Goal: Information Seeking & Learning: Check status

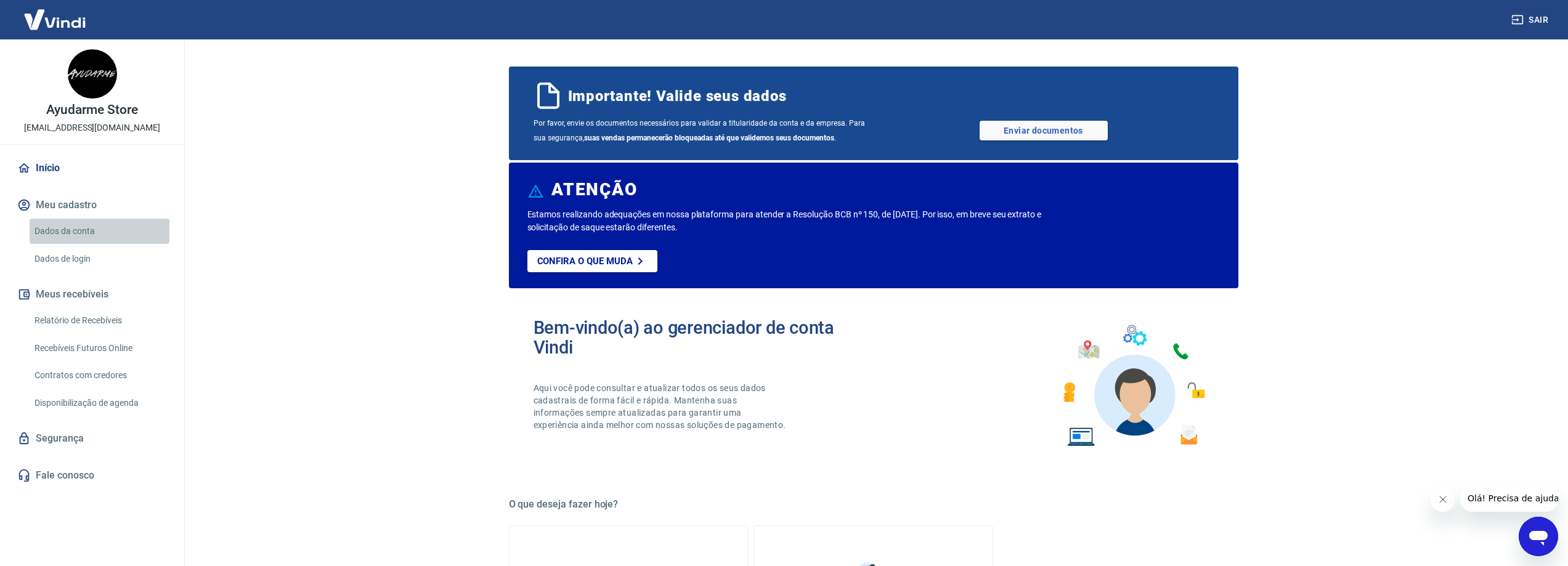
click at [91, 228] on link "Dados da conta" at bounding box center [99, 231] width 139 height 26
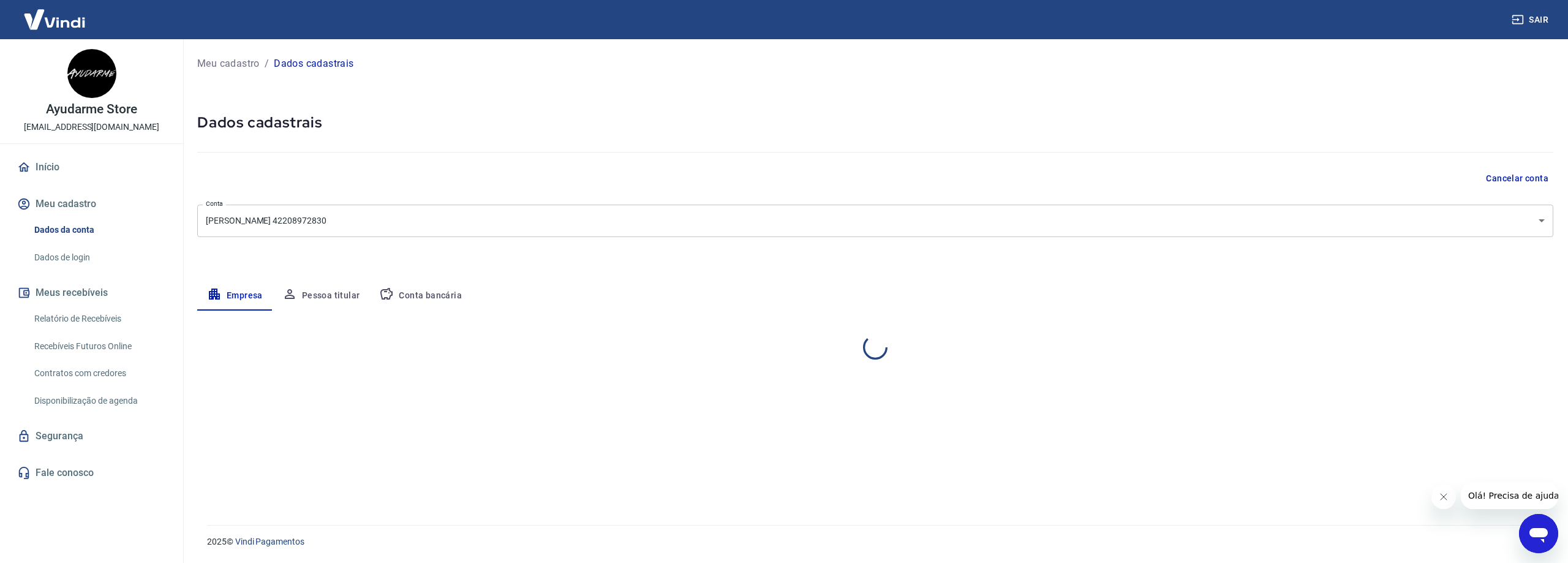
select select "SP"
select select "business"
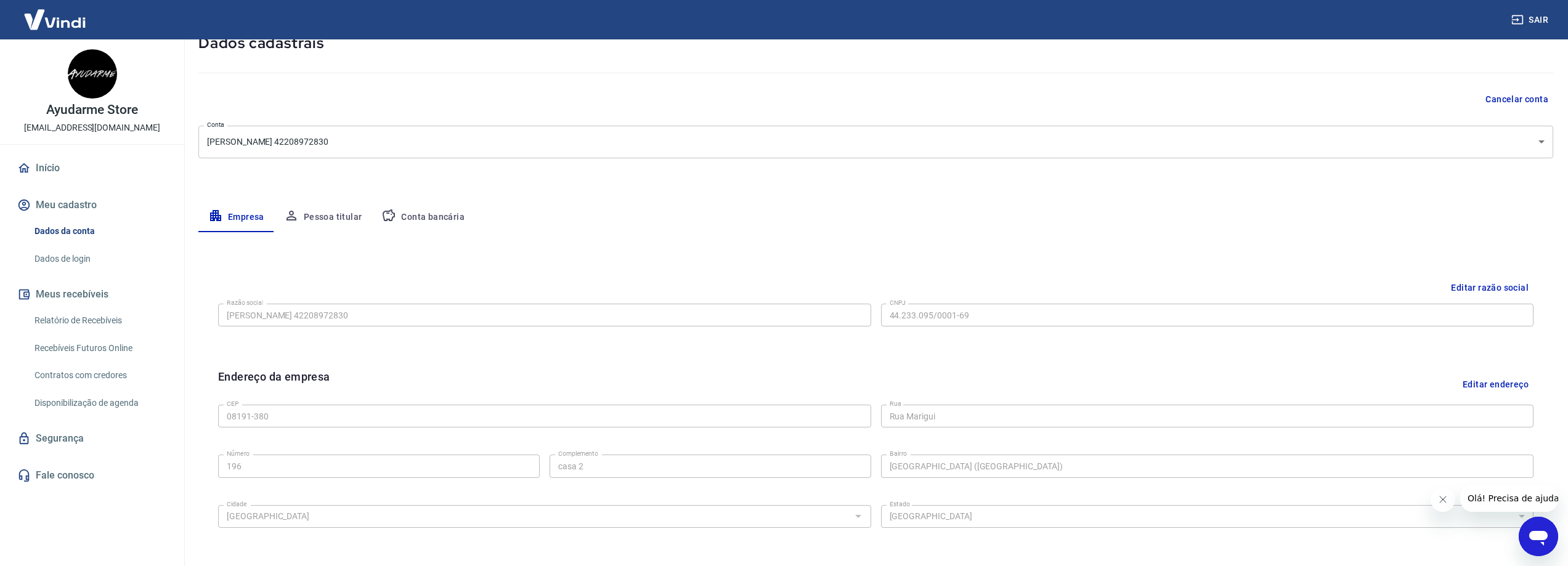
scroll to position [143, 0]
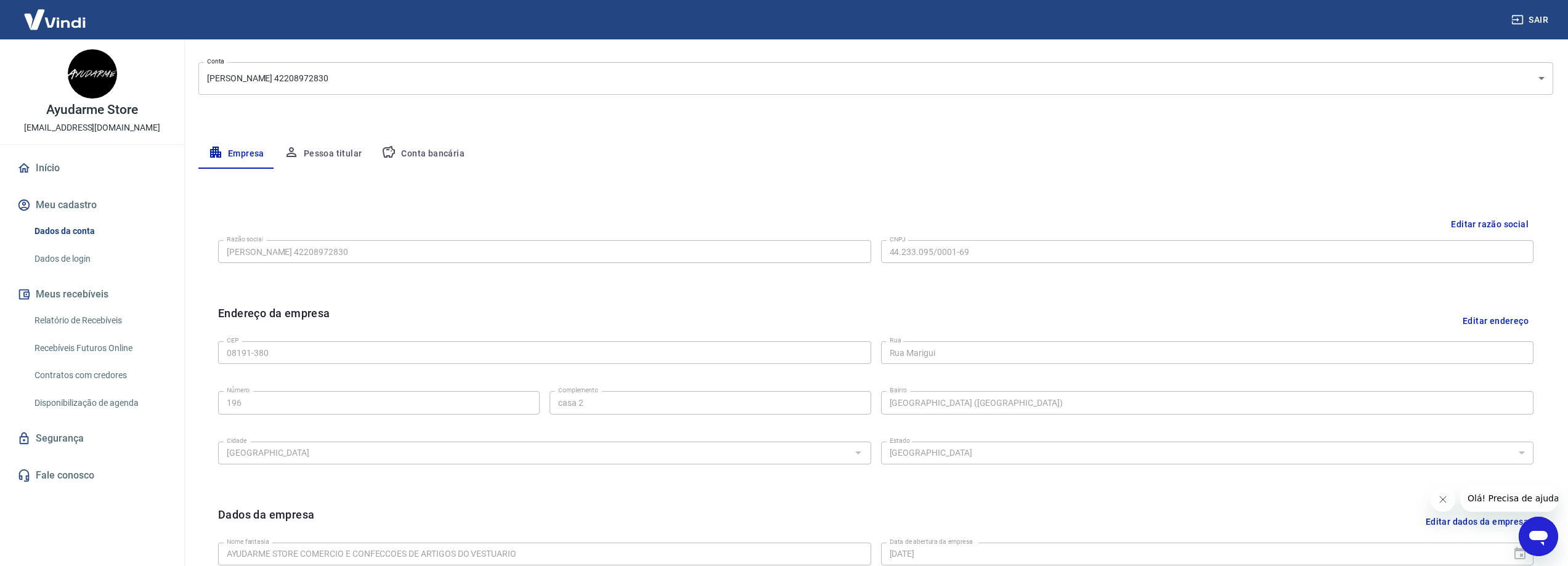
click at [328, 150] on button "Pessoa titular" at bounding box center [323, 154] width 98 height 29
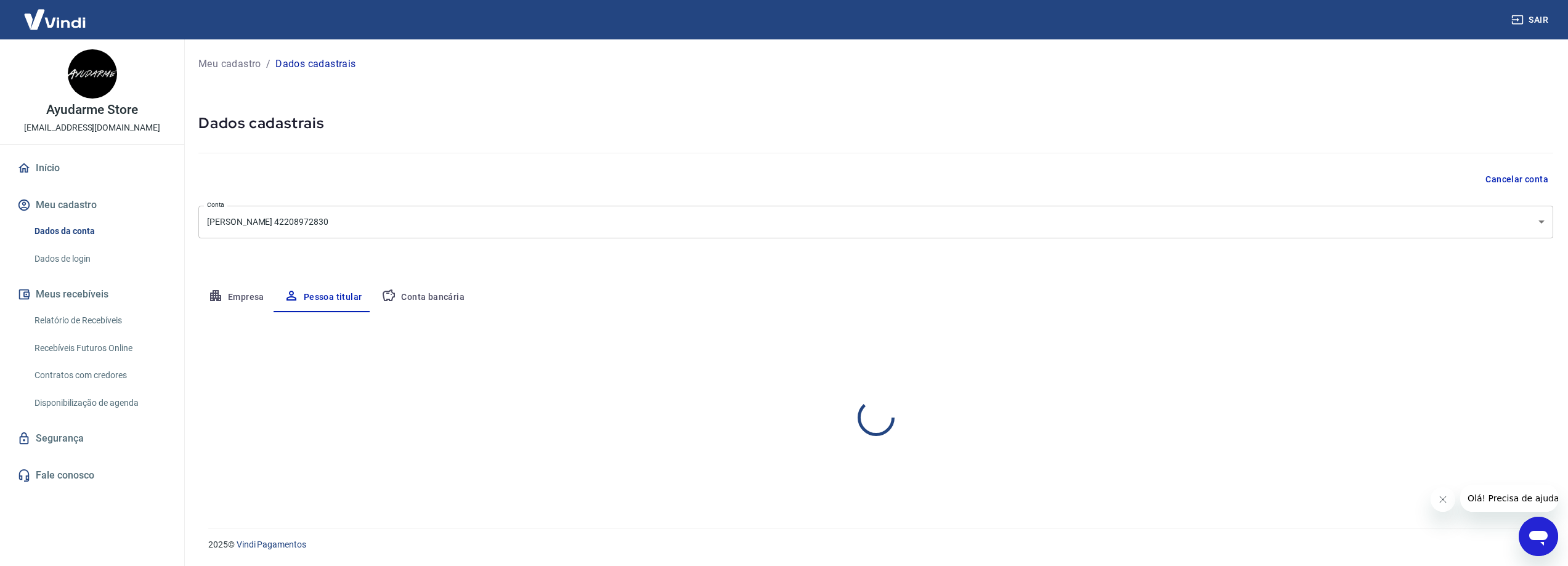
scroll to position [0, 0]
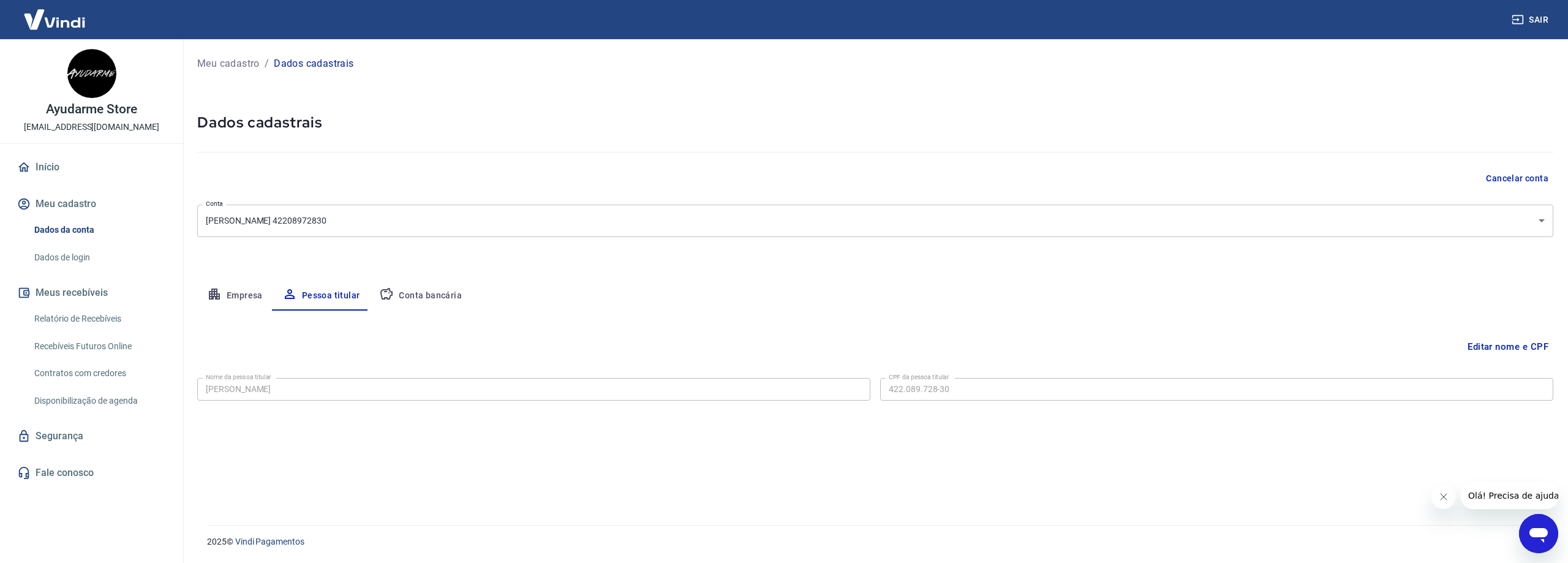
click at [55, 169] on link "Início" at bounding box center [91, 168] width 154 height 27
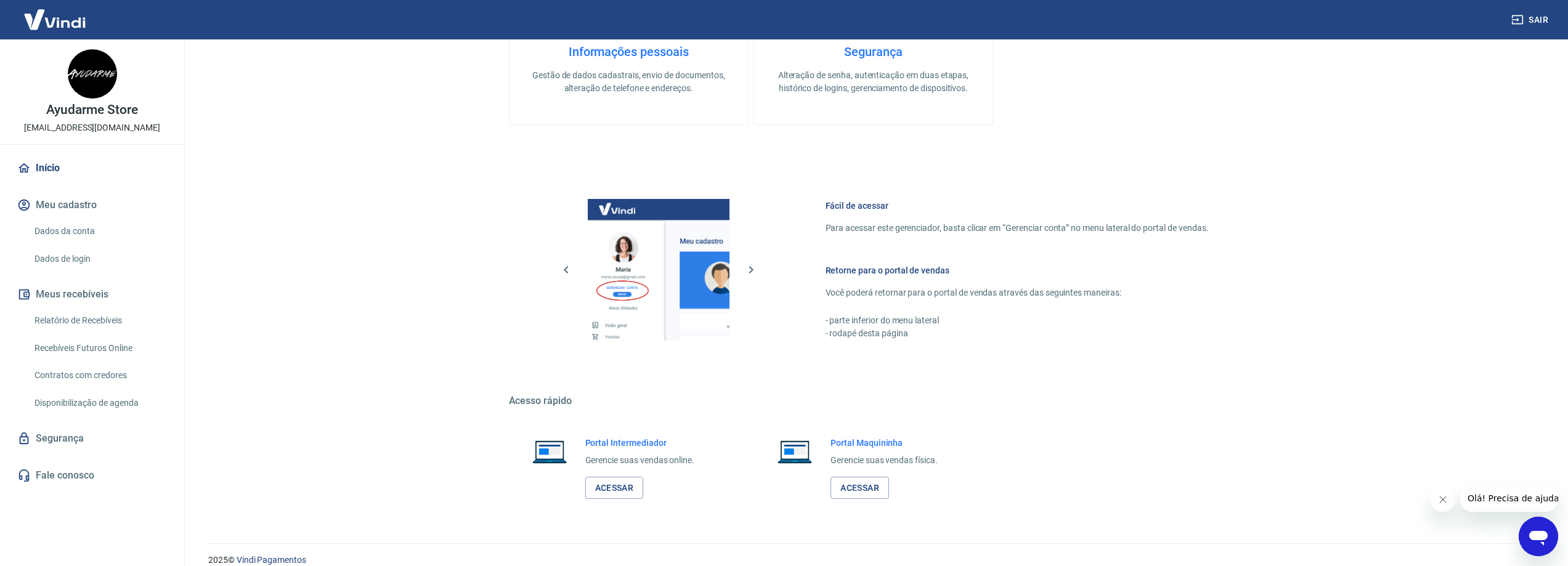
scroll to position [617, 0]
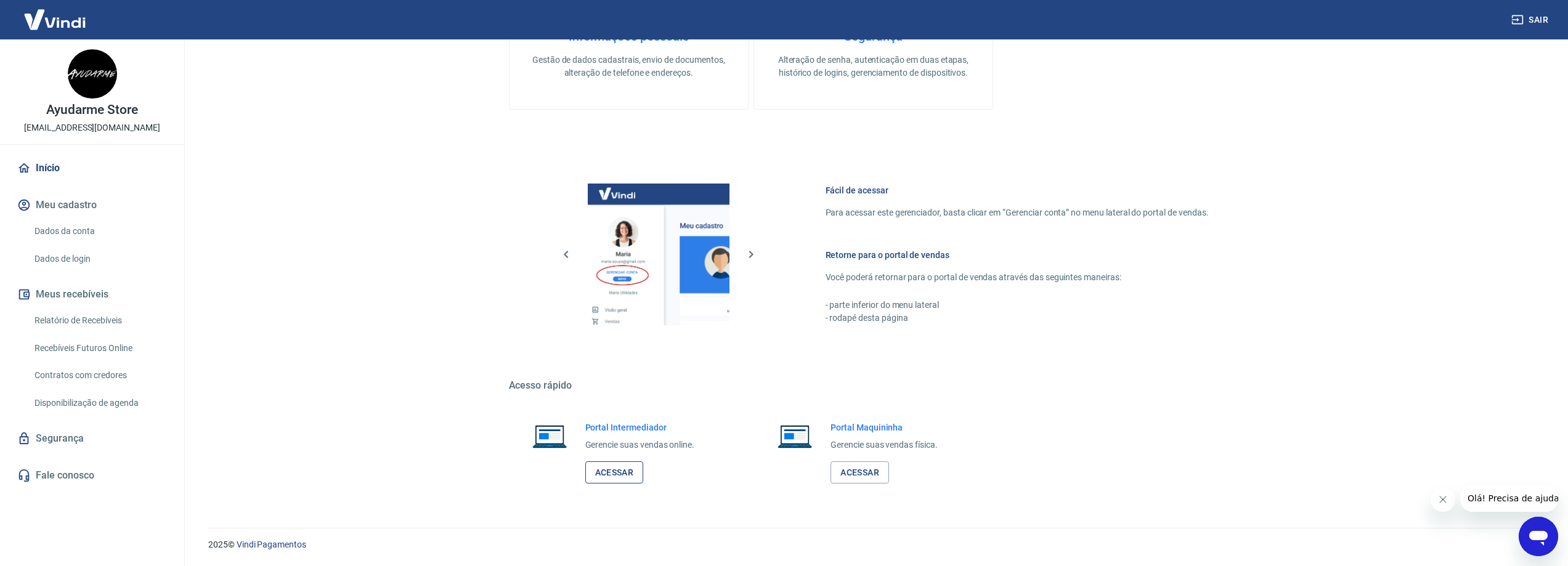
click at [615, 470] on link "Acessar" at bounding box center [615, 472] width 59 height 23
click at [1543, 532] on icon "Abrir janela de mensagens" at bounding box center [1538, 538] width 18 height 15
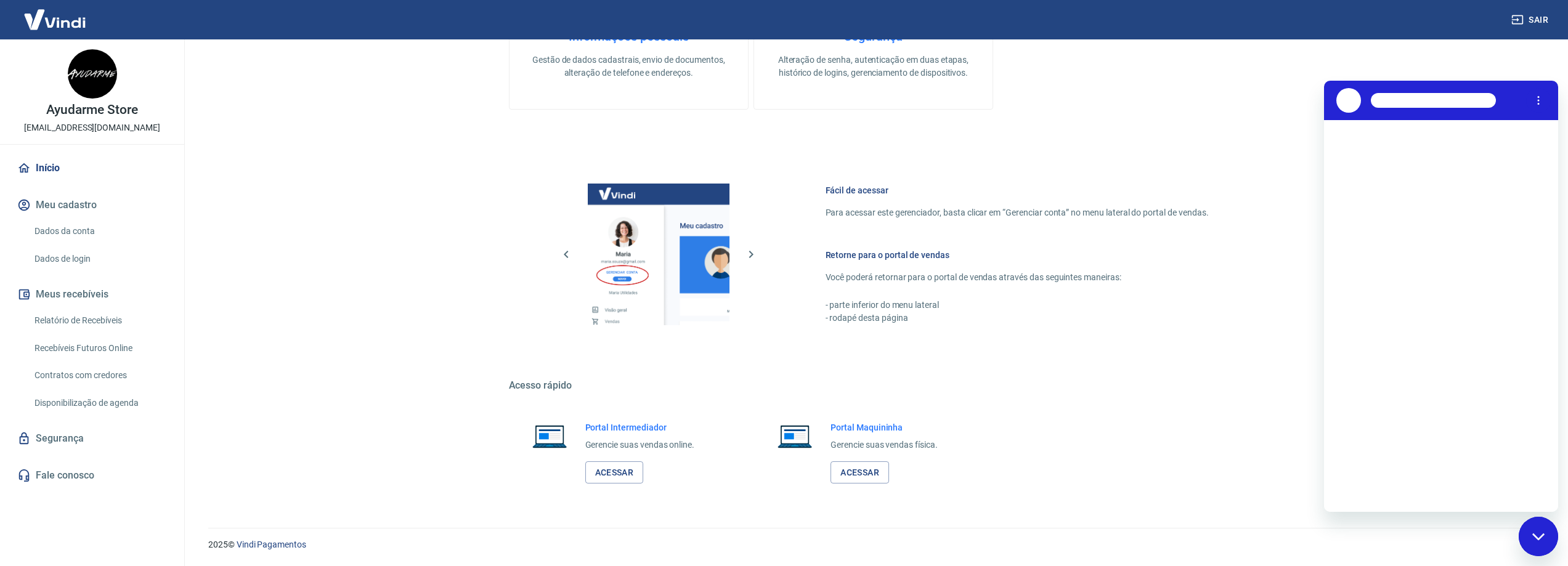
scroll to position [0, 0]
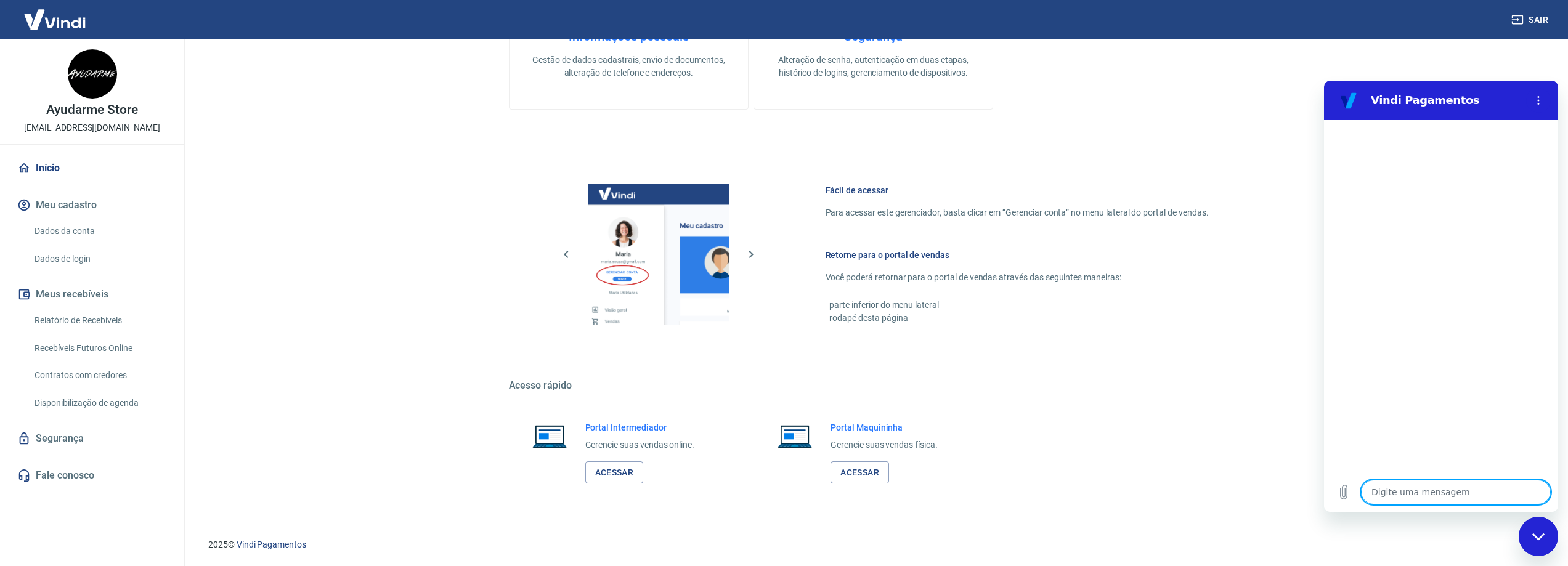
type textarea "o"
type textarea "x"
type textarea "ol"
type textarea "x"
type textarea "ola"
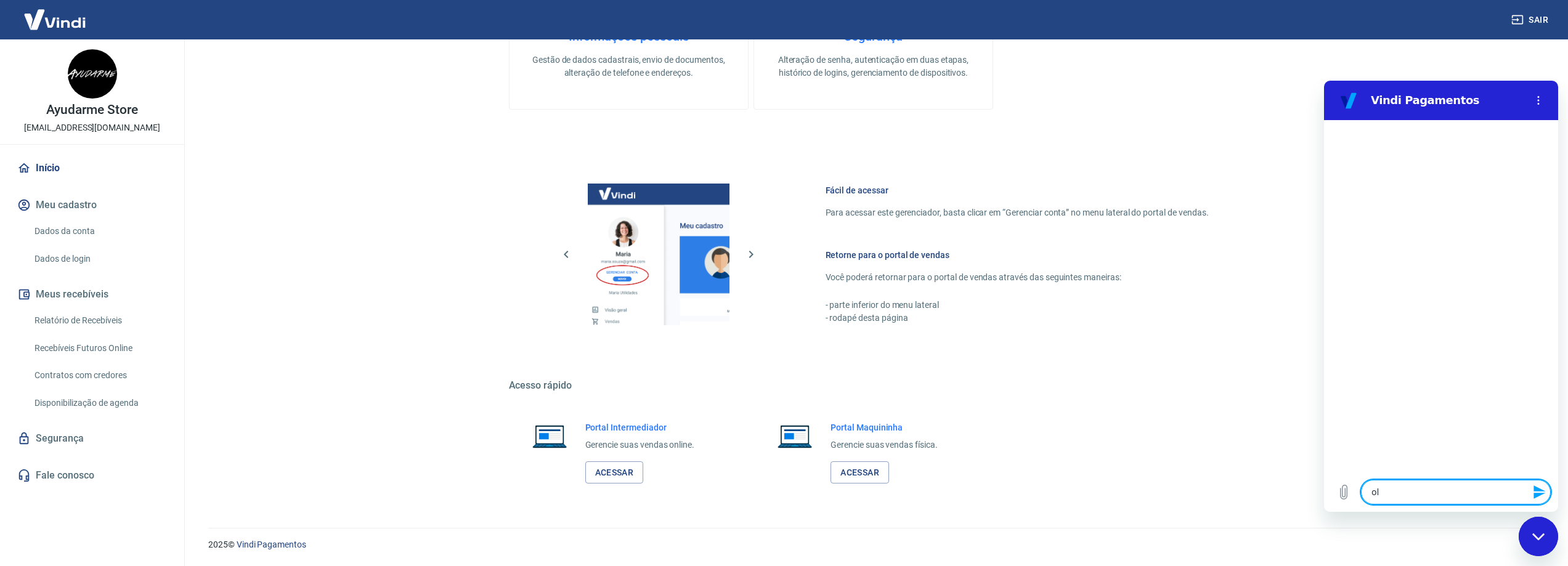
type textarea "x"
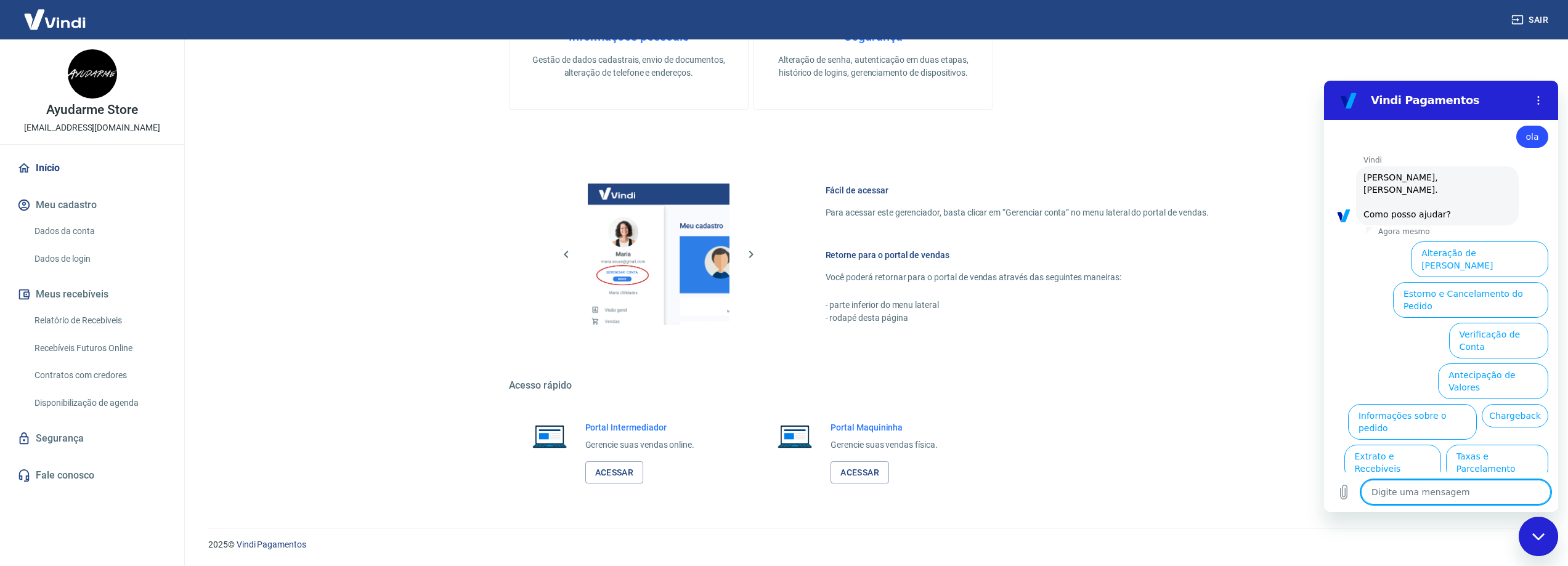
scroll to position [29, 0]
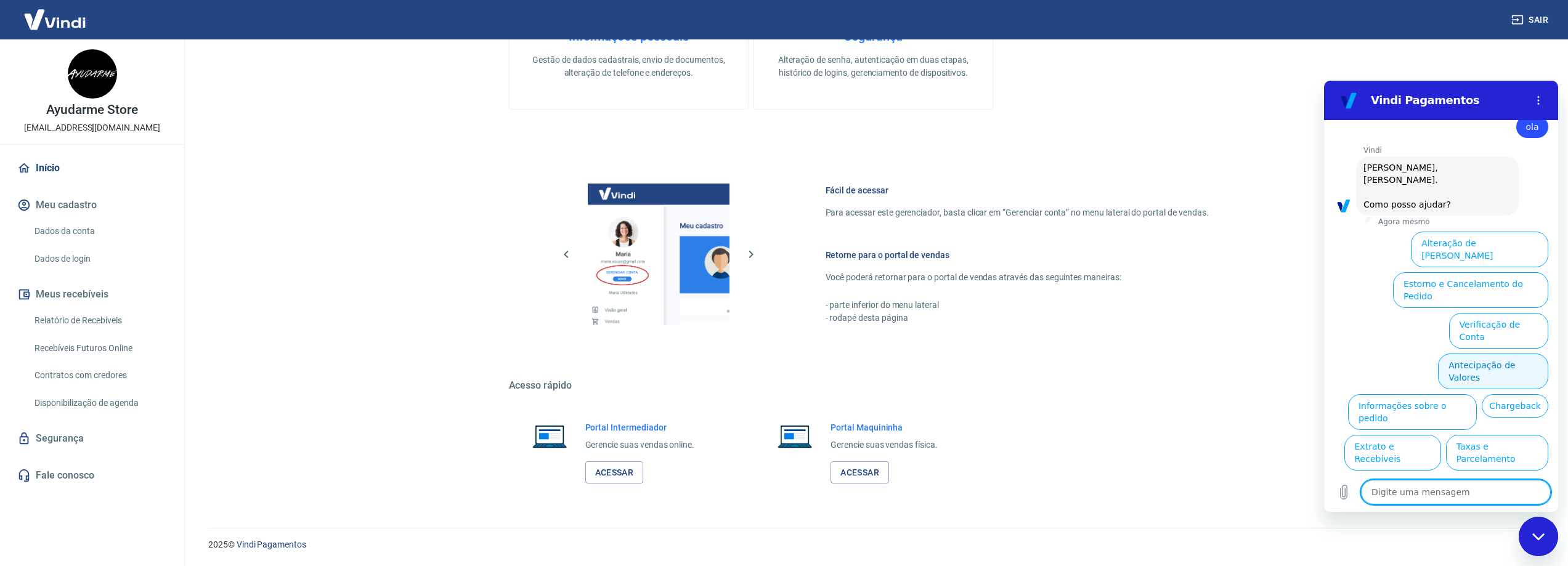
click at [1489, 353] on button "Antecipação de Valores" at bounding box center [1493, 371] width 110 height 36
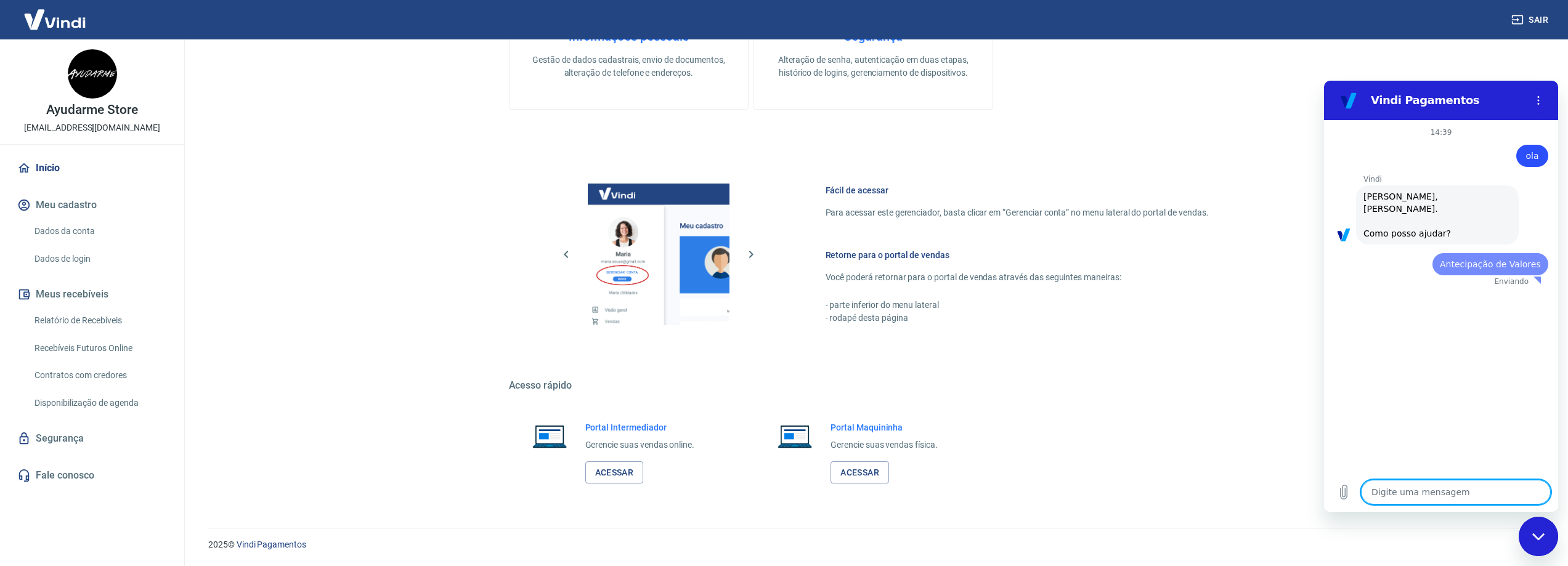
scroll to position [0, 0]
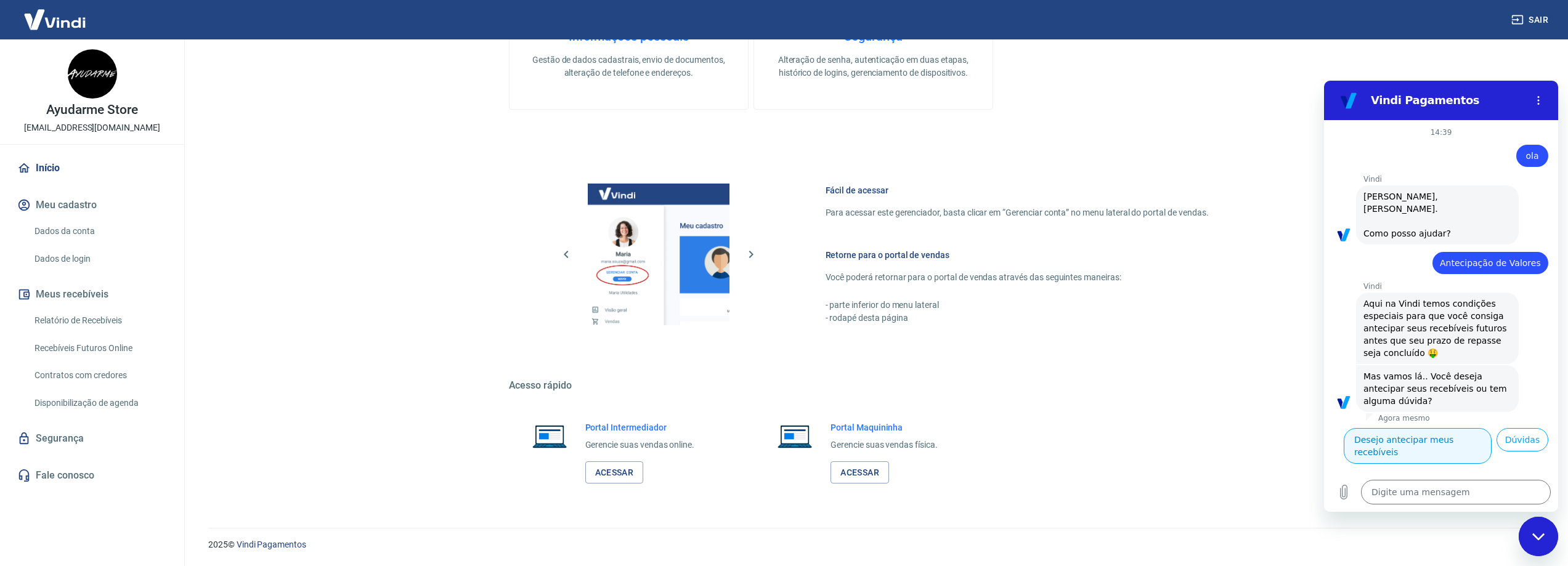
click at [1407, 428] on button "Desejo antecipar meus recebíveis" at bounding box center [1417, 446] width 148 height 36
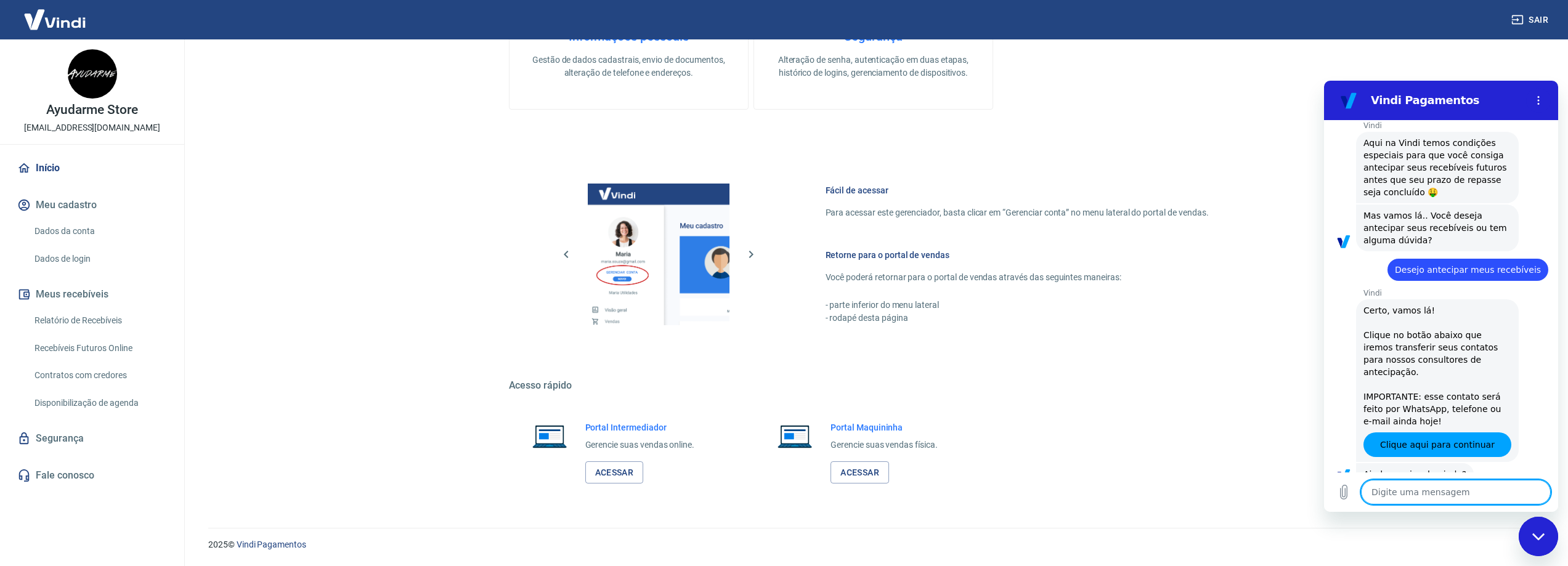
scroll to position [192, 0]
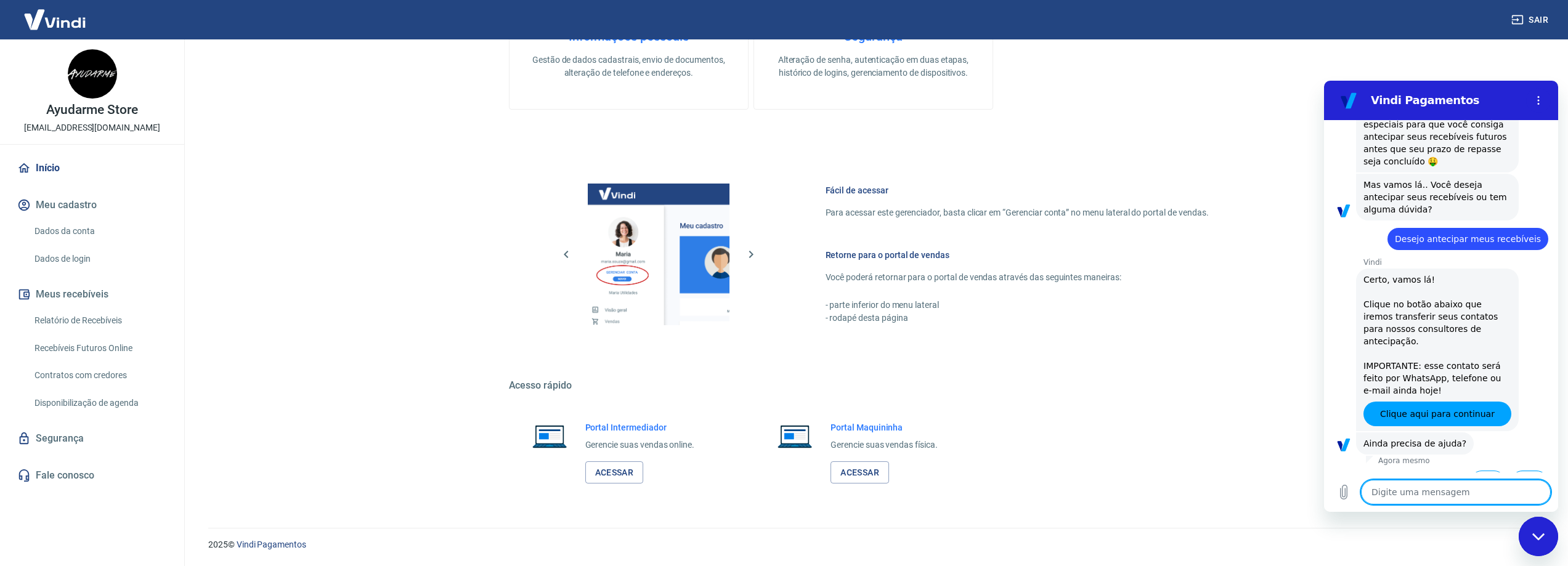
click at [1529, 471] on button "Não" at bounding box center [1529, 483] width 38 height 24
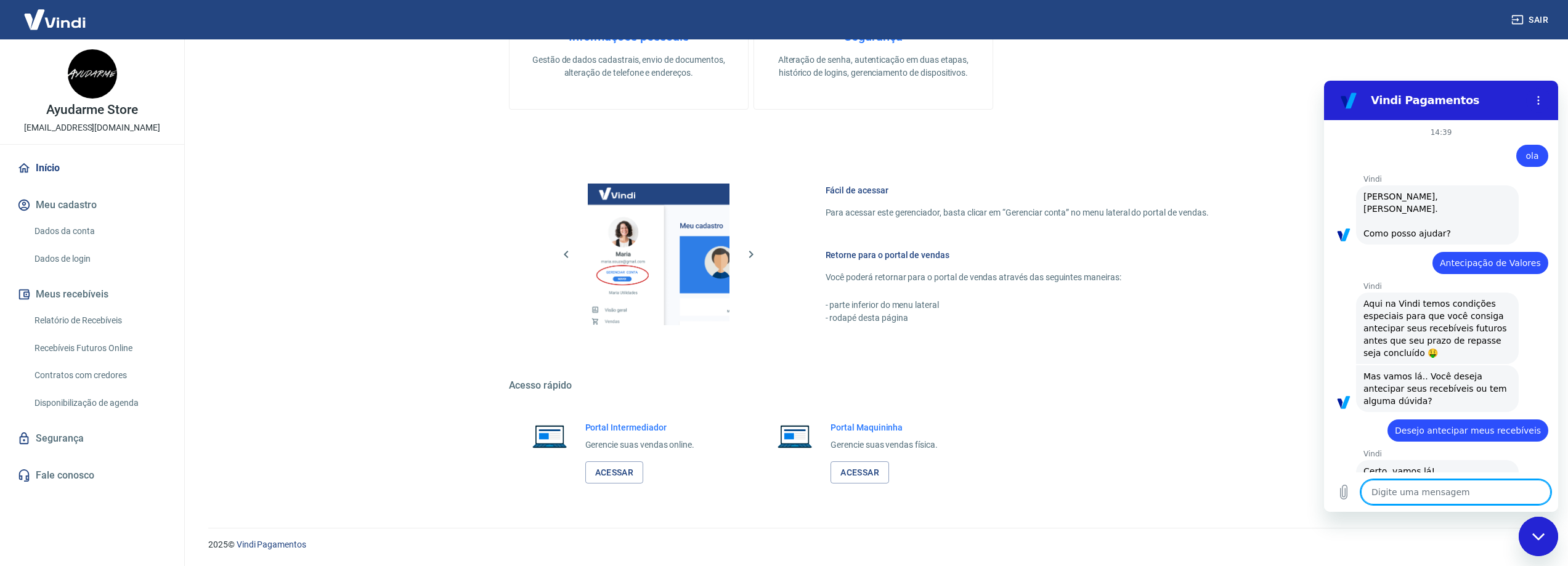
scroll to position [303, 0]
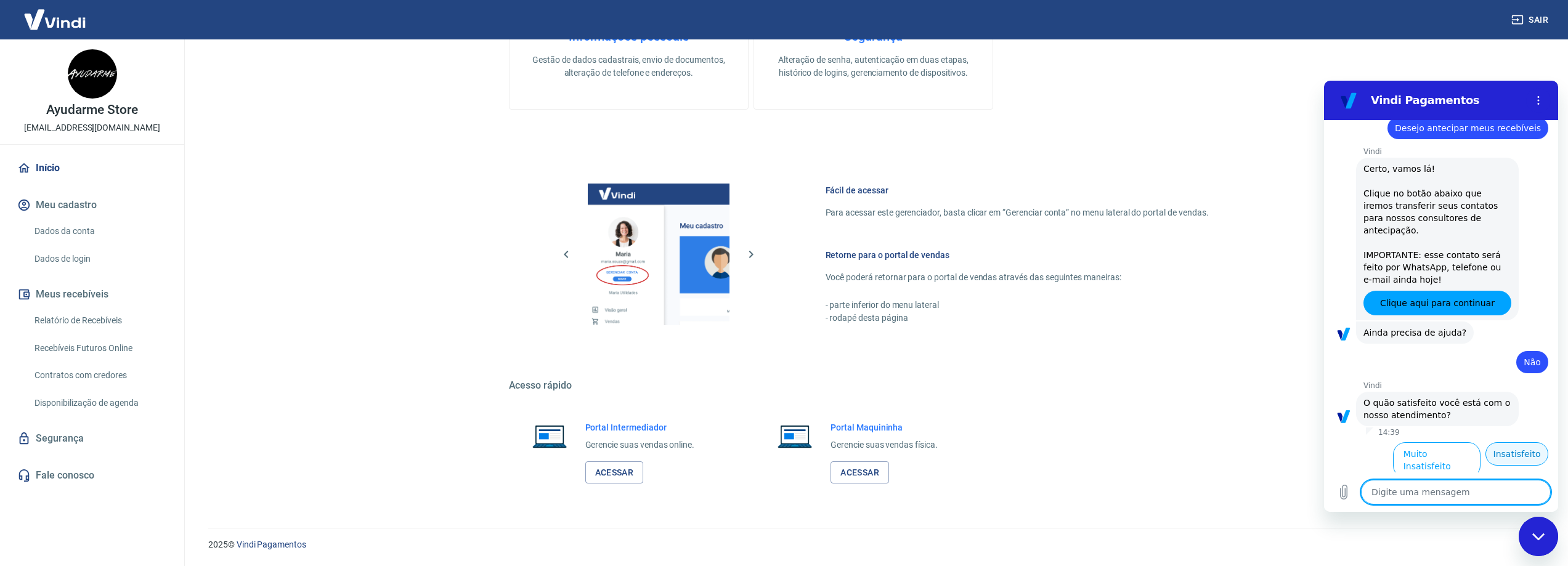
click at [1507, 442] on button "Insatisfeito" at bounding box center [1517, 454] width 62 height 24
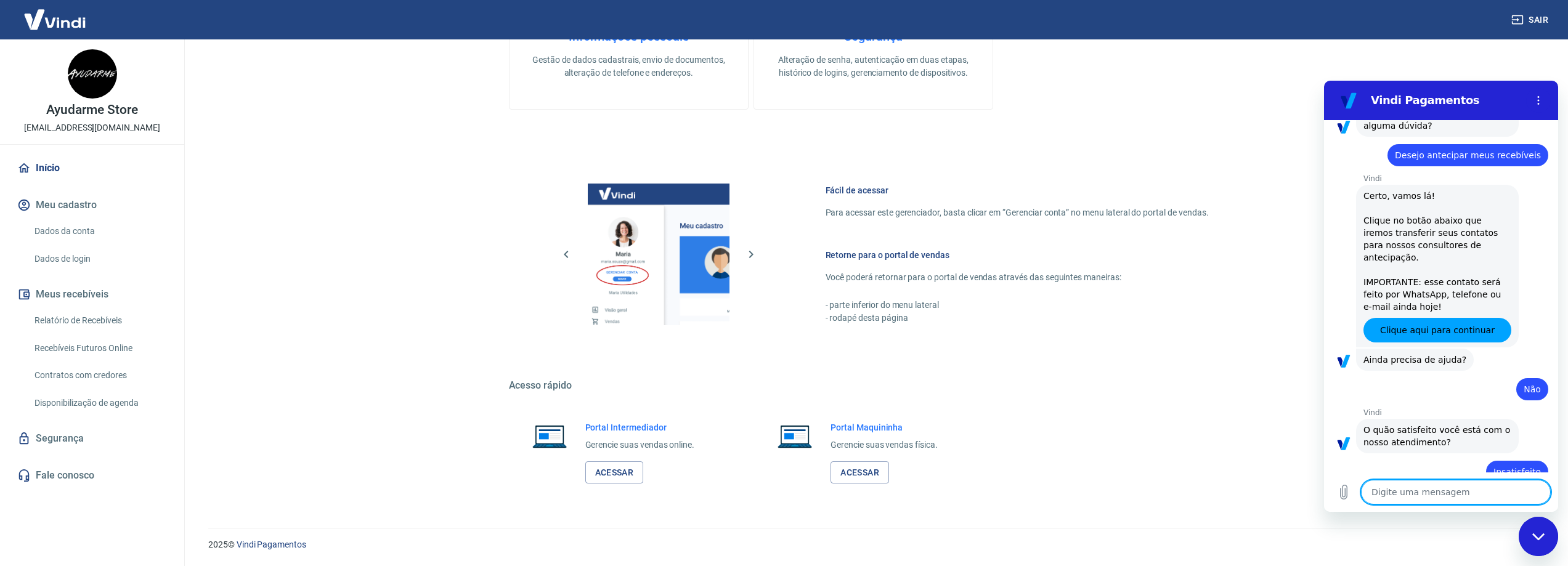
type textarea "x"
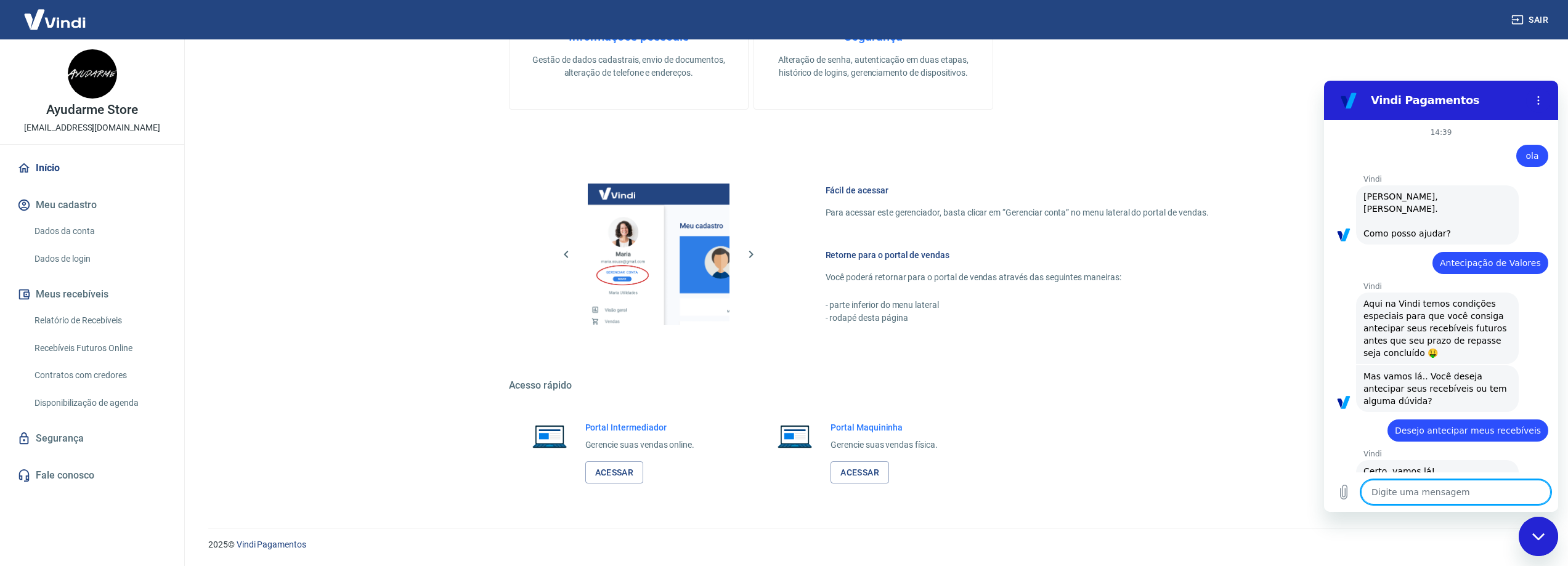
scroll to position [316, 0]
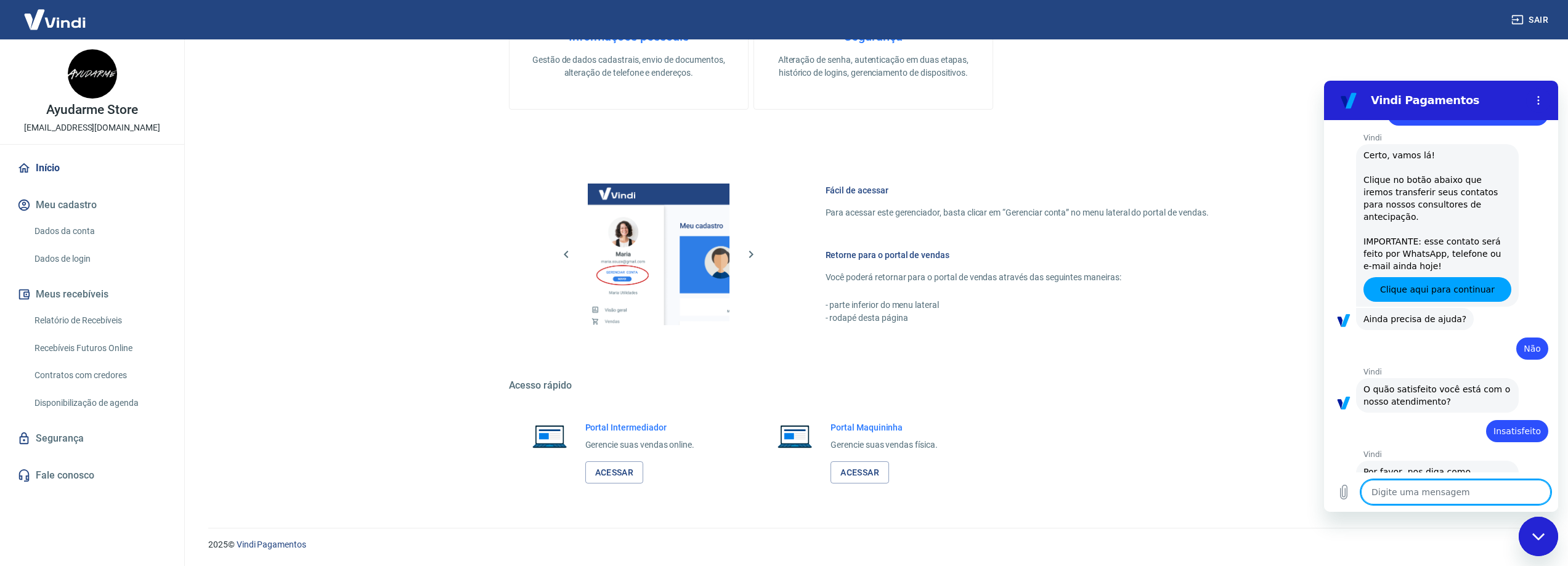
type textarea "o"
type textarea "x"
type textarea "ol"
type textarea "x"
type textarea "ola"
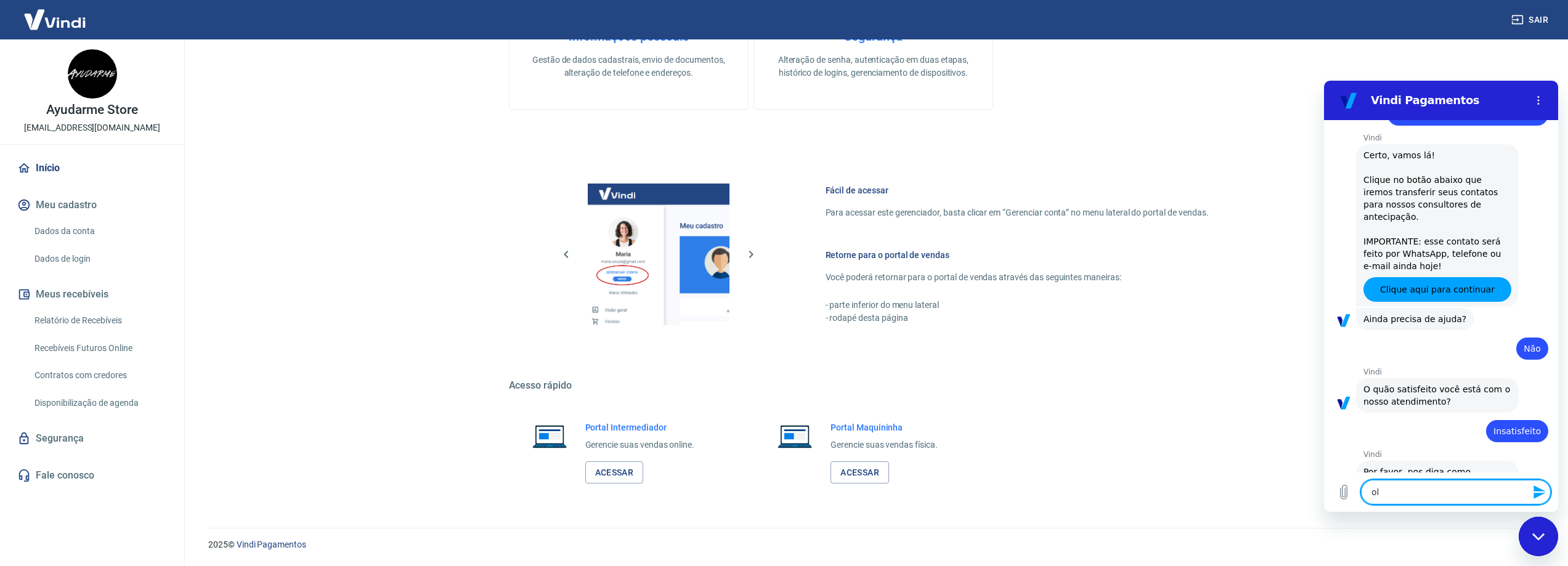
type textarea "x"
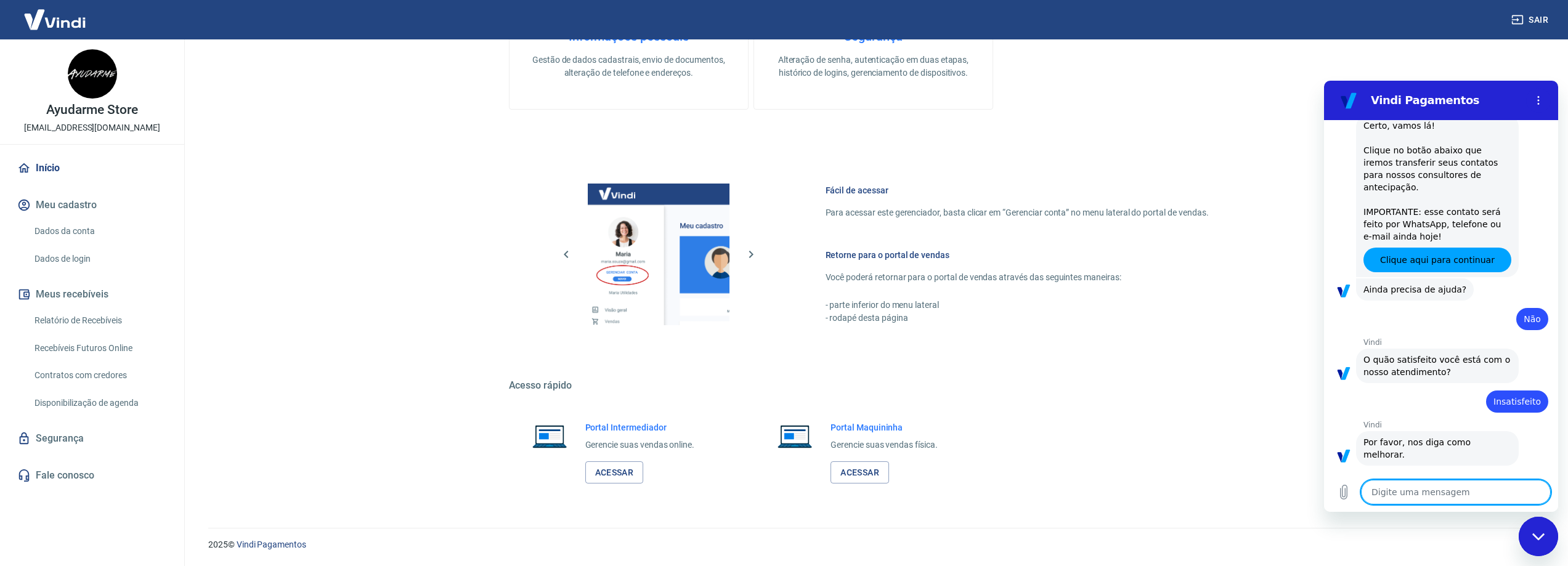
type textarea "x"
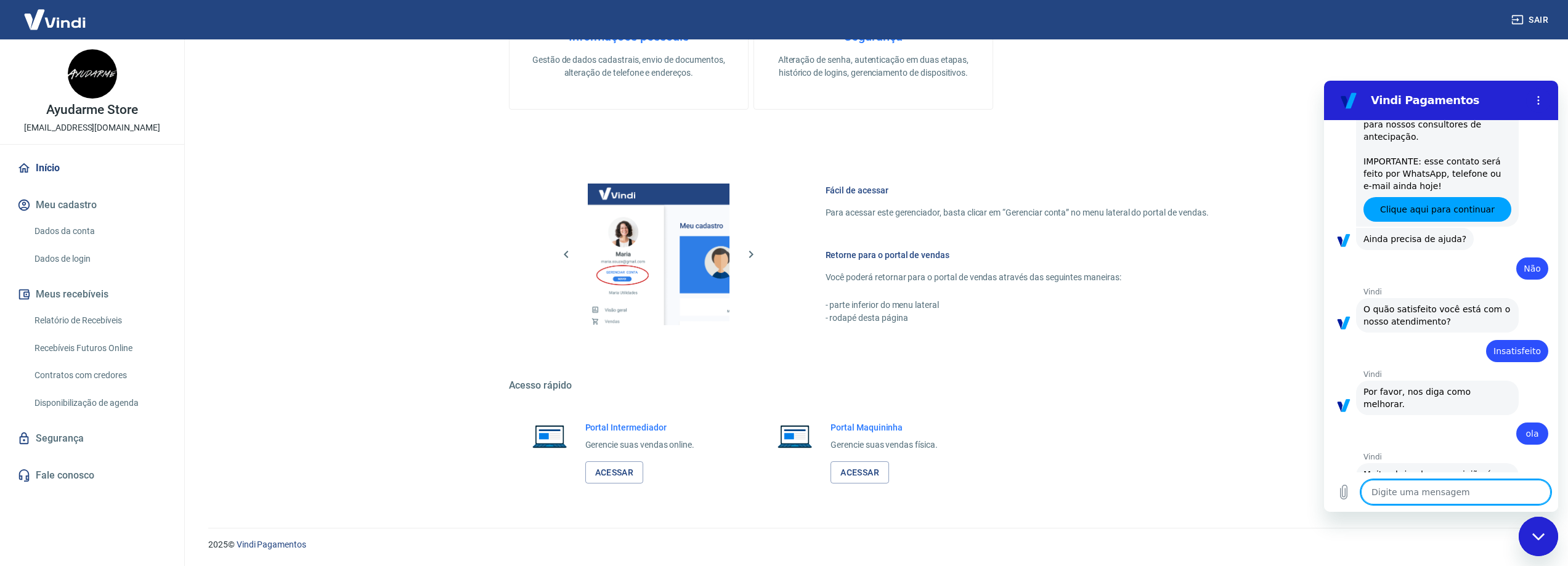
scroll to position [398, 0]
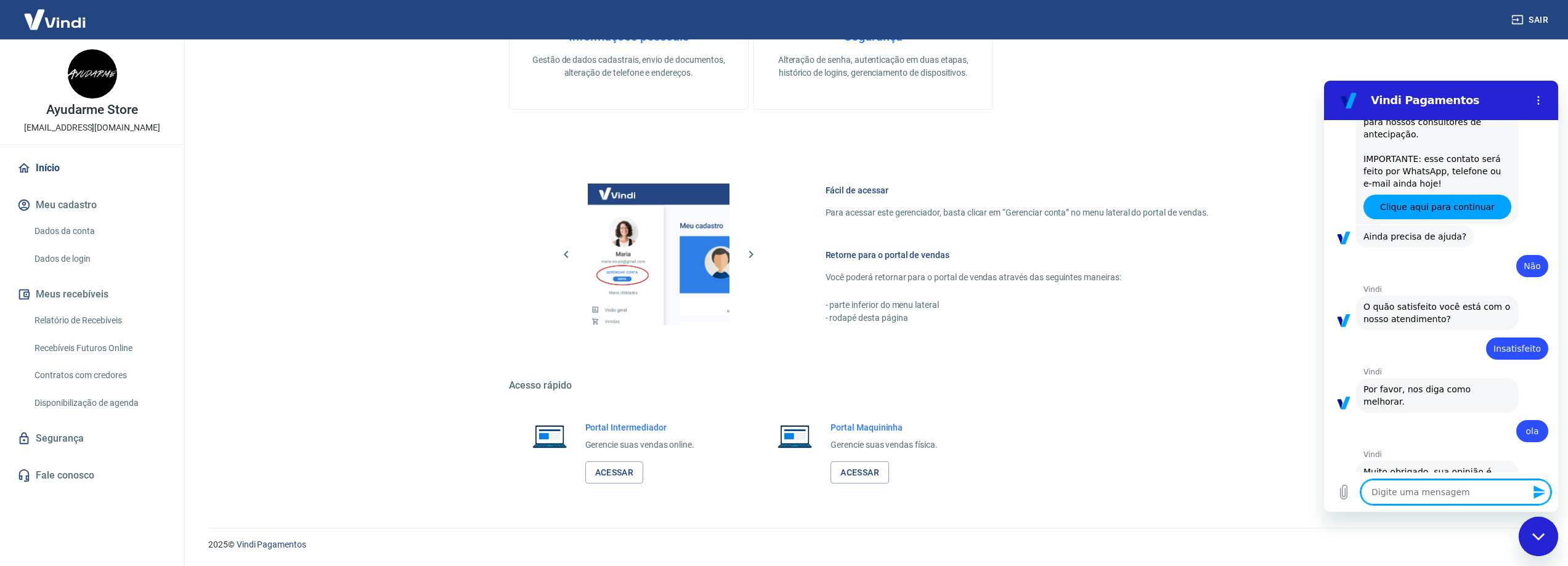
type textarea "o"
type textarea "x"
type textarea "ol"
type textarea "x"
type textarea "ola"
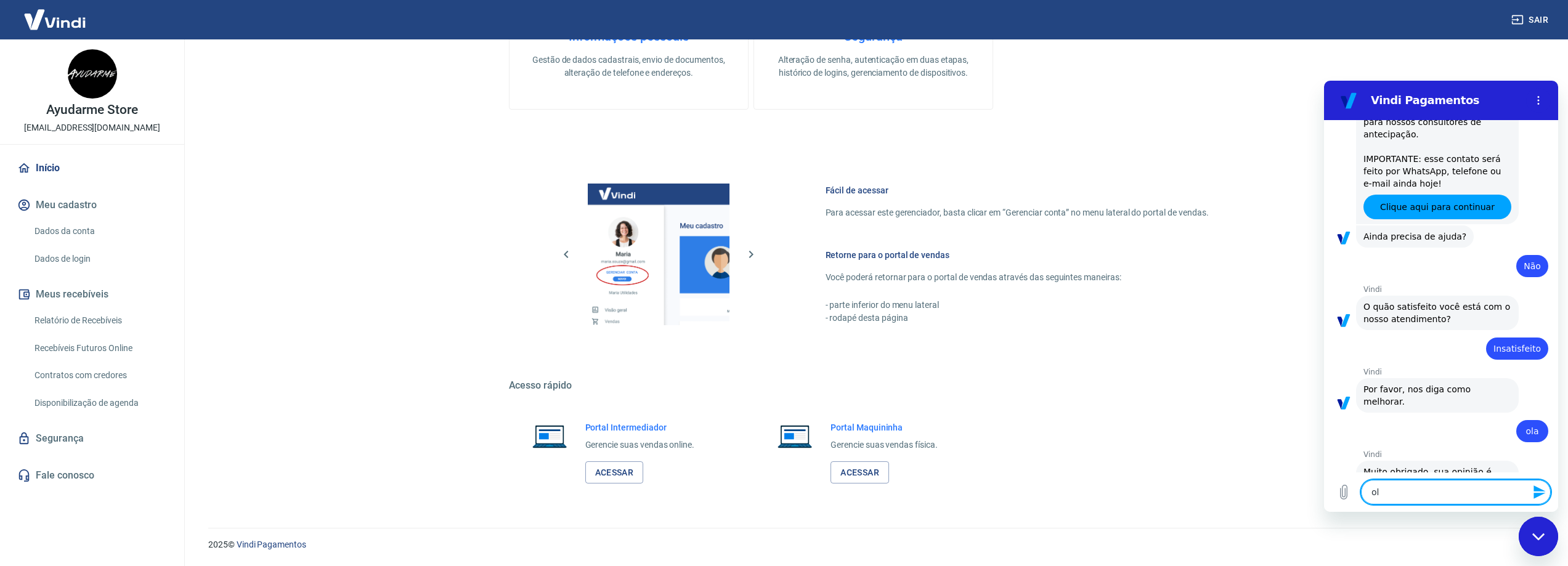
type textarea "x"
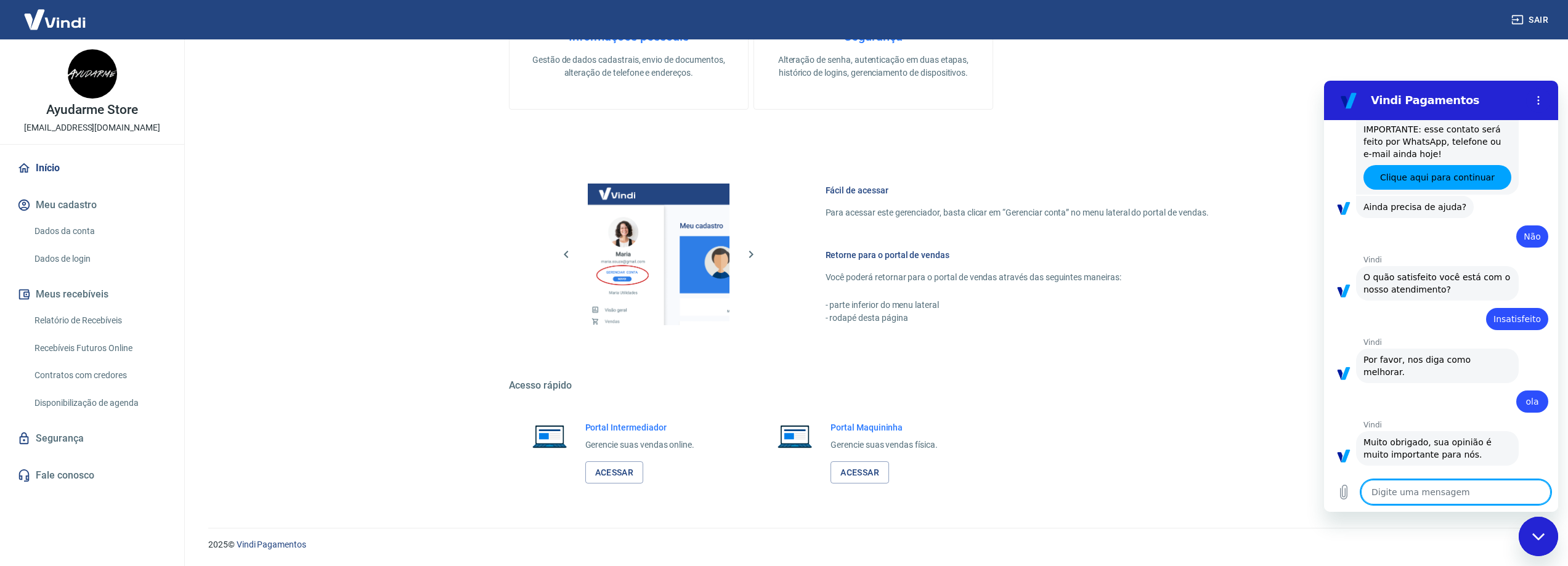
type textarea "x"
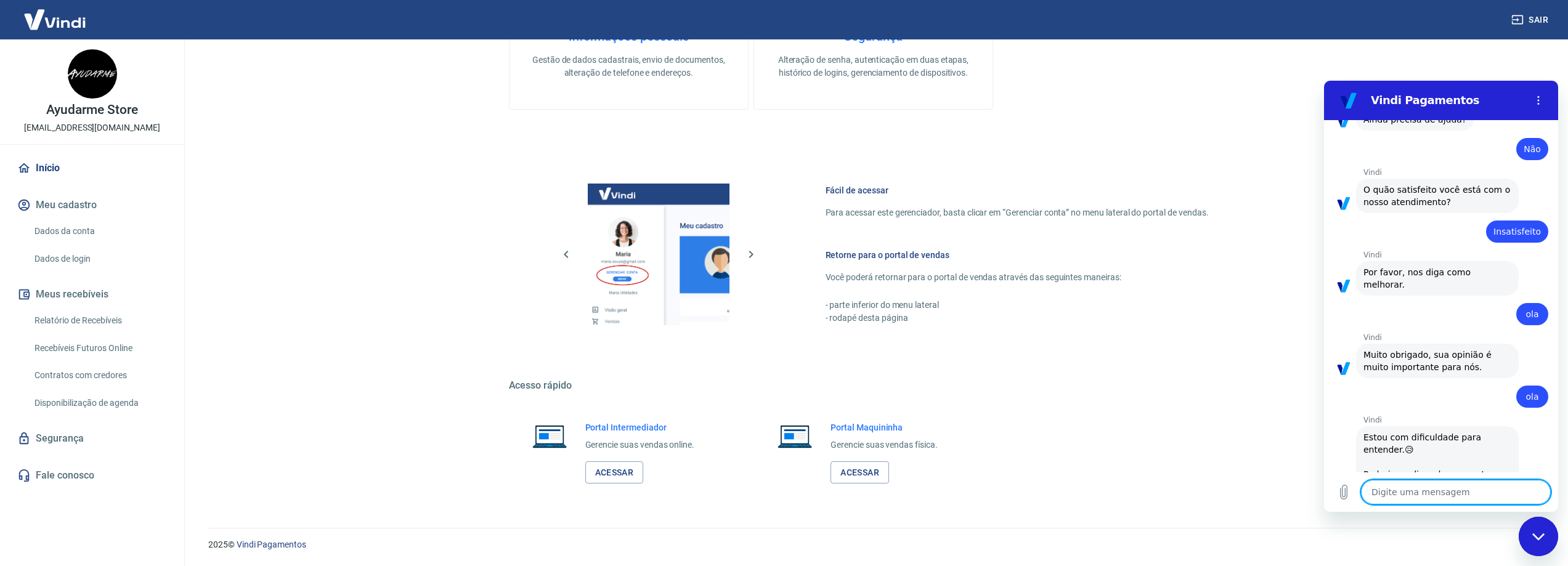
scroll to position [518, 0]
type textarea "h"
type textarea "x"
type textarea "he"
type textarea "x"
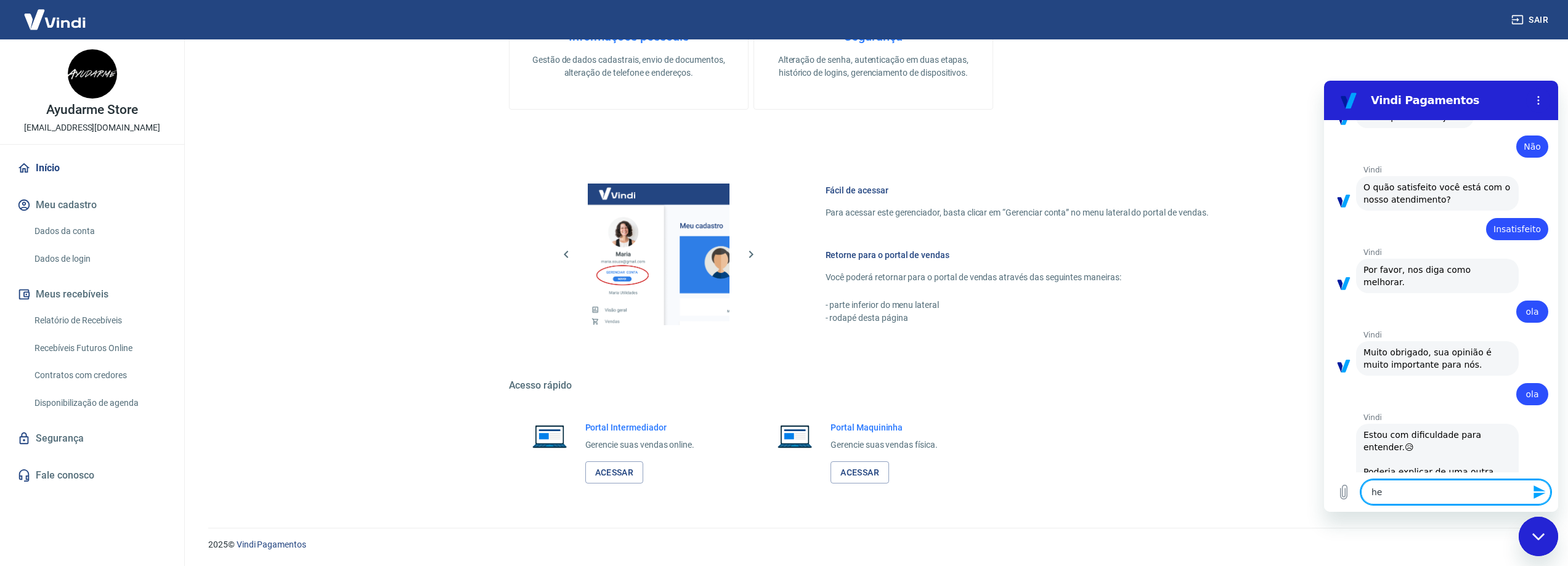
type textarea "hel"
type textarea "x"
type textarea "help"
type textarea "x"
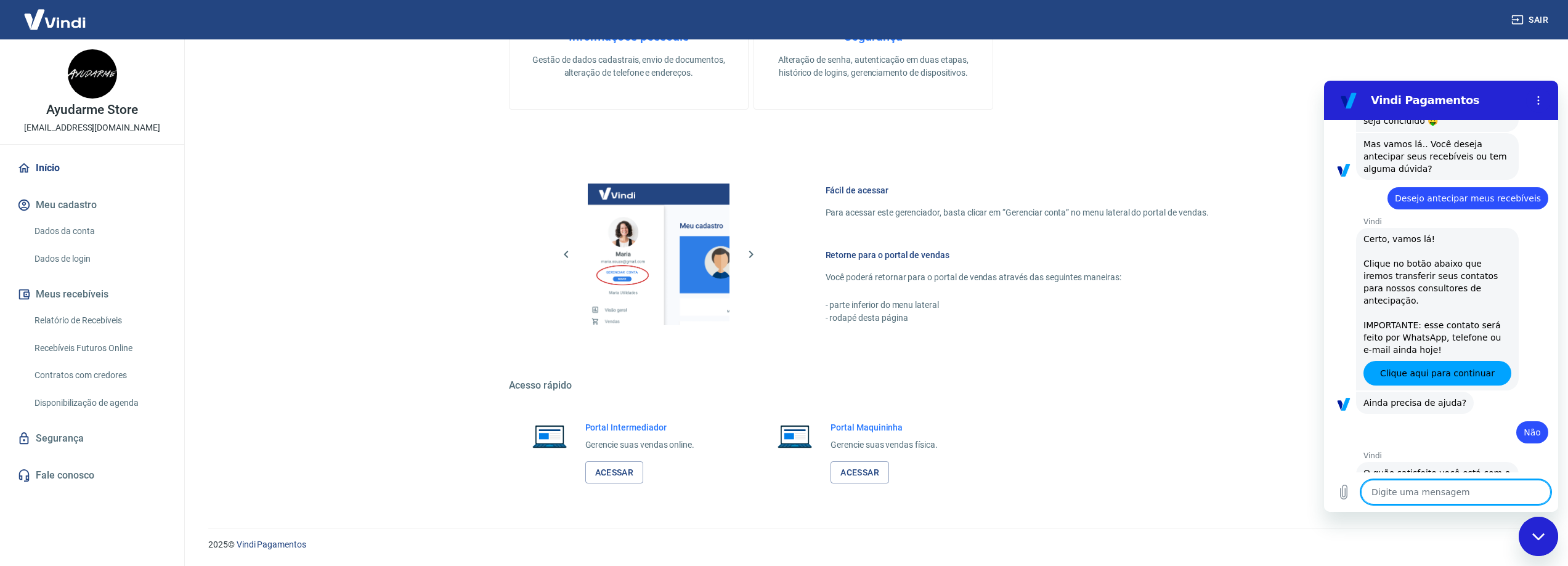
scroll to position [0, 0]
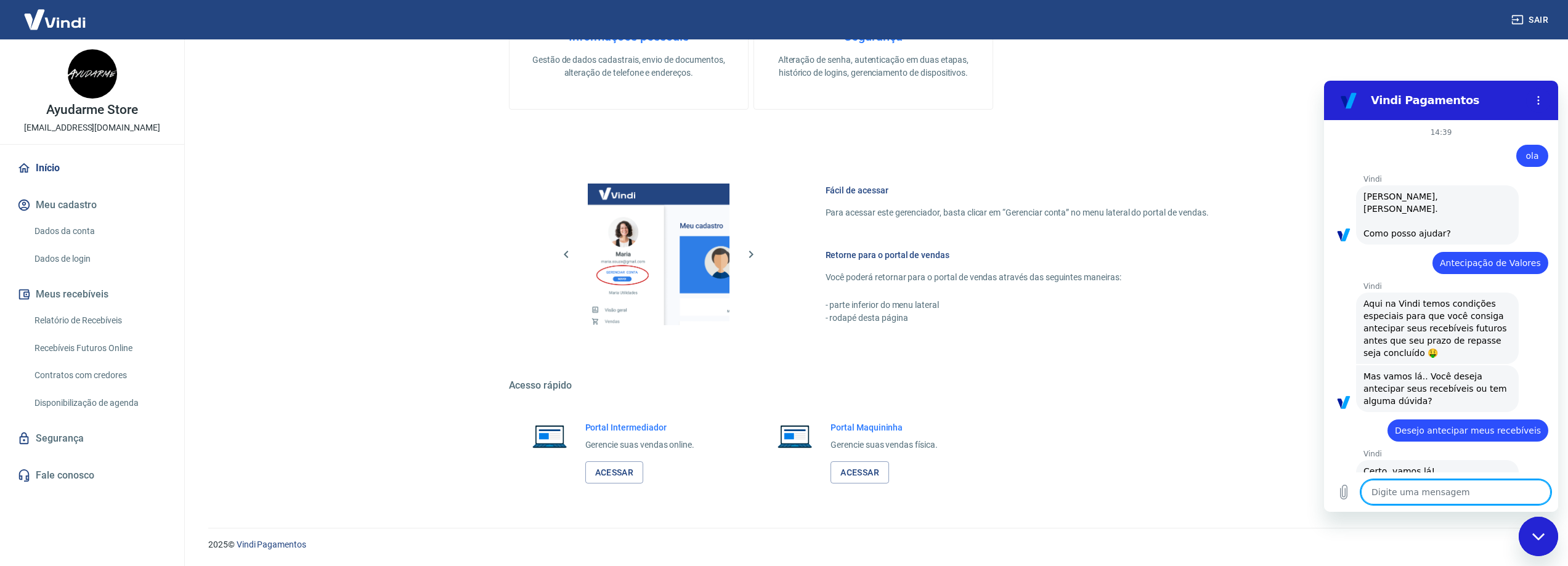
click at [1543, 537] on icon "Fechar janela de mensagens" at bounding box center [1539, 537] width 13 height 8
type textarea "x"
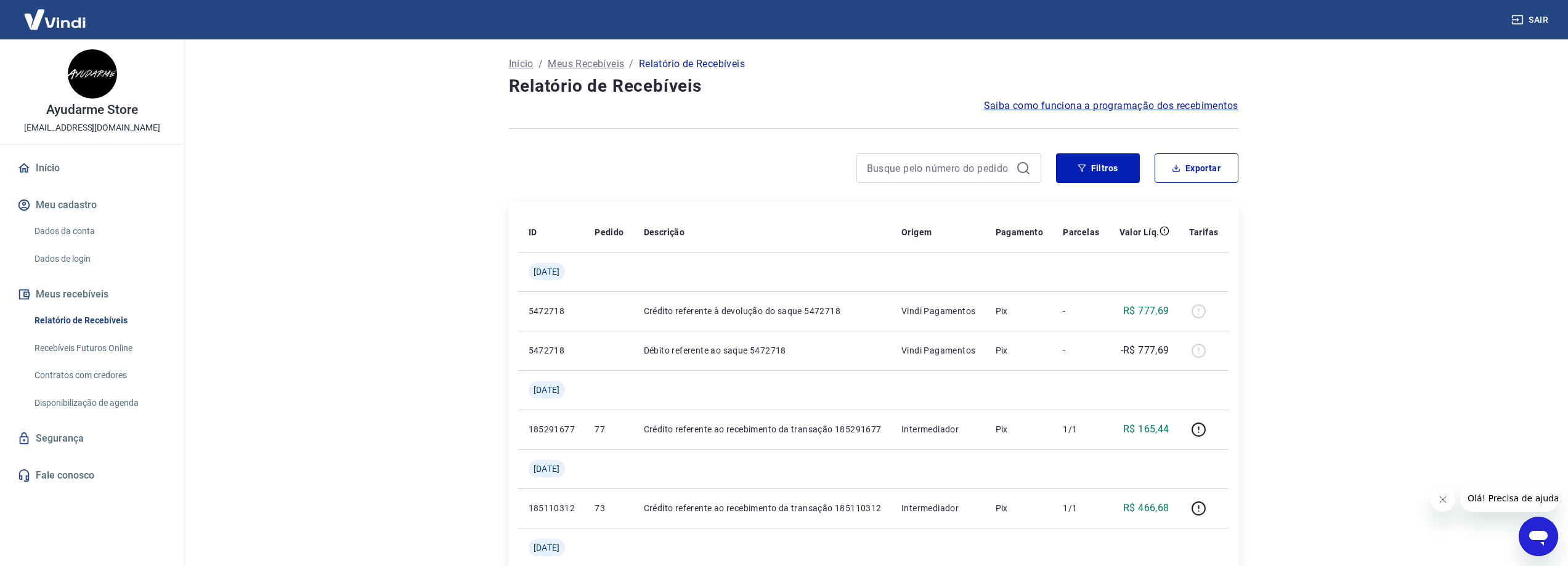
scroll to position [143, 0]
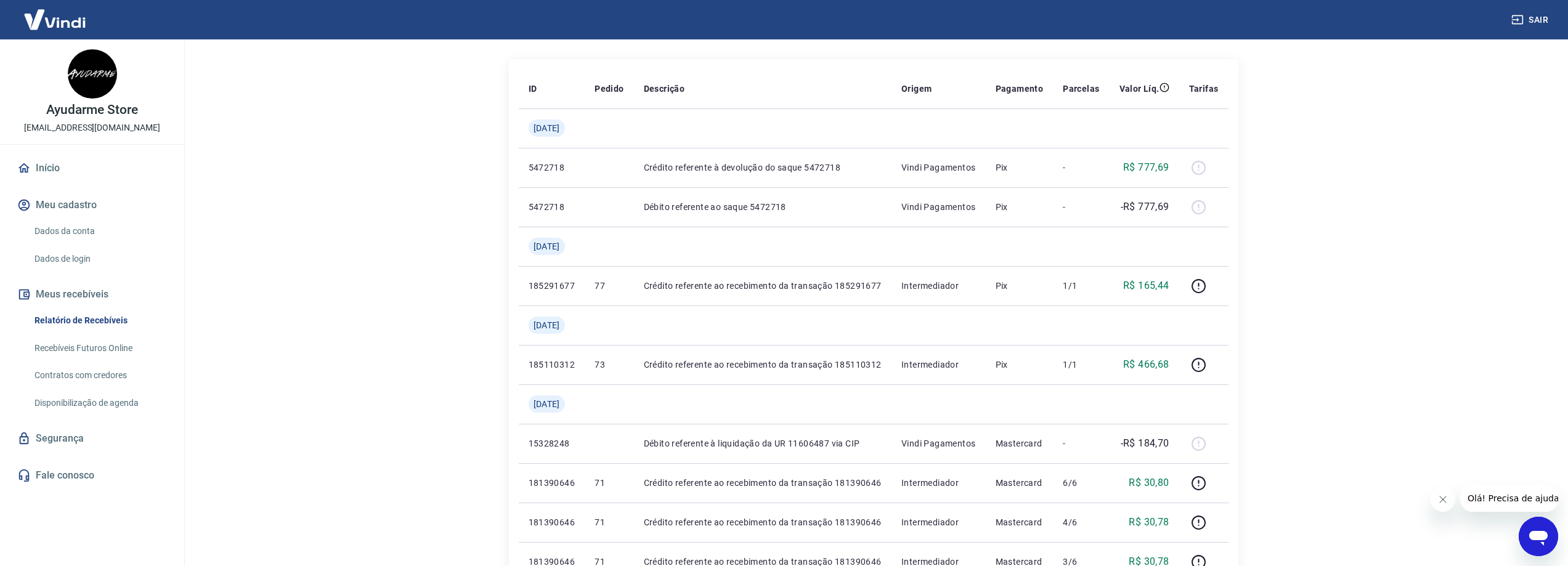
click at [1540, 533] on icon "Abrir janela de mensagens" at bounding box center [1538, 538] width 18 height 15
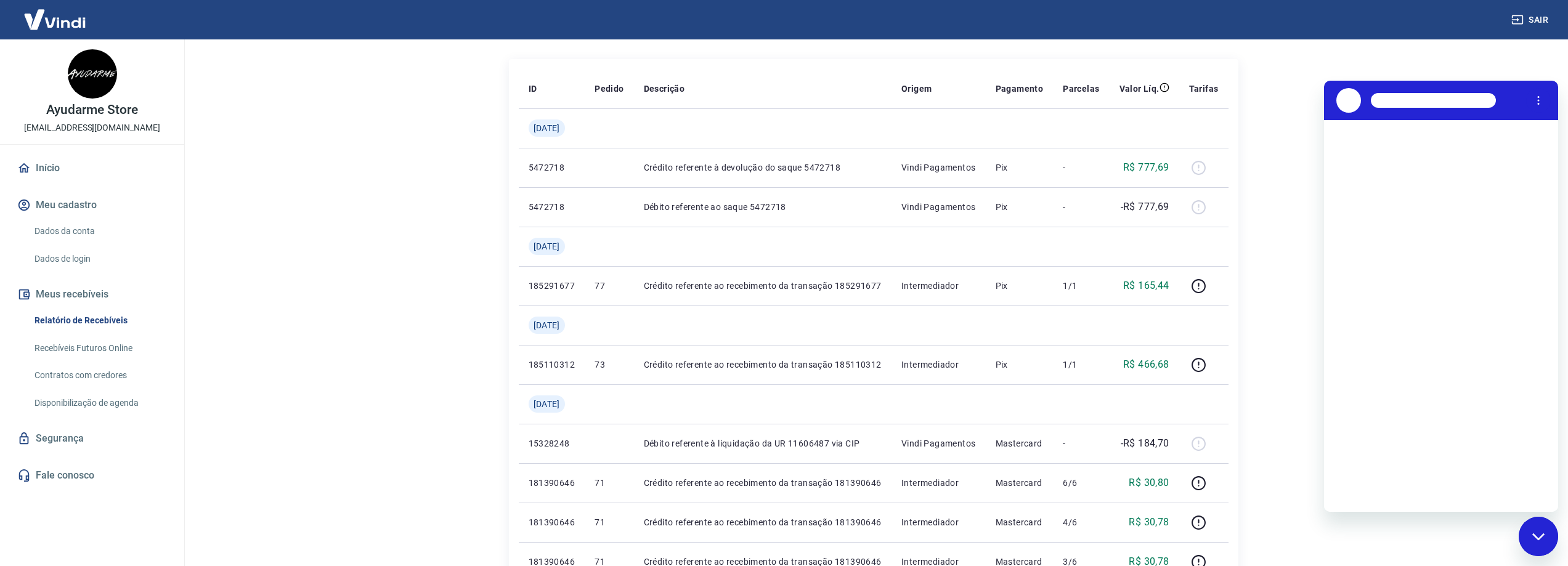
scroll to position [0, 0]
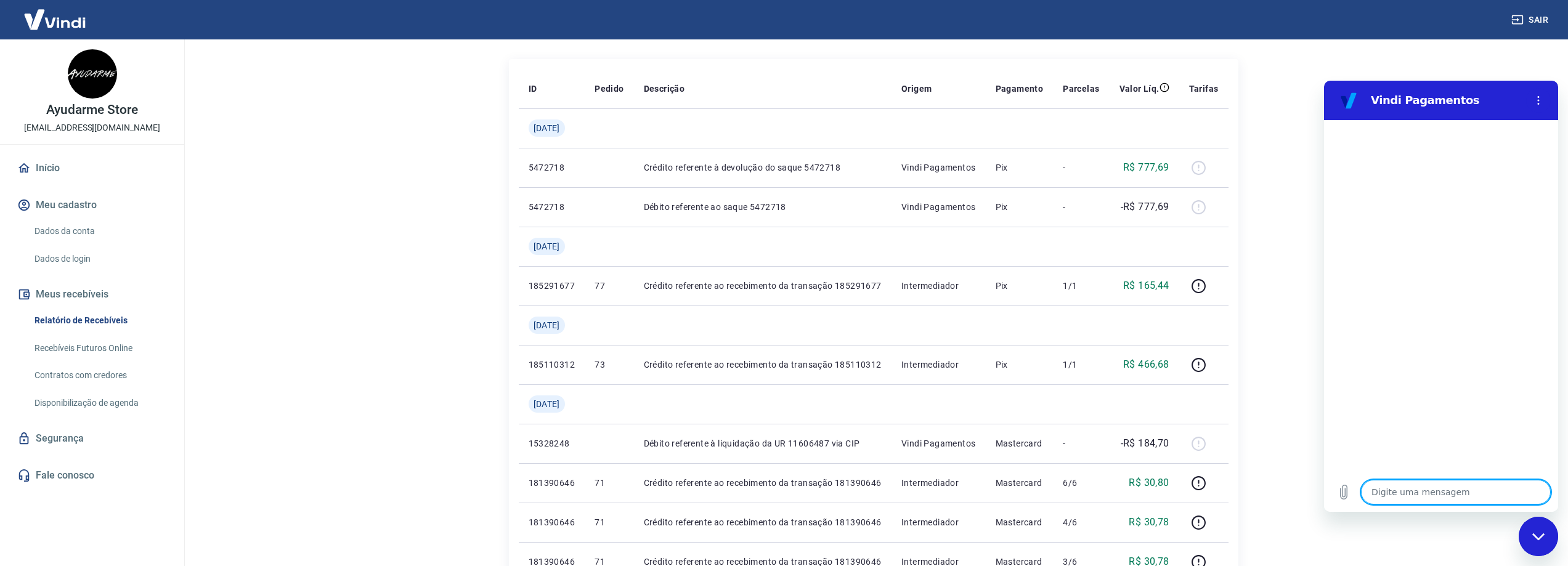
type textarea "o"
type textarea "x"
type textarea "ol"
type textarea "x"
type textarea "ola"
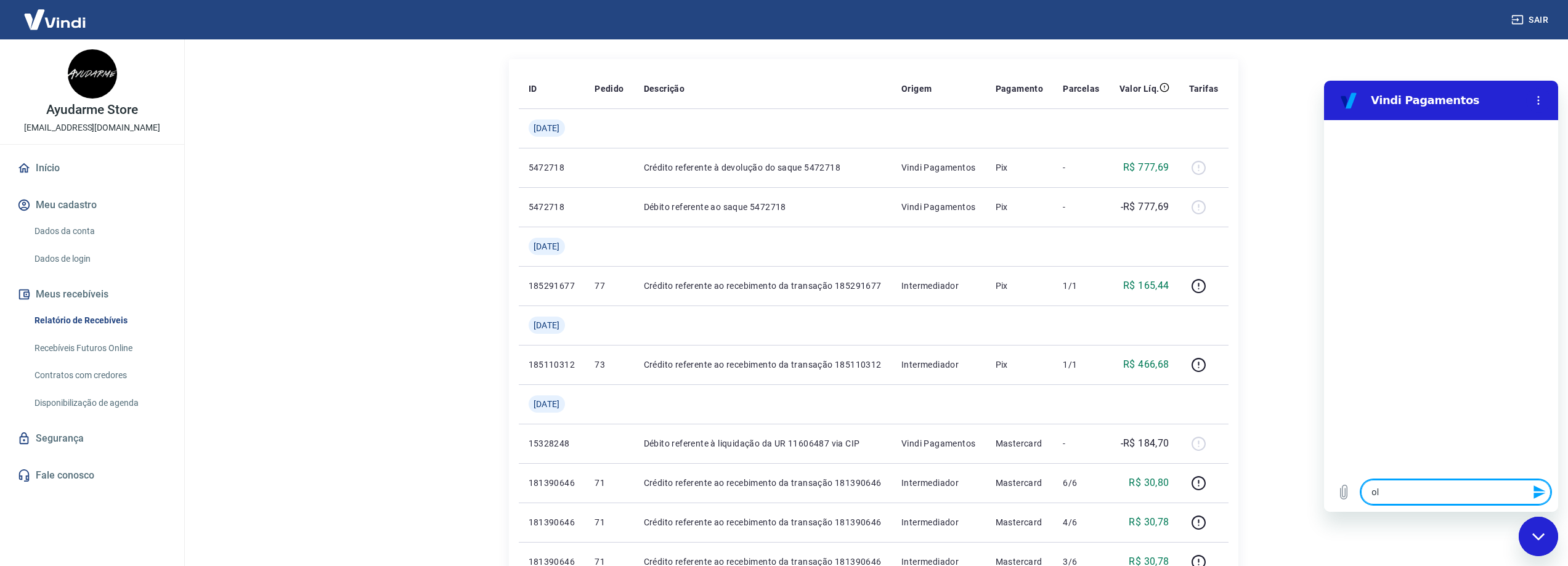
type textarea "x"
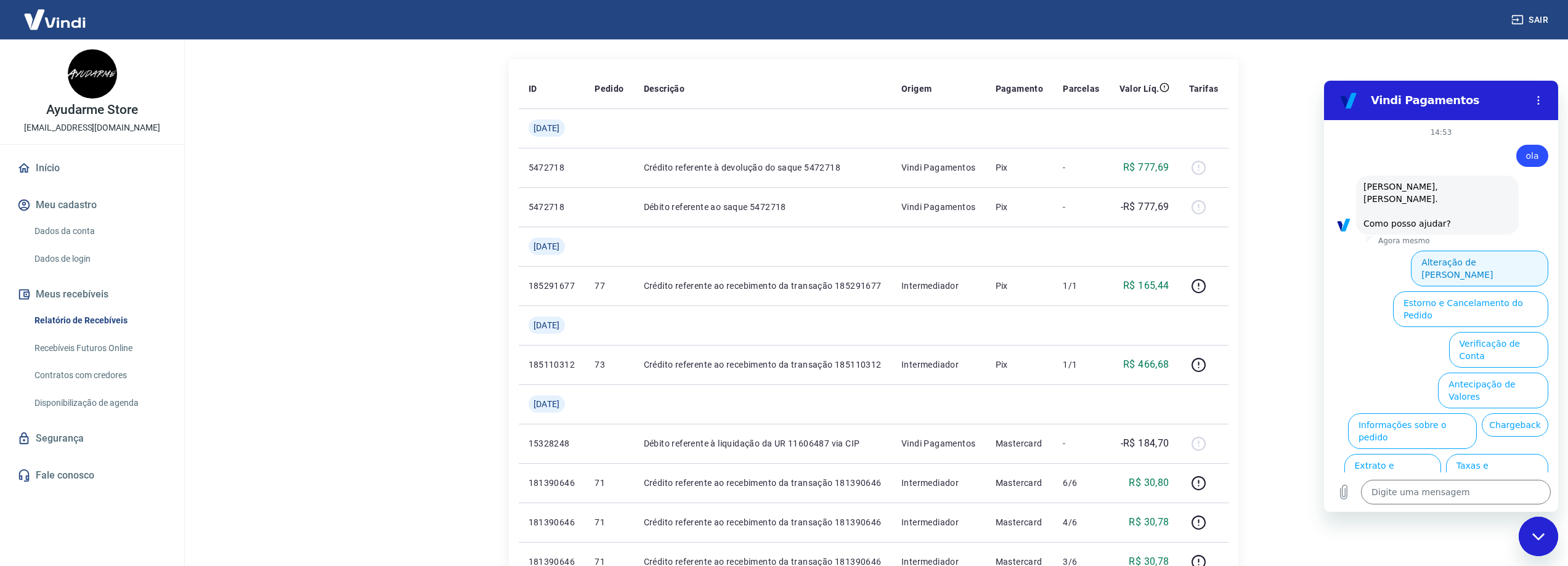
click at [1495, 252] on button "Alteração de [PERSON_NAME]" at bounding box center [1479, 268] width 138 height 36
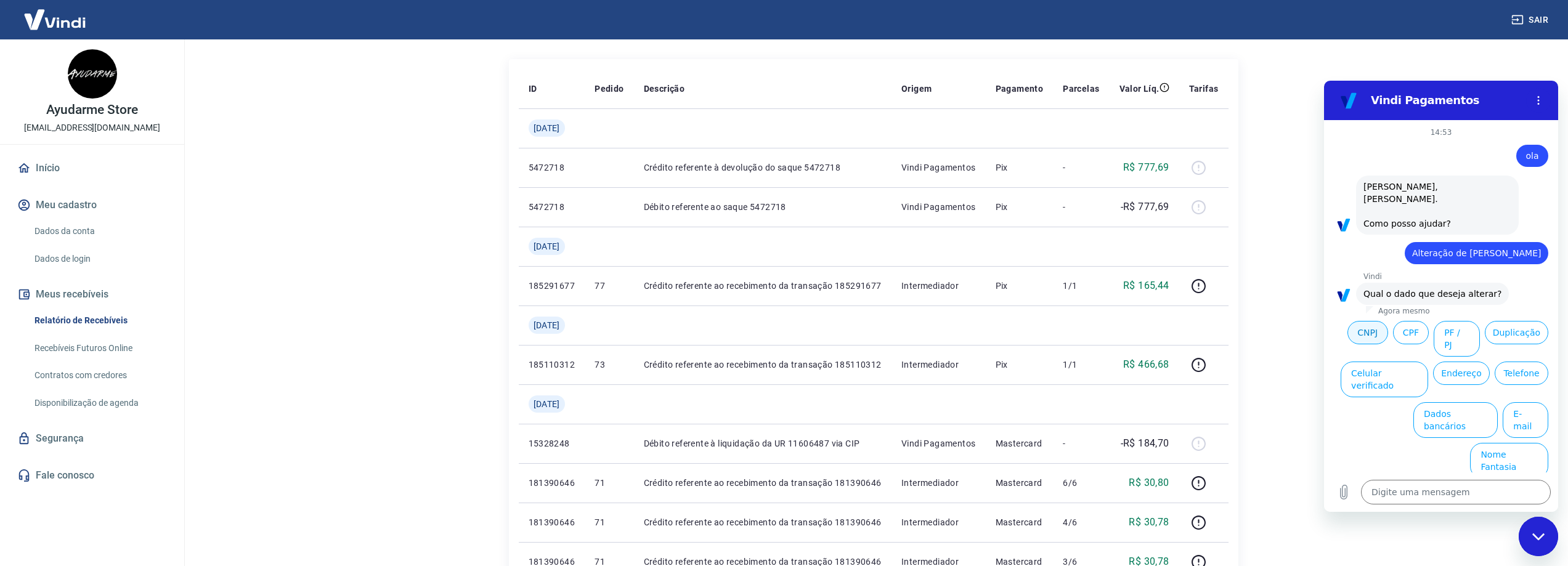
click at [1368, 321] on button "CNPJ" at bounding box center [1367, 333] width 40 height 24
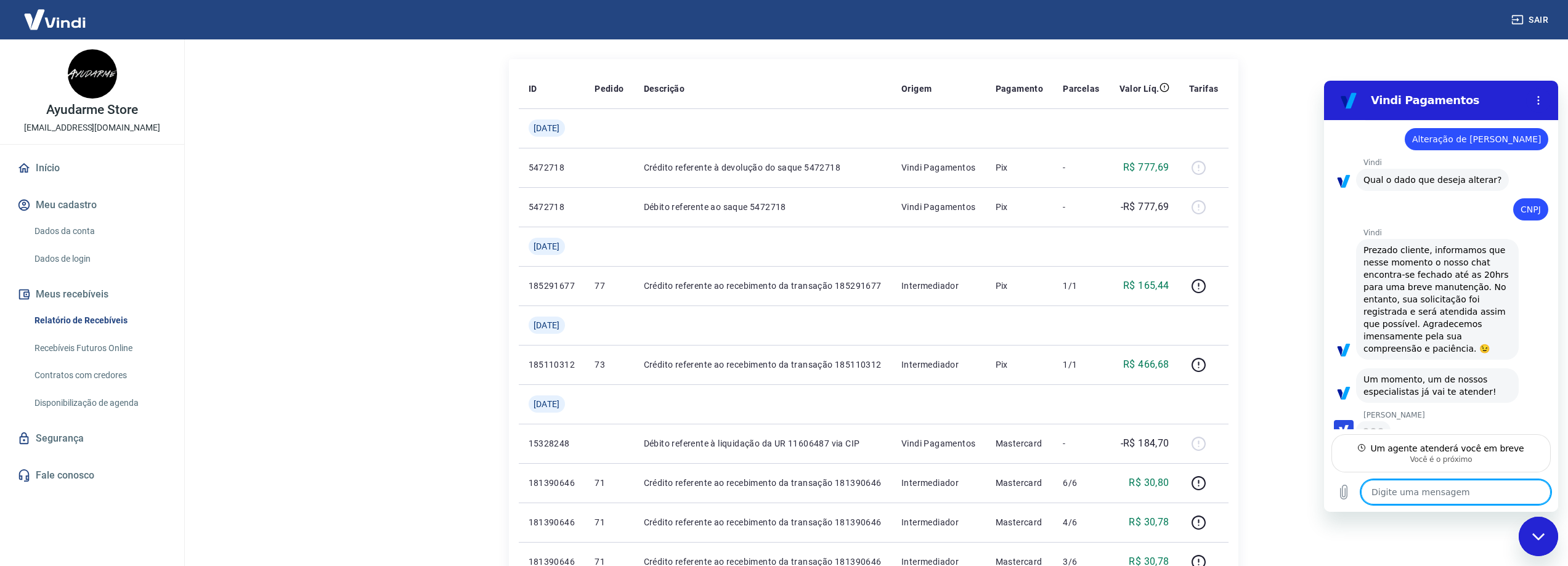
scroll to position [113, 0]
type textarea "x"
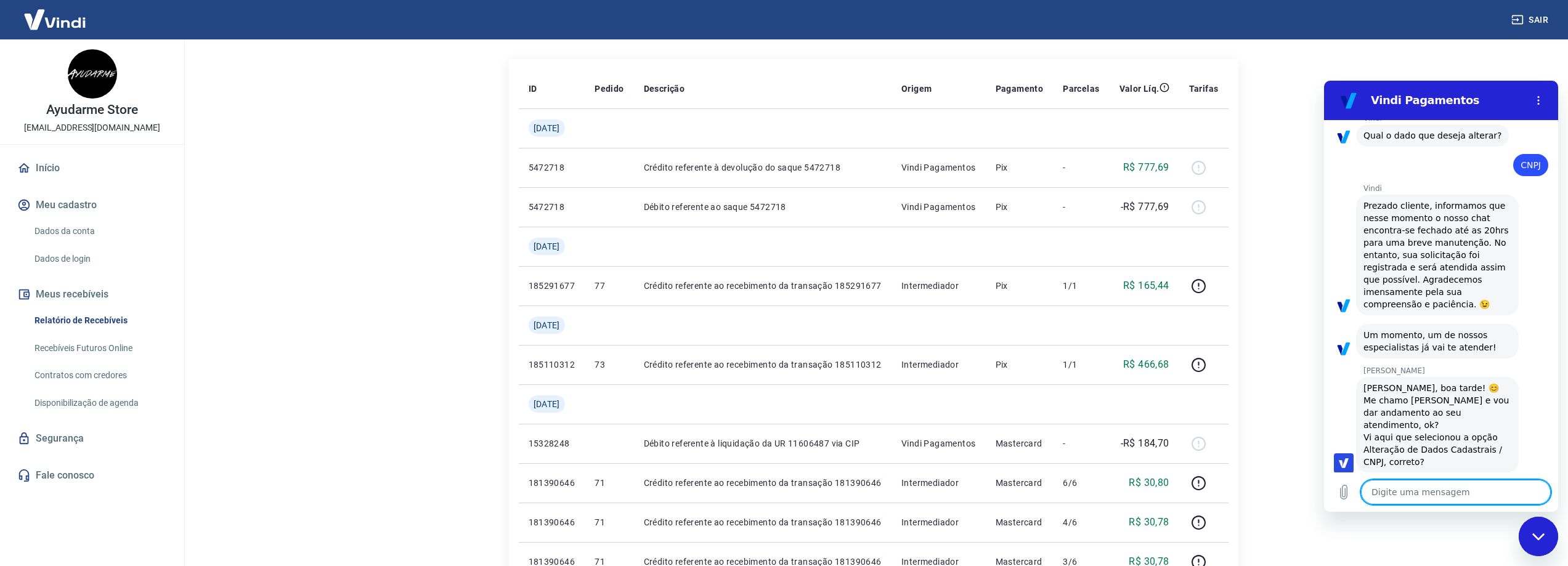
scroll to position [161, 0]
click at [1437, 488] on textarea at bounding box center [1455, 492] width 190 height 25
paste textarea "Olá eu criei essa nova conta por causa da alteração no cnpj e gostaria de integ…"
type textarea "Olá eu criei essa nova conta por causa da alteração no cnpj e gostaria de integ…"
type textarea "x"
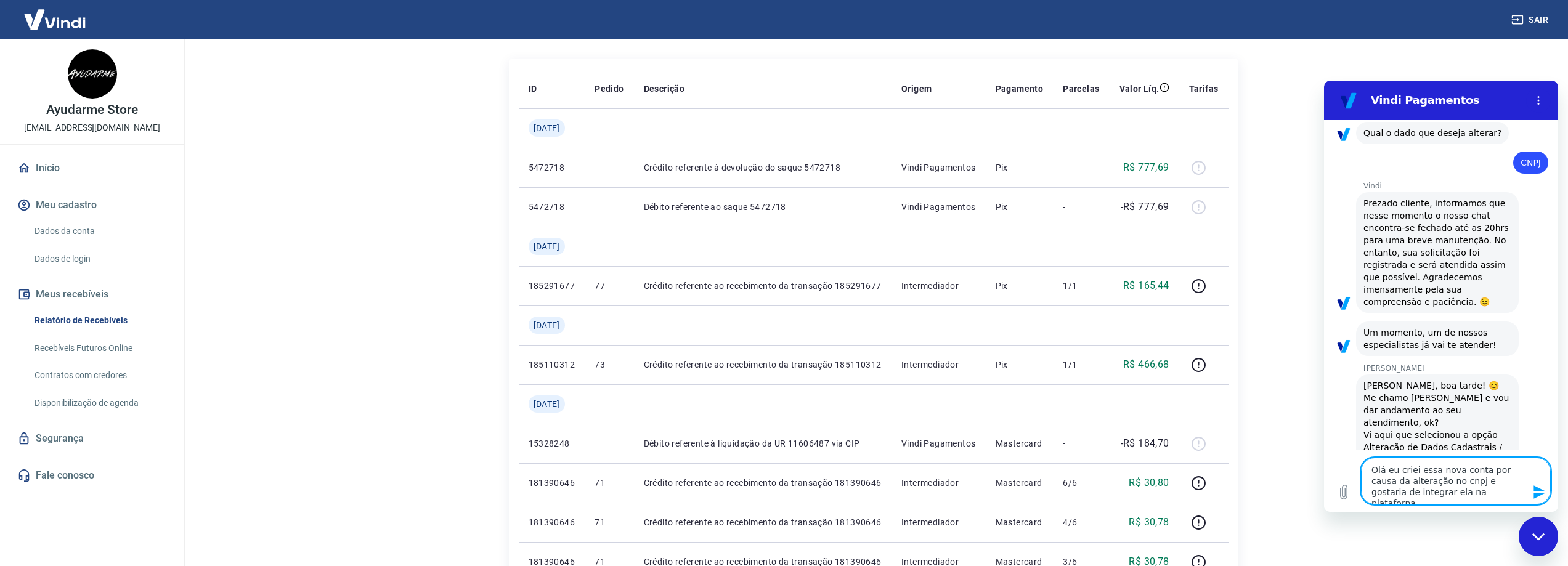
click at [1398, 472] on textarea "Olá eu criei essa nova conta por causa da alteração no cnpj e gostaria de integ…" at bounding box center [1455, 481] width 190 height 47
type textarea "Olá eucriei essa nova conta por causa da alteração no cnpj e gostaria de integr…"
type textarea "x"
type textarea "Olá ecriei essa nova conta por causa da alteração no cnpj e gostaria de integra…"
type textarea "x"
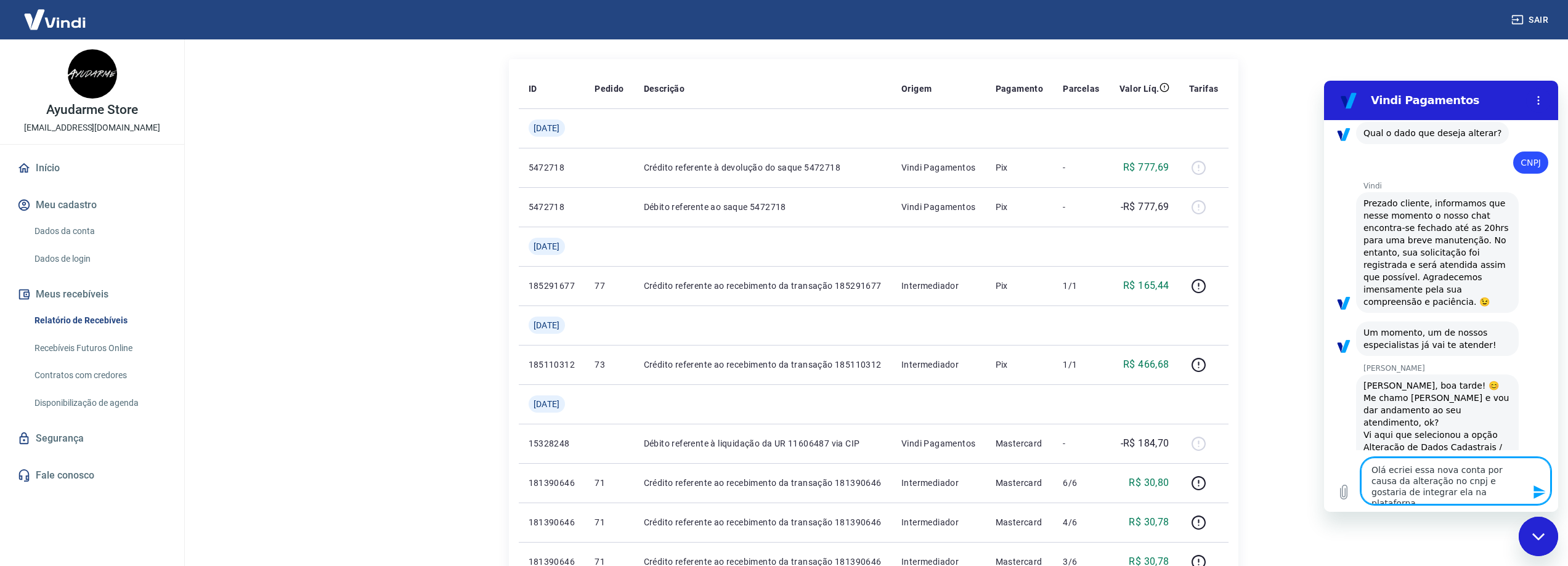
type textarea "Olá criei essa nova conta por causa da alteração no cnpj e gostaria de integrar…"
type textarea "x"
type textarea "Olá Mcriei essa nova conta por causa da alteração no cnpj e gostaria de integra…"
type textarea "x"
type textarea "Olá Macriei essa nova conta por causa da alteração no cnpj e gostaria de integr…"
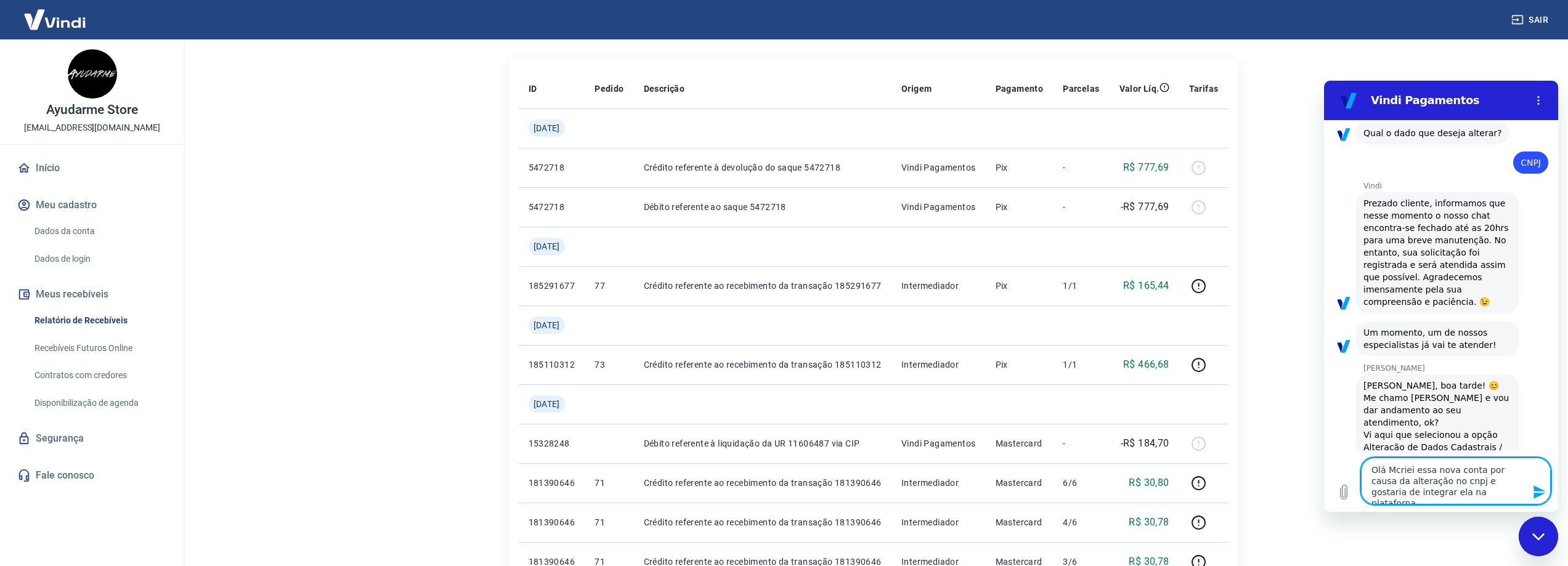
type textarea "x"
type textarea "Olá Marcriei essa nova conta por causa da alteração no cnpj e gostaria de integ…"
type textarea "x"
type textarea "Olá Marccriei essa nova conta por causa da alteração no cnpj e gostaria de inte…"
type textarea "x"
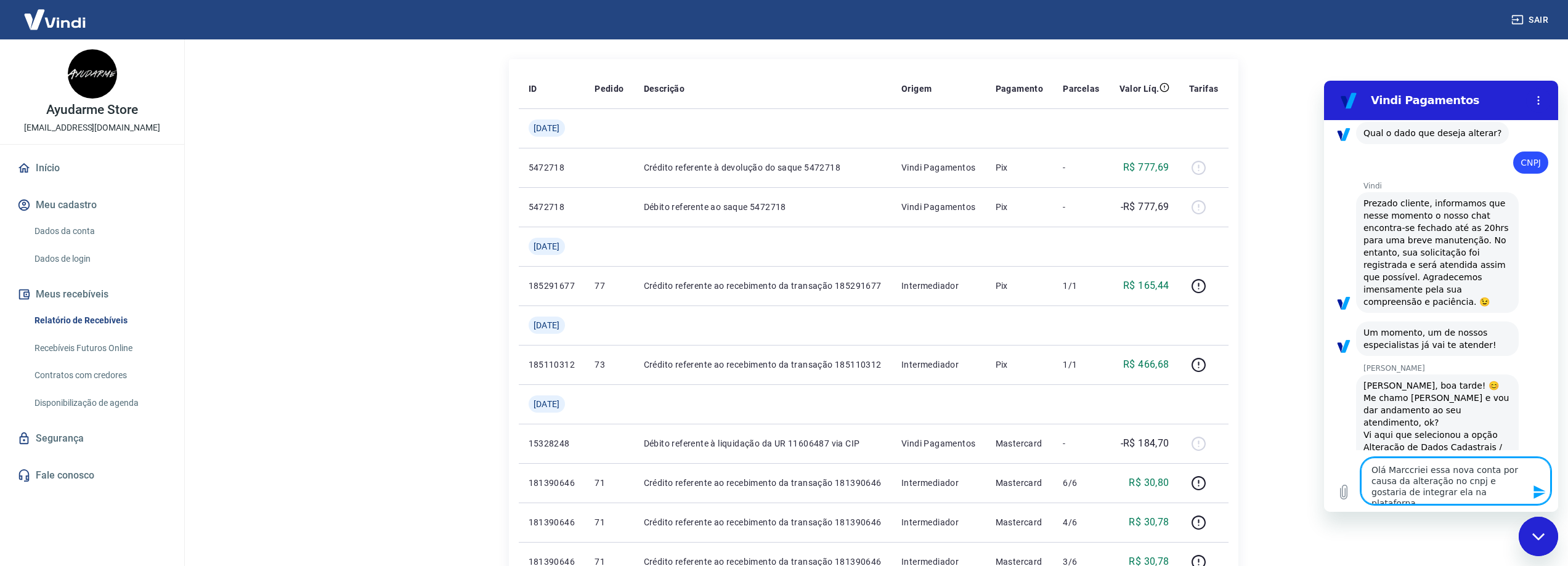
type textarea "Olá Marcicriei essa nova conta por causa da alteração no cnpj e gostaria de int…"
type textarea "x"
type textarea "Olá Marciacriei essa nova conta por causa da alteração no cnpj e gostaria de in…"
type textarea "x"
type textarea "Olá Marcia criei essa nova conta por causa da alteração no cnpj e gostaria de i…"
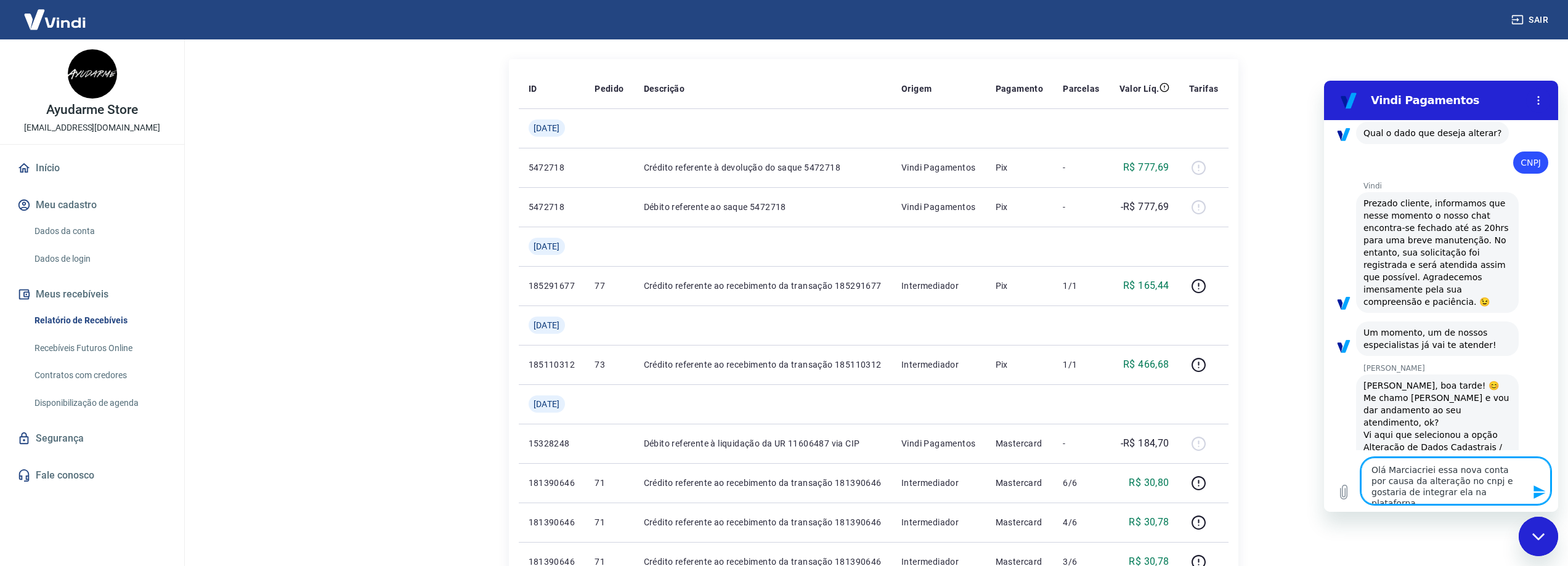
type textarea "x"
type textarea "Olá Marcia tcriei essa nova conta por causa da alteração no cnpj e gostaria de …"
type textarea "x"
type textarea "[PERSON_NAME] tucriei essa nova conta por causa da alteração no cnpj e gostaria…"
type textarea "x"
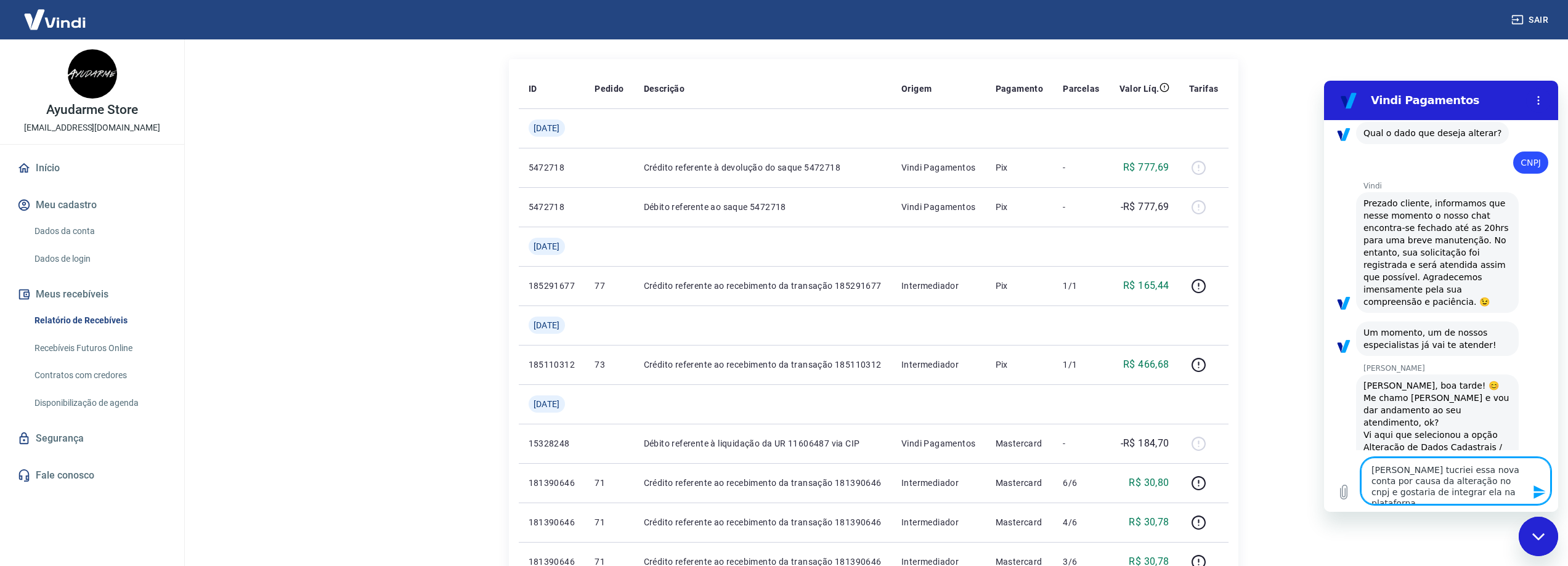
type textarea "[PERSON_NAME] tudcriei essa nova conta por causa da alteração no cnpj e gostari…"
type textarea "x"
type textarea "[PERSON_NAME] tudocriei essa nova conta por causa da alteração no cnpj e gostar…"
type textarea "x"
type textarea "Olá Marcia tudo criei essa nova conta por causa da alteração no cnpj e gostaria…"
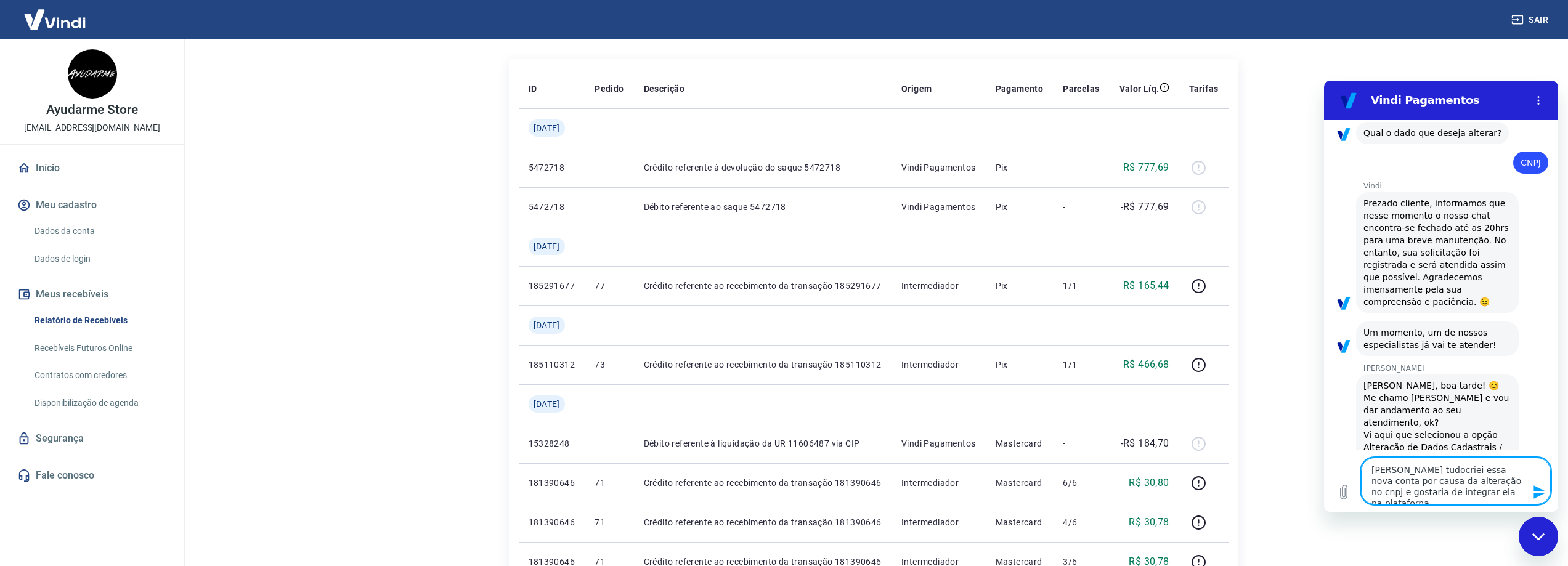
type textarea "x"
type textarea "Olá Marcia tudo bcriei essa nova conta por causa da alteração no cnpj e gostari…"
type textarea "x"
type textarea "Olá Marcia tudo becriei essa nova conta por causa da alteração no cnpj e gostar…"
type textarea "x"
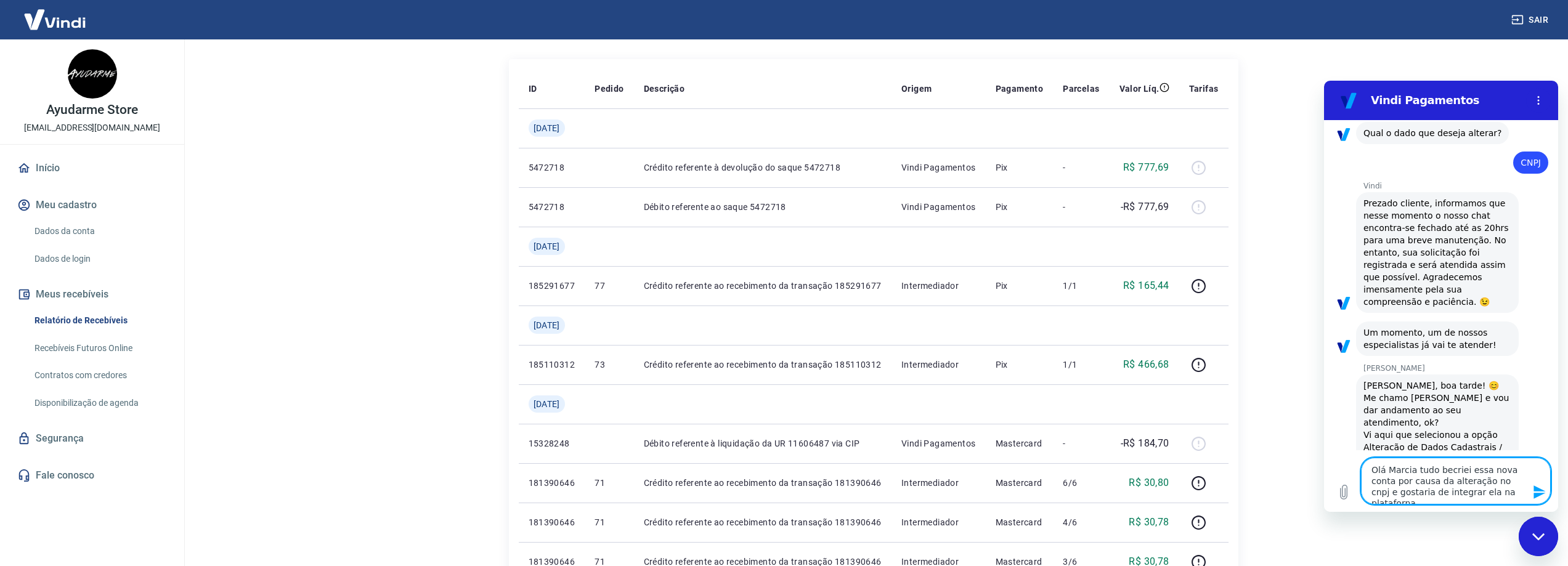
type textarea "[PERSON_NAME] tudo bemcriei essa nova conta por causa da alteração no cnpj e go…"
type textarea "x"
type textarea "Olá Marcia tudo bem criei essa nova conta por causa da alteração no cnpj e gost…"
type textarea "x"
type textarea "Olá Marcia tudo bem ?criei essa nova conta por causa da alteração no cnpj e gos…"
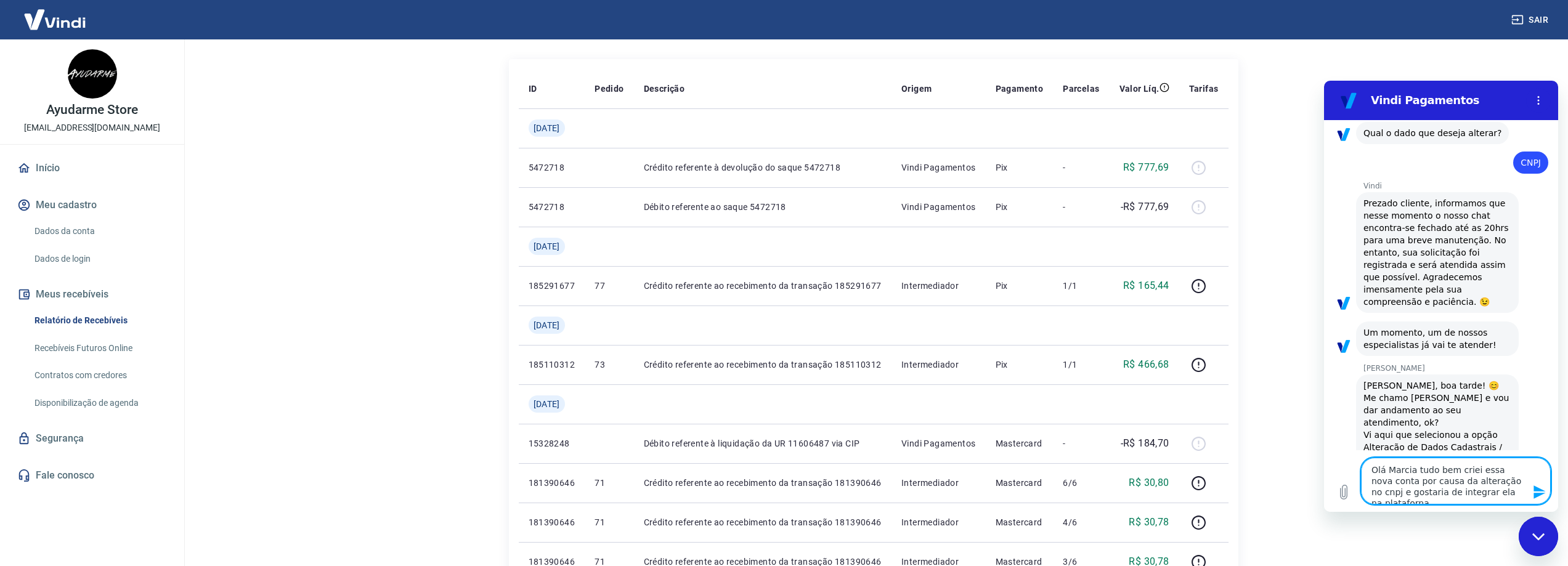
type textarea "x"
type textarea "Olá Marcia tudo bem ? criei essa nova conta por causa da alteração no cnpj e go…"
type textarea "x"
click at [1497, 470] on textarea "Olá Marcia tudo bem ? criei essa nova conta por causa da alteração no cnpj e go…" at bounding box center [1455, 481] width 190 height 47
type textarea "Olá Marcia tudo bem ? [PERSON_NAME] conta por causa da alteração no cnpj e gost…"
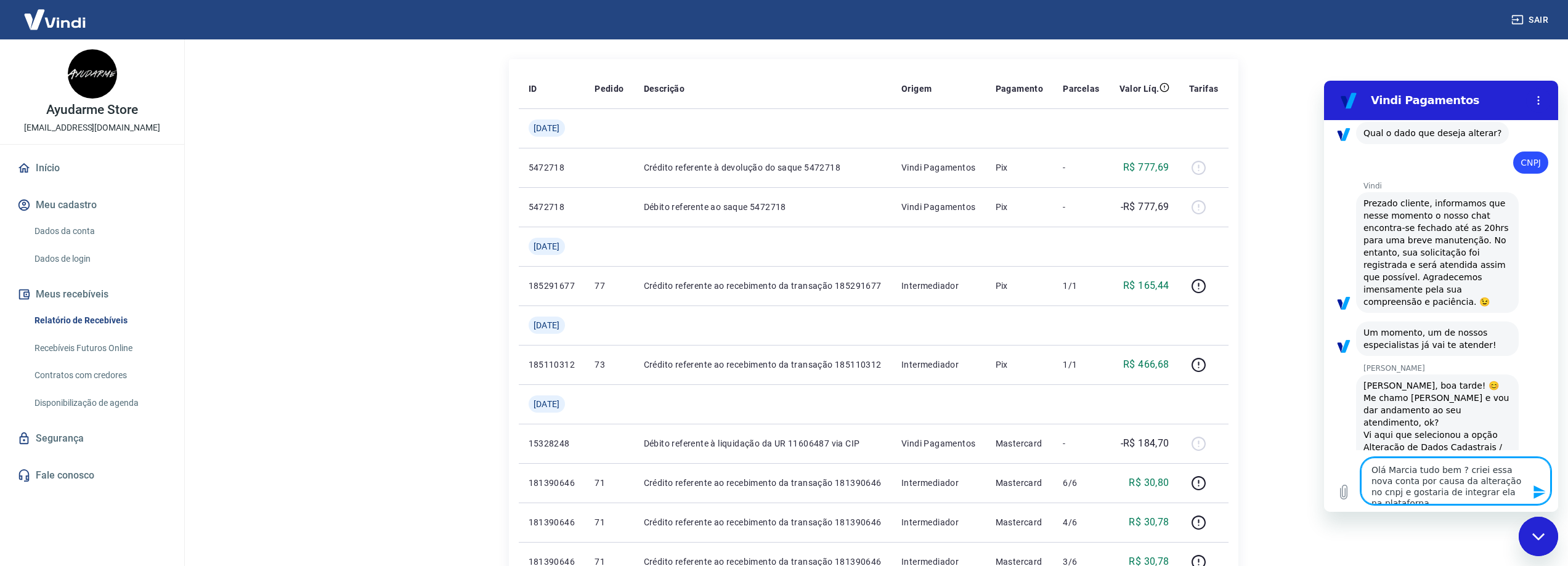
type textarea "x"
type textarea "Olá Marcia tudo bem ? criei essnova conta por causa da alteração no cnpj e gost…"
type textarea "x"
type textarea "Olá Marcia tudo bem ? criei esnova conta por causa da alteração no cnpj e gosta…"
type textarea "x"
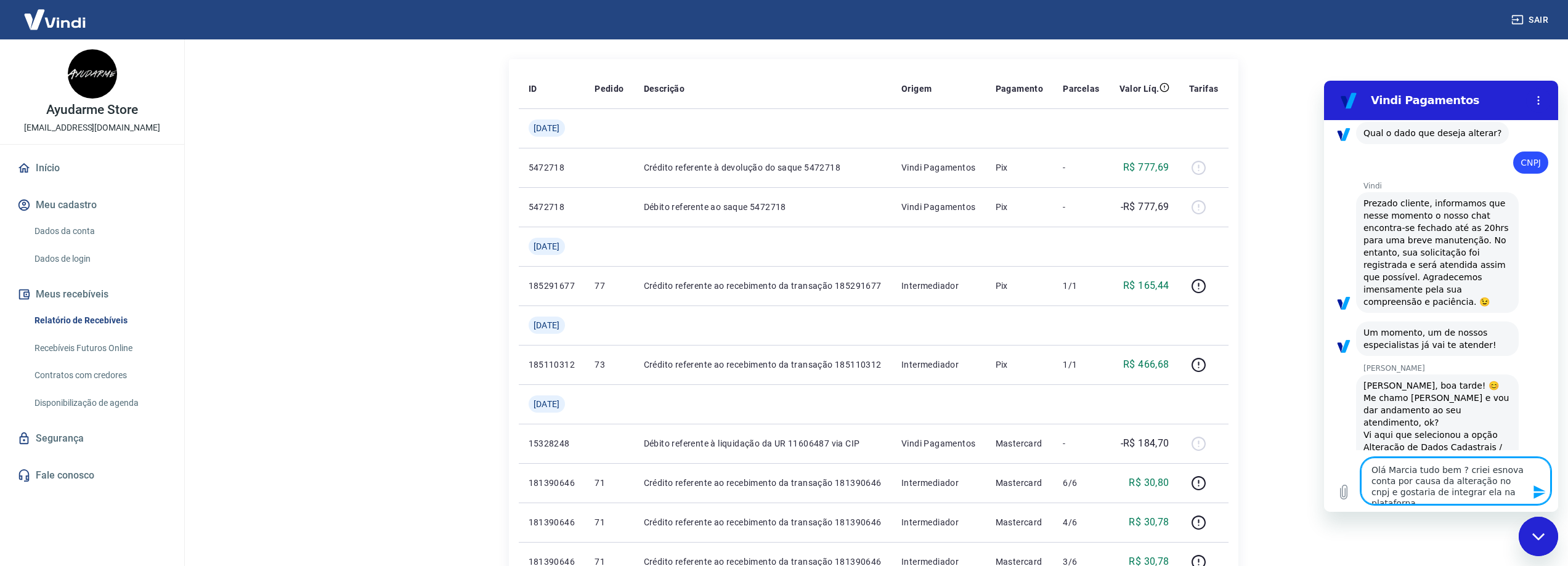
type textarea "Olá Marcia tudo bem ? criei enova conta por causa da alteração no cnpj e gostar…"
type textarea "x"
type textarea "Olá Marcia tudo bem ? criei nova conta por causa da alteração no cnpj e gostari…"
type textarea "x"
type textarea "Olá Marcia tudo bem ? criei unova conta por causa da alteração no cnpj e gostar…"
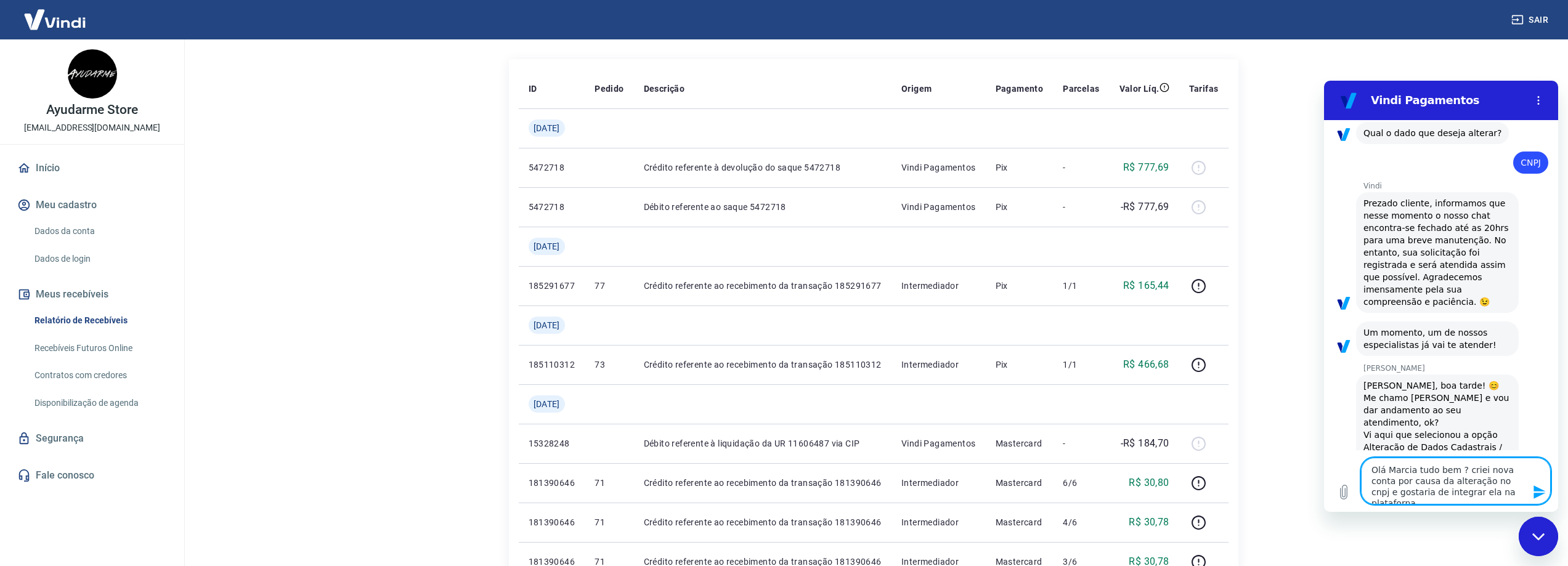
type textarea "x"
type textarea "Olá Marcia tudo bem ? criei umnova conta por causa da alteração no cnpj e gosta…"
type textarea "x"
type textarea "Olá Marcia tudo bem ? criei umanova conta por causa da alteração no cnpj e gost…"
type textarea "x"
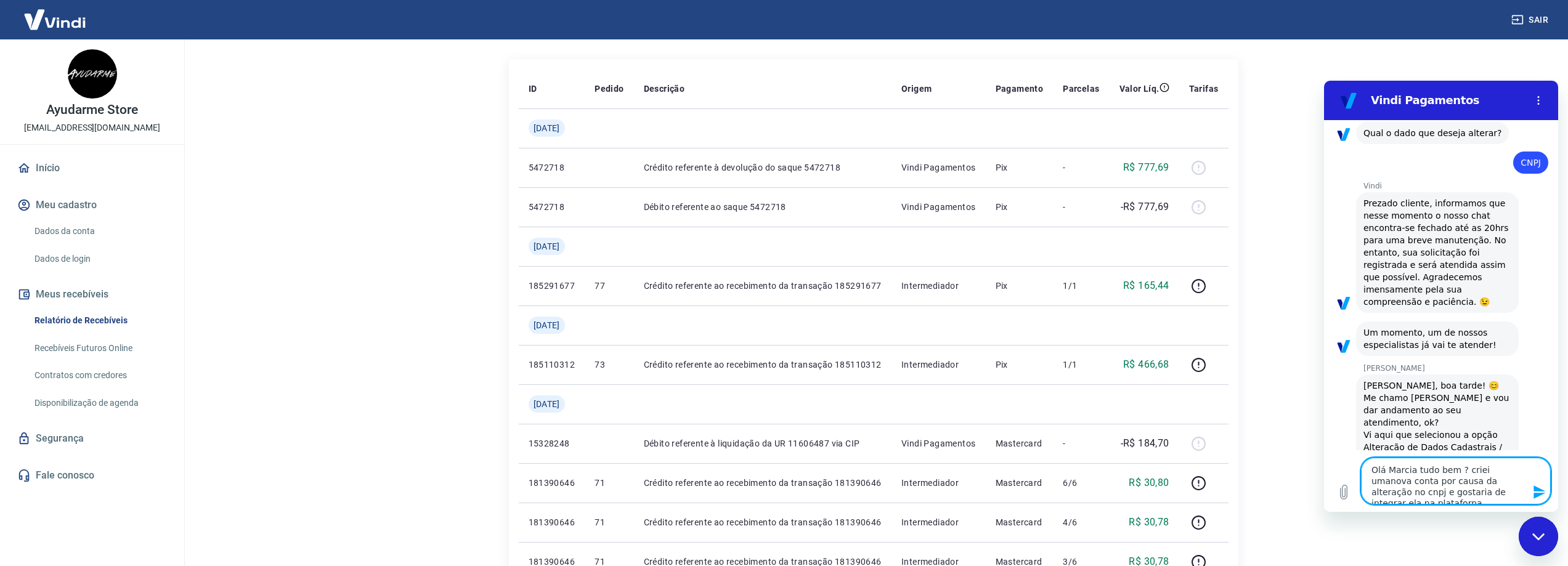
type textarea "Olá Marcia tudo bem ? criei uma nova conta por causa da alteração no cnpj e gos…"
type textarea "x"
type textarea "Olá Marcia tudo bem ? criei uma nova conta por causa da alteração no cnpj e gos…"
type textarea "x"
type textarea "Olá Marcia tudo bem ? criei uma nova conta por causa da alteração no cnpj e gos…"
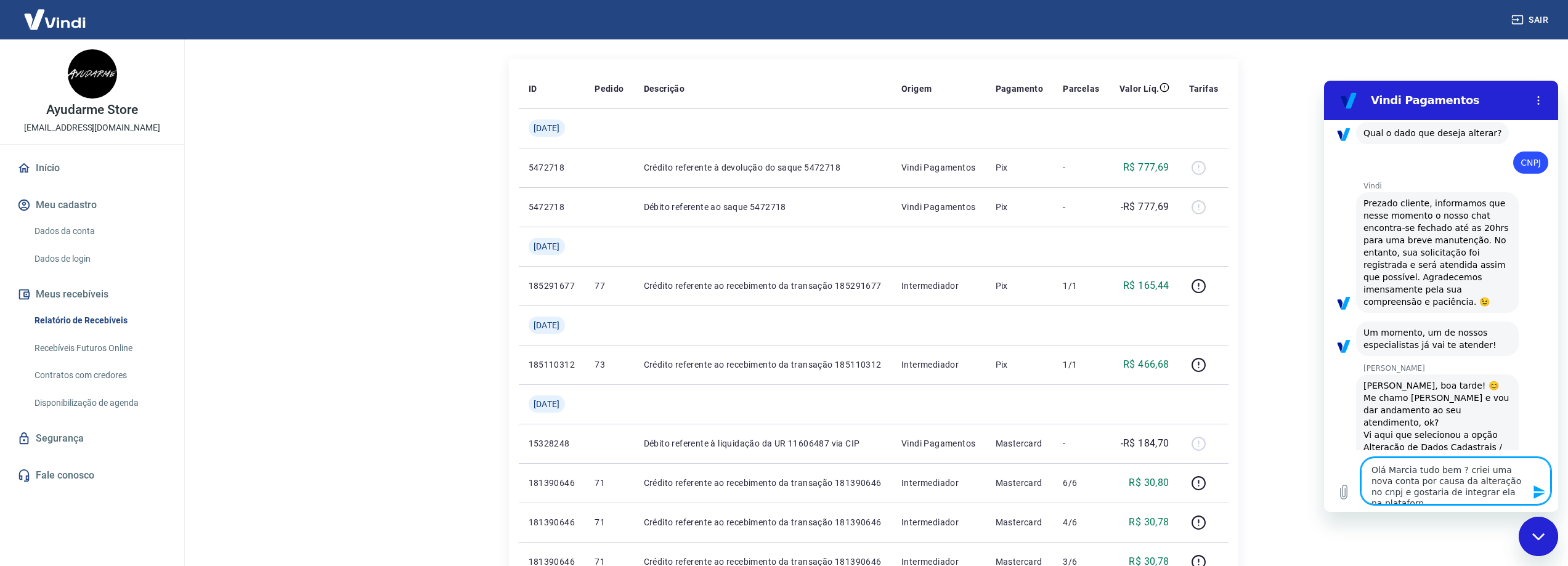
type textarea "x"
type textarea "Olá Marcia tudo bem ? criei uma nova conta por causa da alteração no cnpj e gos…"
type textarea "x"
type textarea "Olá Marcia tudo bem ? criei uma nova conta por causa da alteração no cnpj e gos…"
type textarea "x"
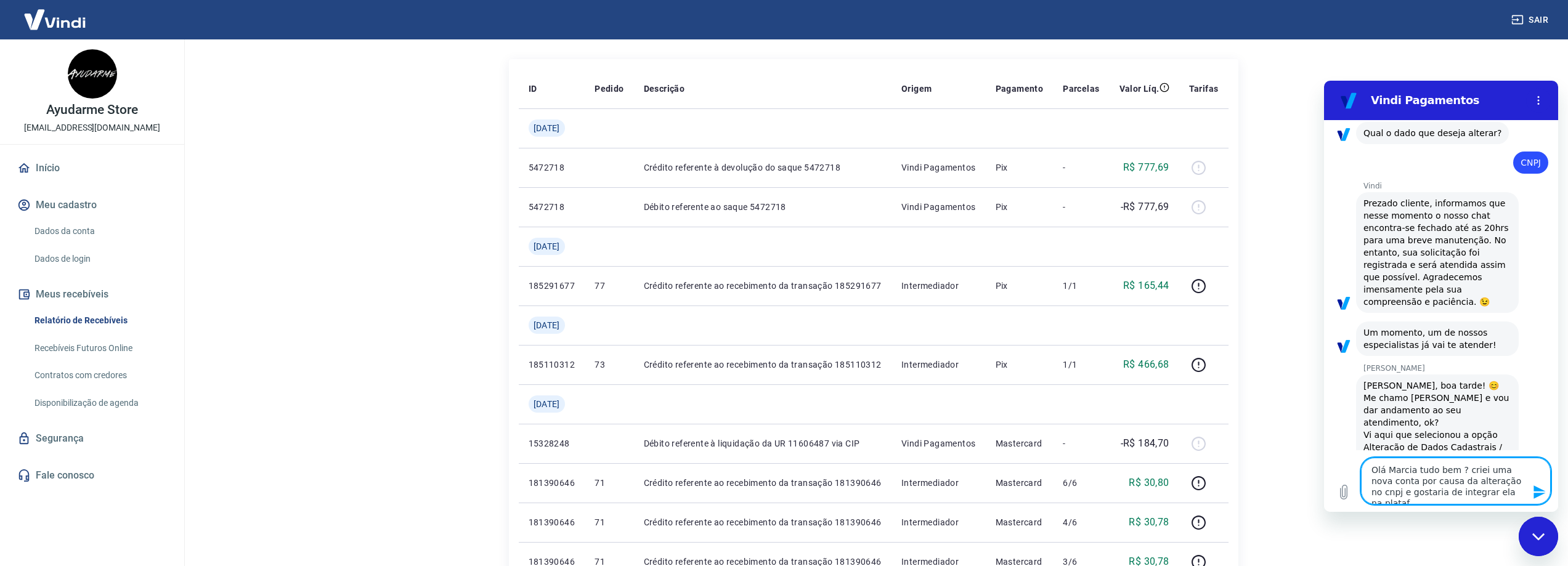
type textarea "Olá Marcia tudo bem ? criei uma nova conta por causa da alteração no cnpj e gos…"
type textarea "x"
type textarea "Olá Marcia tudo bem ? criei uma nova conta por causa da alteração no cnpj e gos…"
type textarea "x"
type textarea "Olá Marcia tudo bem ? criei uma nova conta por causa da alteração no cnpj e gos…"
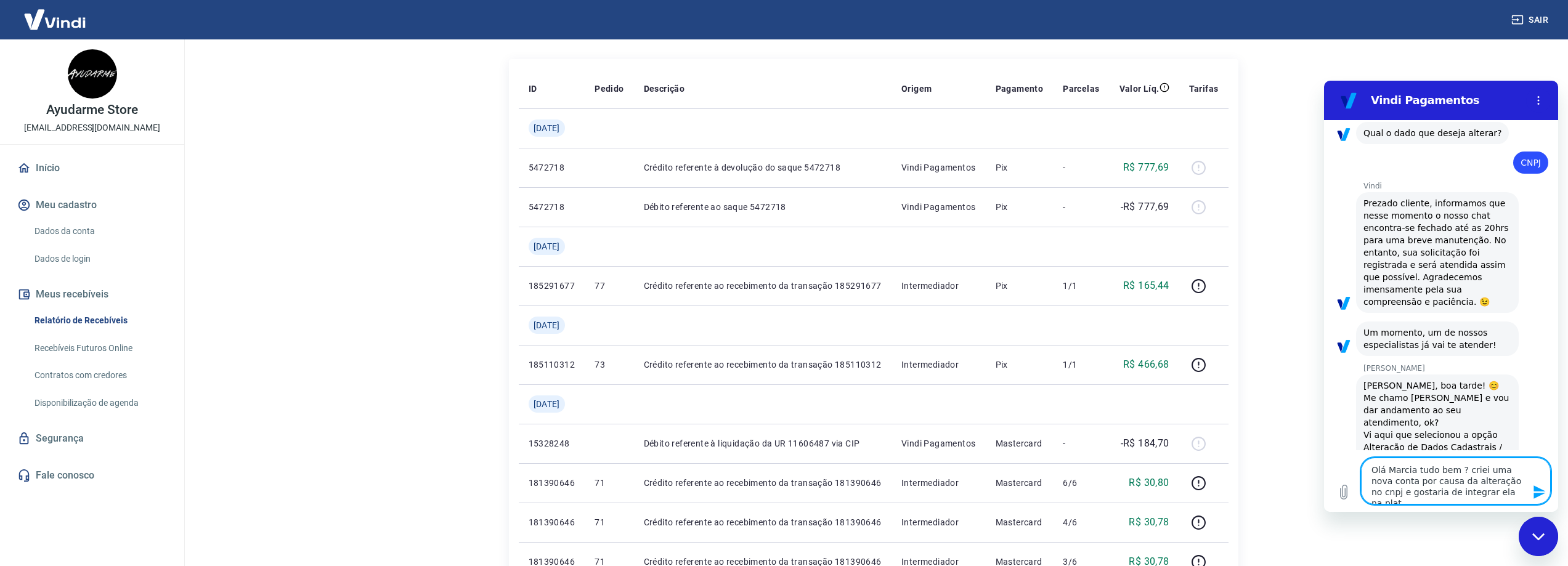
type textarea "x"
type textarea "Olá Marcia tudo bem ? criei uma nova conta por causa da alteração no cnpj e gos…"
type textarea "x"
type textarea "Olá Marcia tudo bem ? criei uma nova conta por causa da alteração no cnpj e gos…"
type textarea "x"
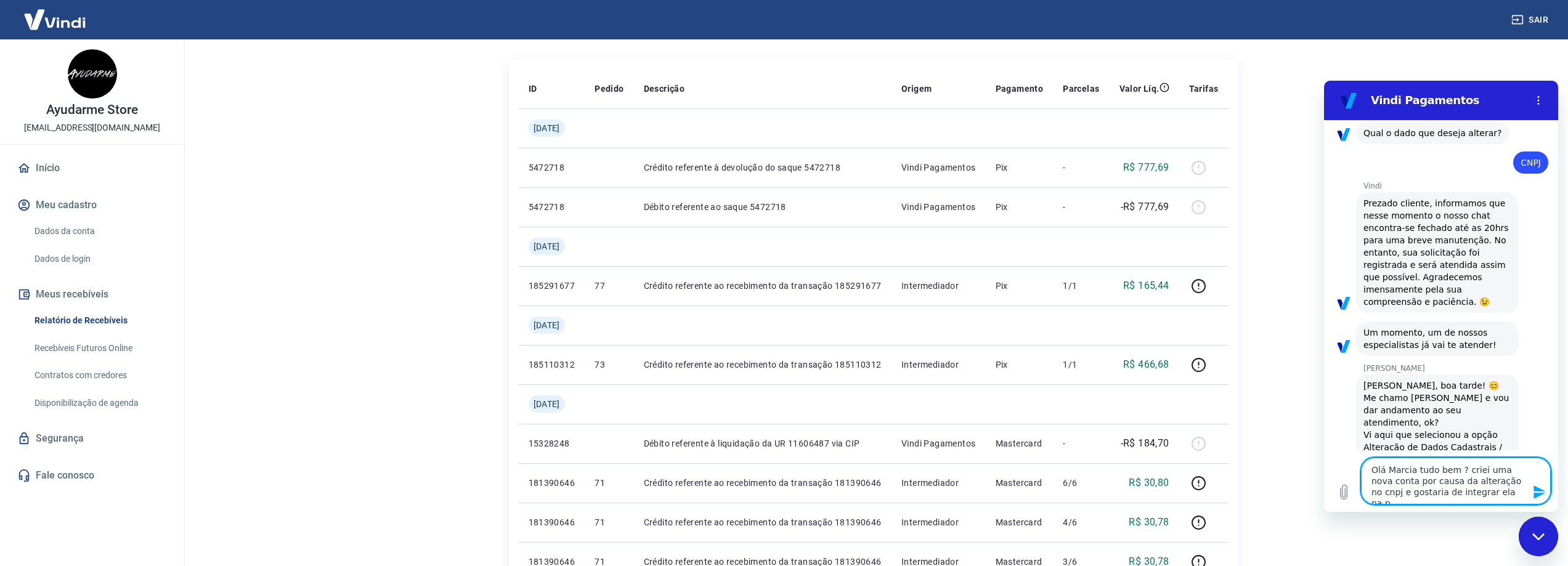
type textarea "Olá Marcia tudo bem ? criei uma nova conta por causa da alteração no cnpj e gos…"
type textarea "x"
type textarea "Olá Marcia tudo bem ? criei uma nova conta por causa da alteração no cnpj e gos…"
type textarea "x"
type textarea "Olá Marcia tudo bem ? criei uma nova conta por causa da alteração no cnpj e gos…"
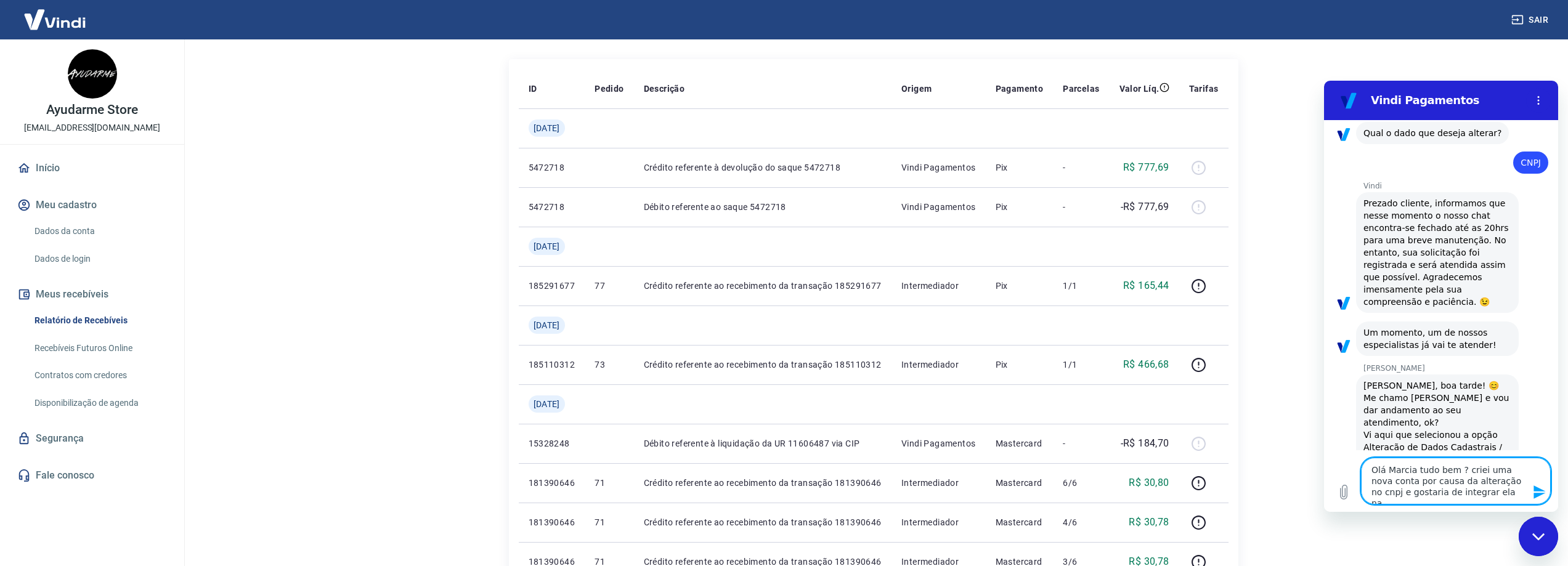
type textarea "x"
type textarea "Olá Marcia tudo bem ? criei uma nova conta por causa da alteração no cnpj e gos…"
type textarea "x"
type textarea "Olá Marcia tudo bem ? criei uma nova conta por causa da alteração no cnpj e gos…"
type textarea "x"
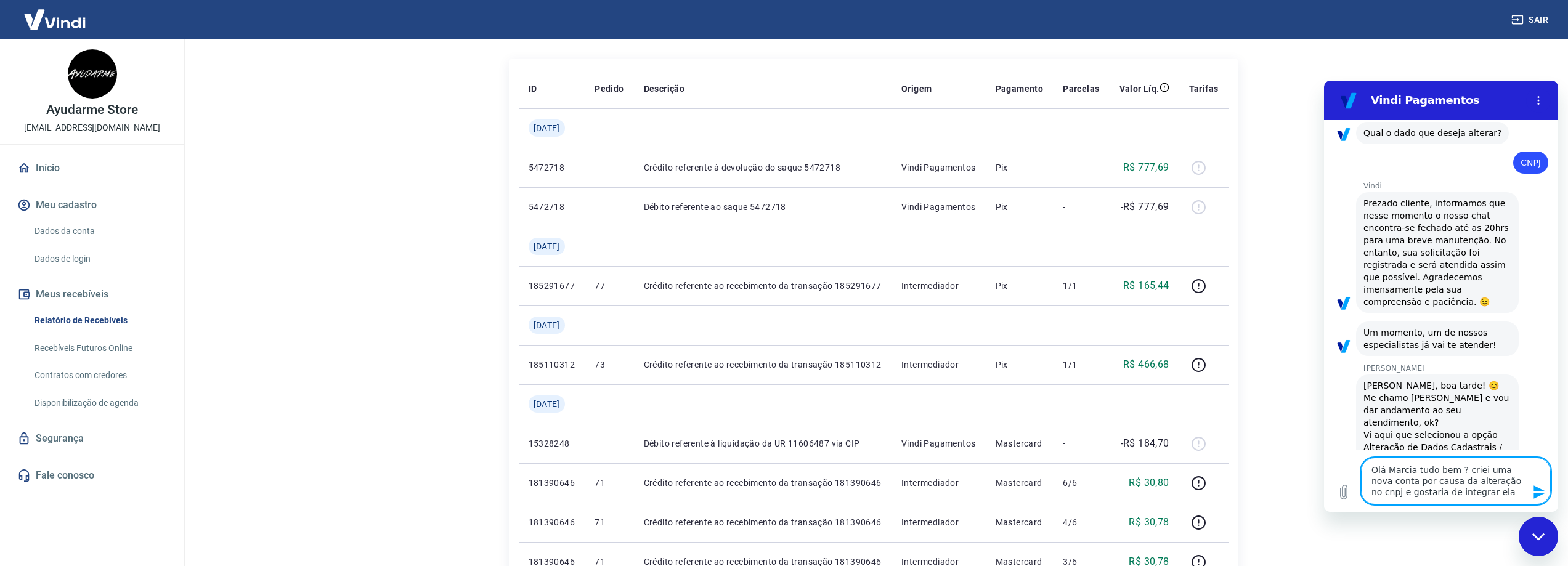
type textarea "Olá Marcia tudo bem ? criei uma nova conta por causa da alteração no cnpj e gos…"
type textarea "x"
type textarea "Olá Marcia tudo bem ? criei uma nova conta por causa da alteração no cnpj e gos…"
type textarea "x"
type textarea "Olá Marcia tudo bem ? criei uma nova conta por causa da alteração no cnpj e gos…"
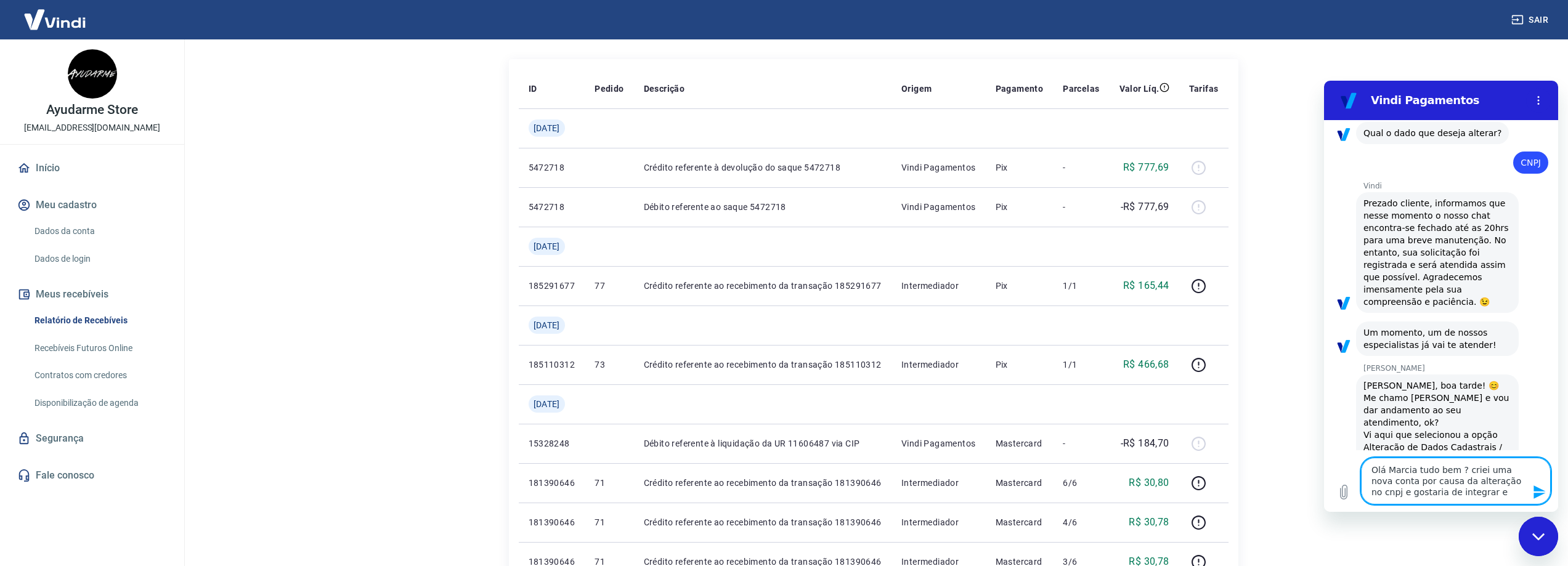
type textarea "x"
type textarea "Olá Marcia tudo bem ? criei uma nova conta por causa da alteração no cnpj e gos…"
type textarea "x"
type textarea "Olá Marcia tudo bem ? criei uma nova conta por causa da alteração no cnpj e gos…"
type textarea "x"
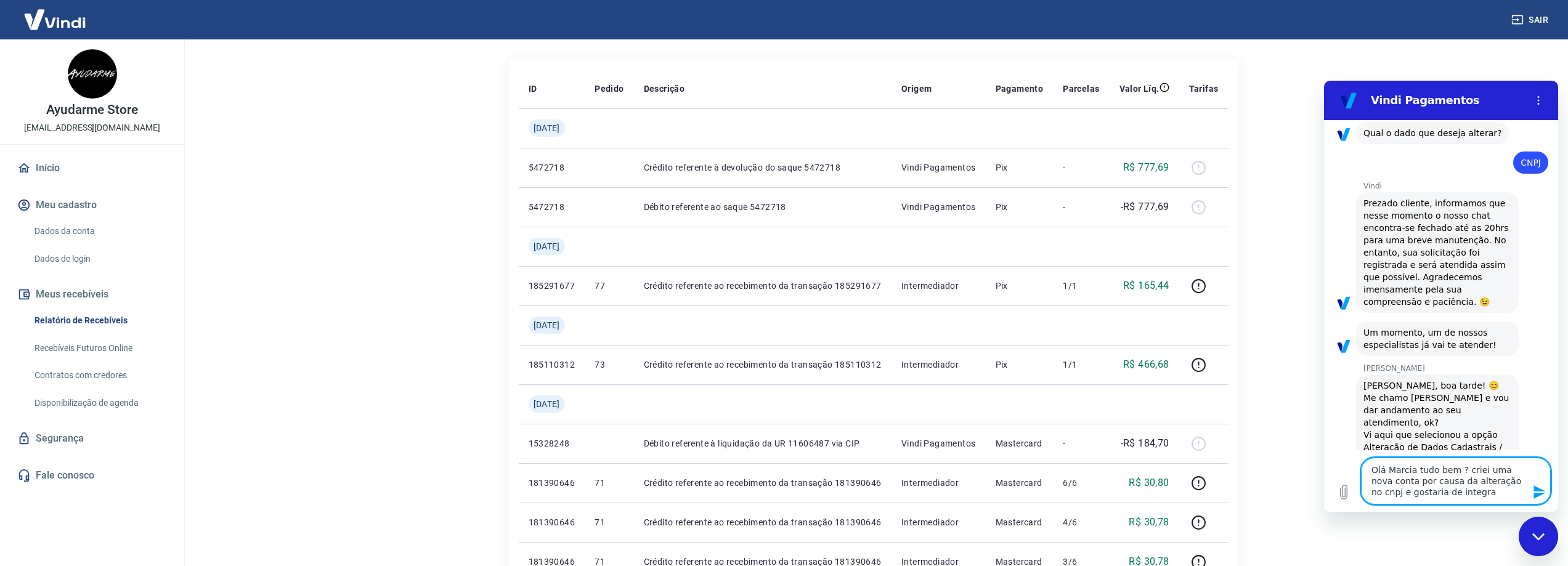
type textarea "Olá Marcia tudo bem ? criei uma nova conta por causa da alteração no cnpj e gos…"
type textarea "x"
type textarea "Olá Marcia tudo bem ? criei uma nova conta por causa da alteração no cnpj e gos…"
type textarea "x"
type textarea "Olá Marcia tudo bem ? criei uma nova conta por causa da alteração no cnpj e gos…"
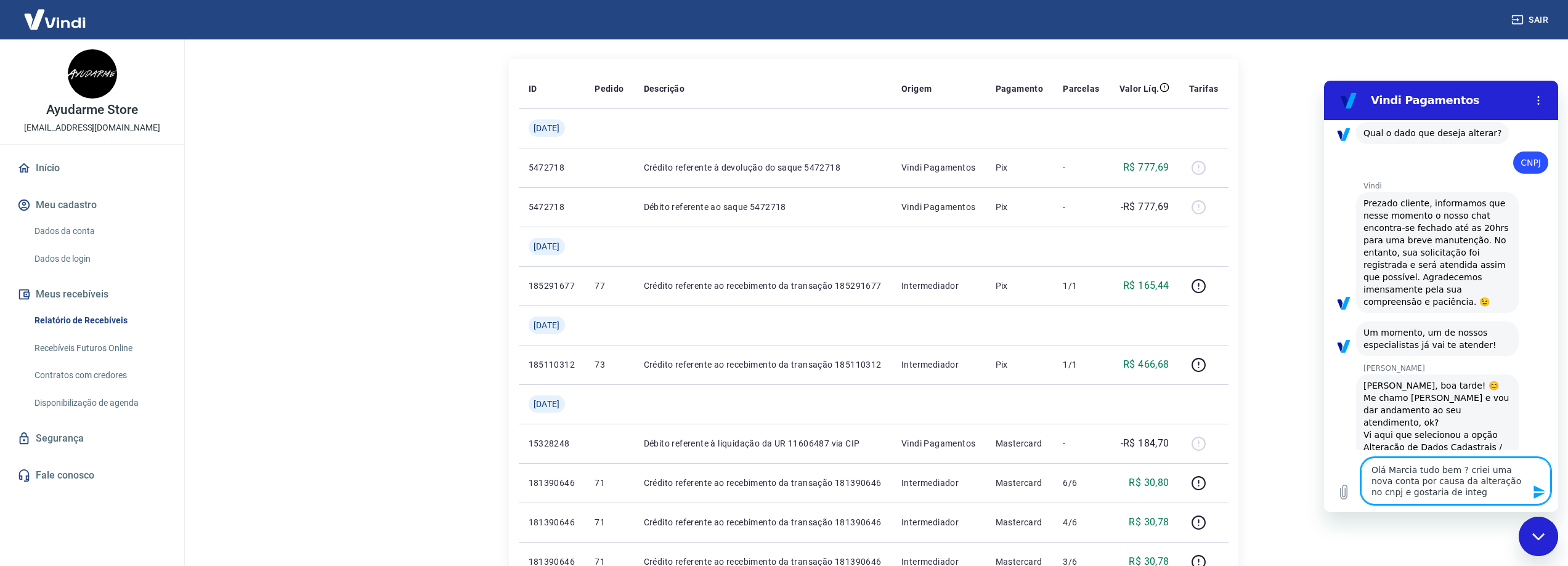
type textarea "x"
type textarea "Olá Marcia tudo bem ? criei uma nova conta por causa da alteração no cnpj e gos…"
type textarea "x"
type textarea "Olá Marcia tudo bem ? criei uma nova conta por causa da alteração no cnpj e gos…"
type textarea "x"
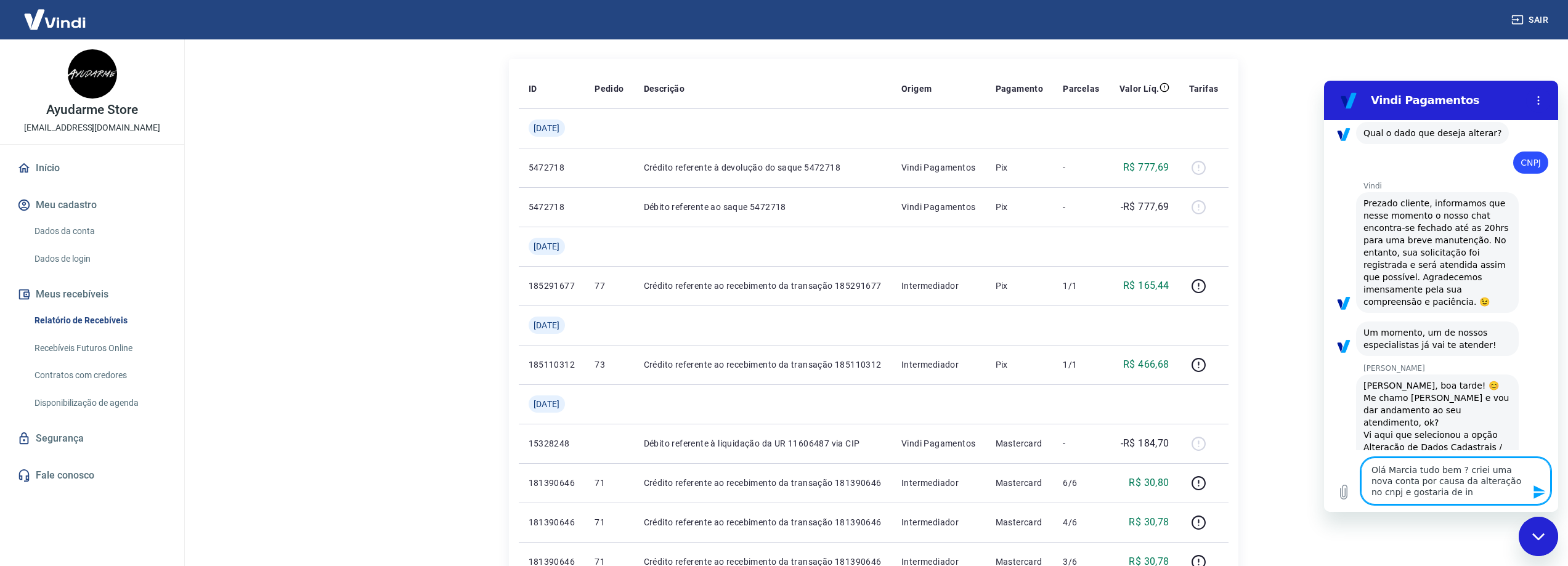
type textarea "Olá Marcia tudo bem ? criei uma nova conta por causa da alteração no cnpj e gos…"
type textarea "x"
type textarea "Olá Marcia tudo bem ? criei uma nova conta por causa da alteração no cnpj e gos…"
type textarea "x"
type textarea "Olá Marcia tudo bem ? criei uma nova conta por causa da alteração no cnpj e gos…"
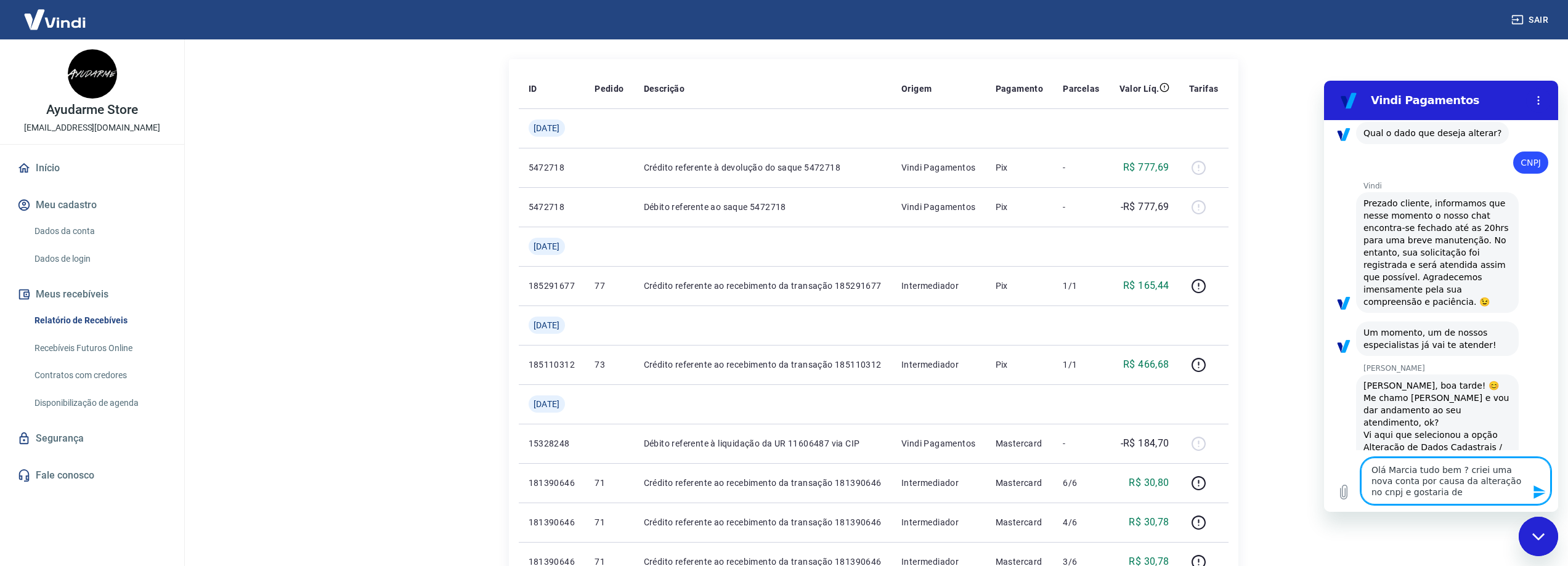
type textarea "x"
type textarea "Olá Marcia tudo bem ? criei uma nova conta por causa da alteração no cnpj e gos…"
type textarea "x"
type textarea "Olá Marcia tudo bem ? criei uma nova conta por causa da alteração no cnpj e gos…"
type textarea "x"
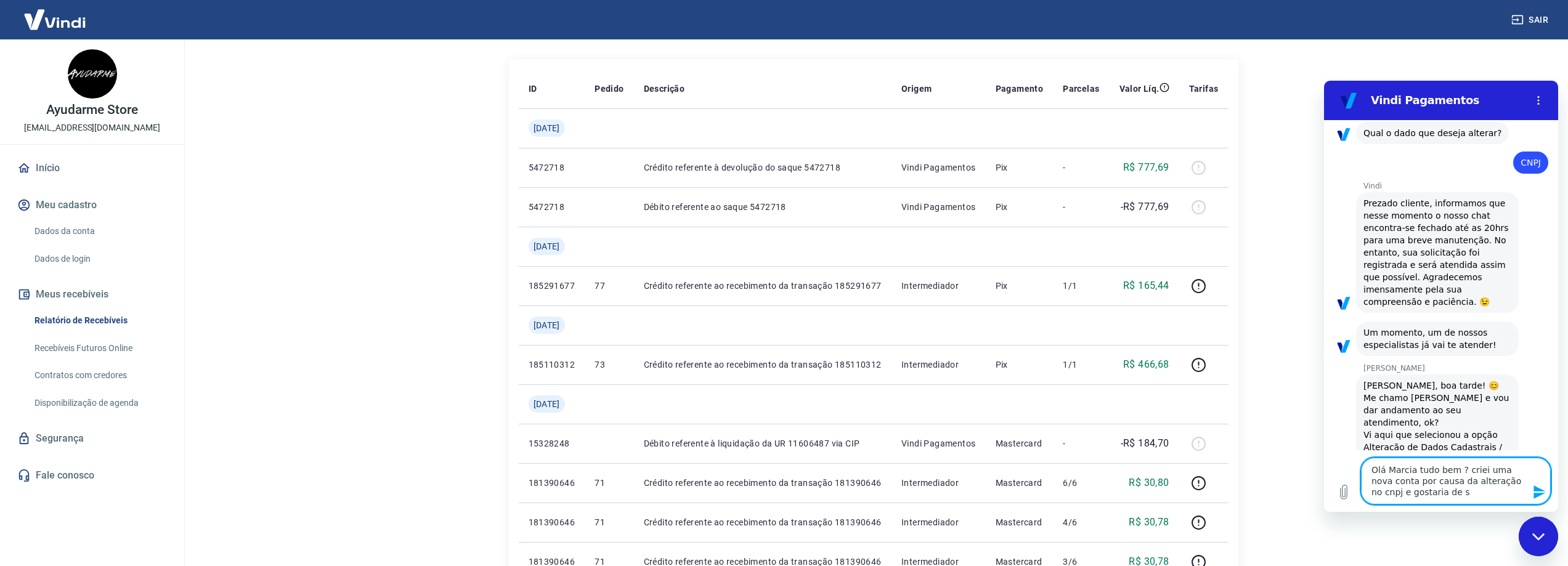
type textarea "Olá Marcia tudo bem ? criei uma nova conta por causa da alteração no cnpj e gos…"
type textarea "x"
type textarea "Olá Marcia tudo bem ? criei uma nova conta por causa da alteração no cnpj e gos…"
type textarea "x"
type textarea "Olá Marcia tudo bem ? criei uma nova conta por causa da alteração no cnpj e gos…"
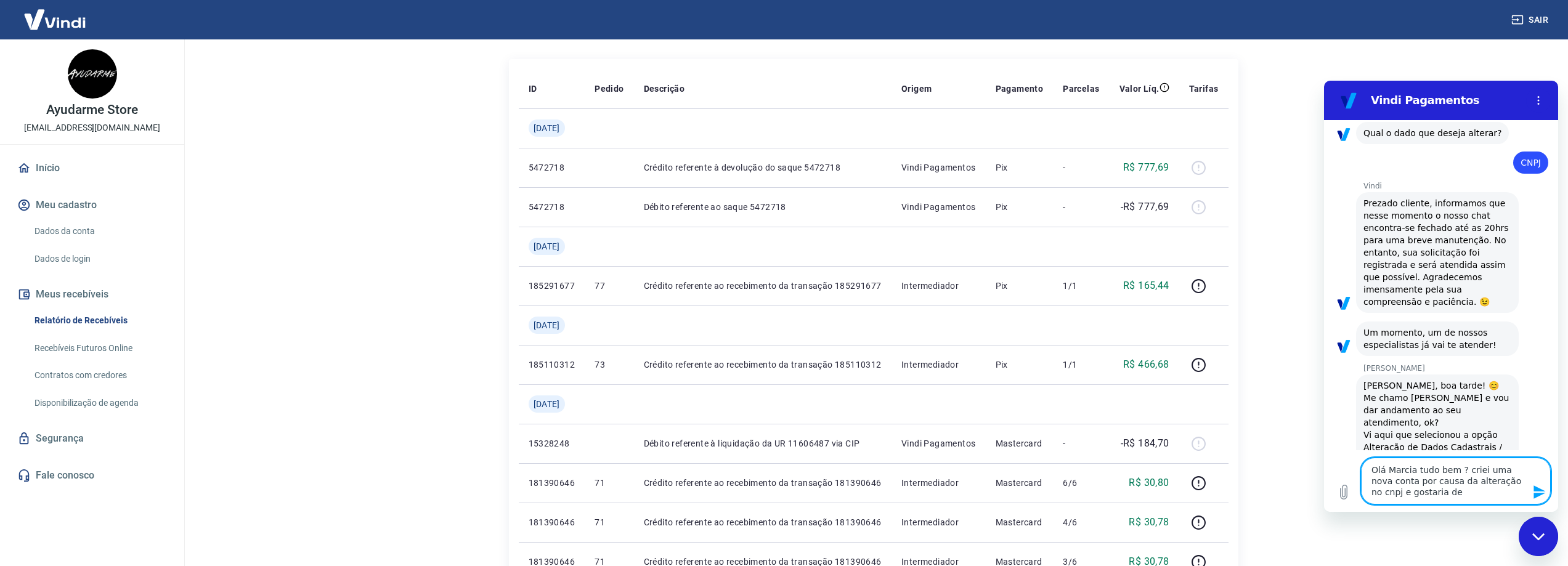
type textarea "x"
type textarea "Olá Marcia tudo bem ? criei uma nova conta por causa da alteração no cnpj e gos…"
type textarea "x"
type textarea "Olá Marcia tudo bem ? criei uma nova conta por causa da alteração no cnpj e gos…"
type textarea "x"
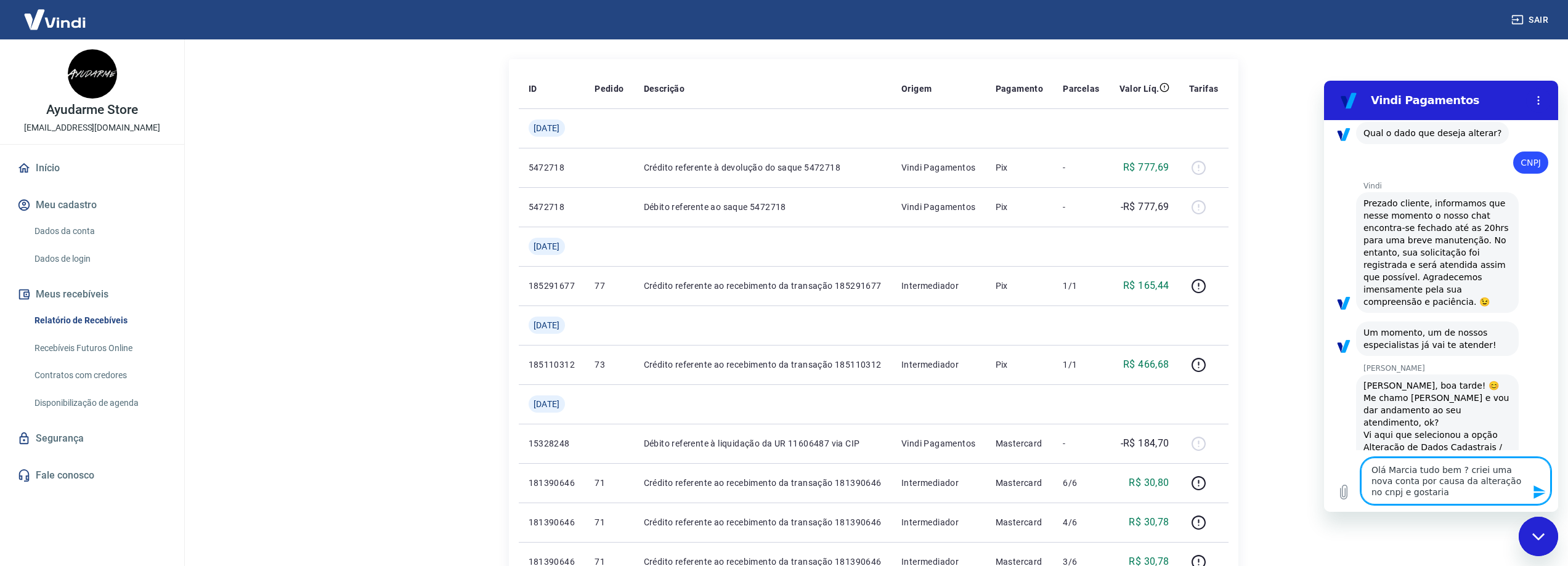
type textarea "Olá Marcia tudo bem ? criei uma nova conta por causa da alteração no cnpj e gos…"
type textarea "x"
type textarea "Olá Marcia tudo bem ? criei uma nova conta por causa da alteração no cnpj e gos…"
type textarea "x"
type textarea "Olá Marcia tudo bem ? criei uma nova conta por causa da alteração no cnpj e gos…"
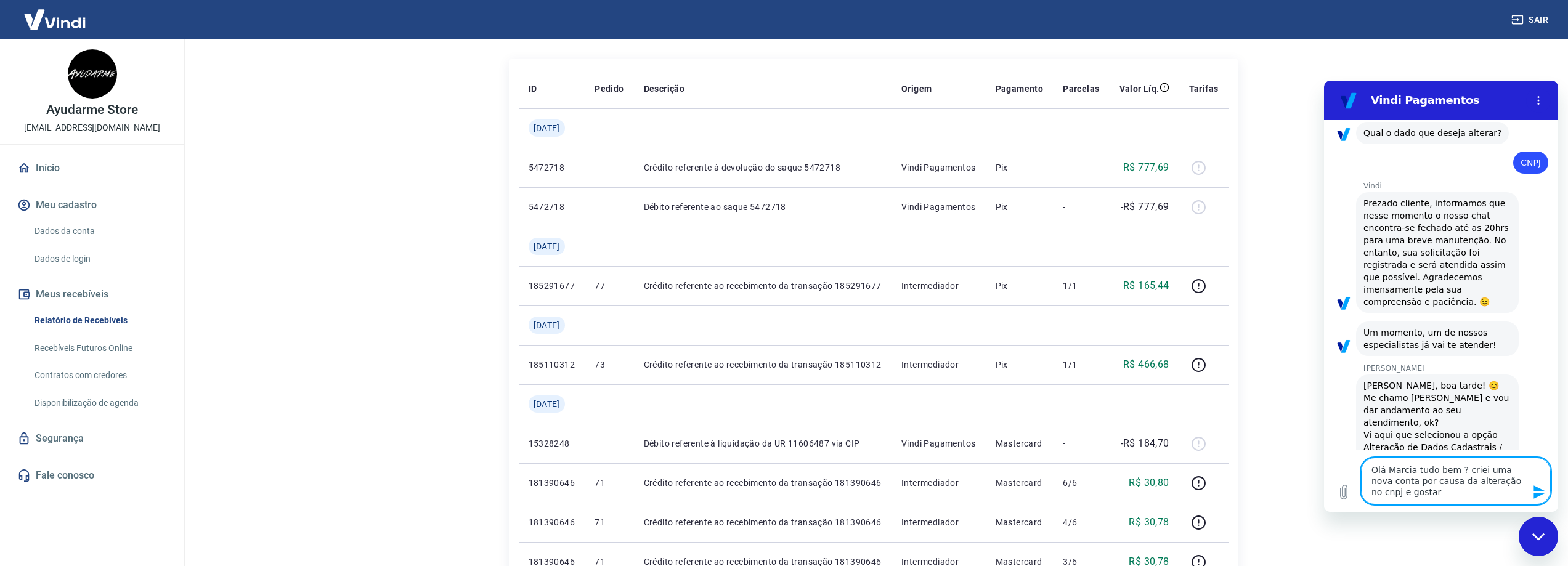
type textarea "x"
type textarea "Olá Marcia tudo bem ? criei uma nova conta por causa da alteração no cnpj e gost"
type textarea "x"
type textarea "Olá Marcia tudo bem ? criei uma nova conta por causa da alteração no cnpj e gos"
type textarea "x"
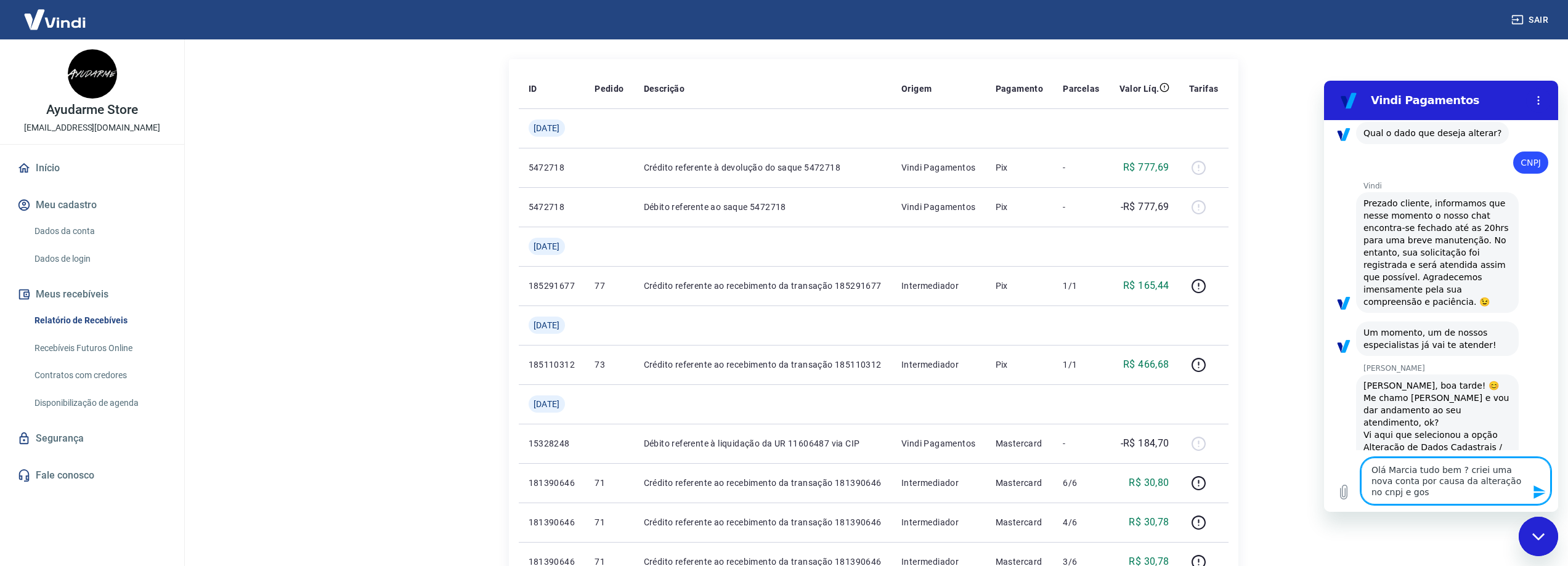
type textarea "Olá Marcia tudo bem ? criei uma nova conta por causa da alteração no cnpj e go"
type textarea "x"
type textarea "Olá Marcia tudo bem ? criei uma nova conta por causa da alteração no cnpj e g"
type textarea "x"
type textarea "Olá Marcia tudo bem ? criei uma nova conta por causa da alteração no cnpj e"
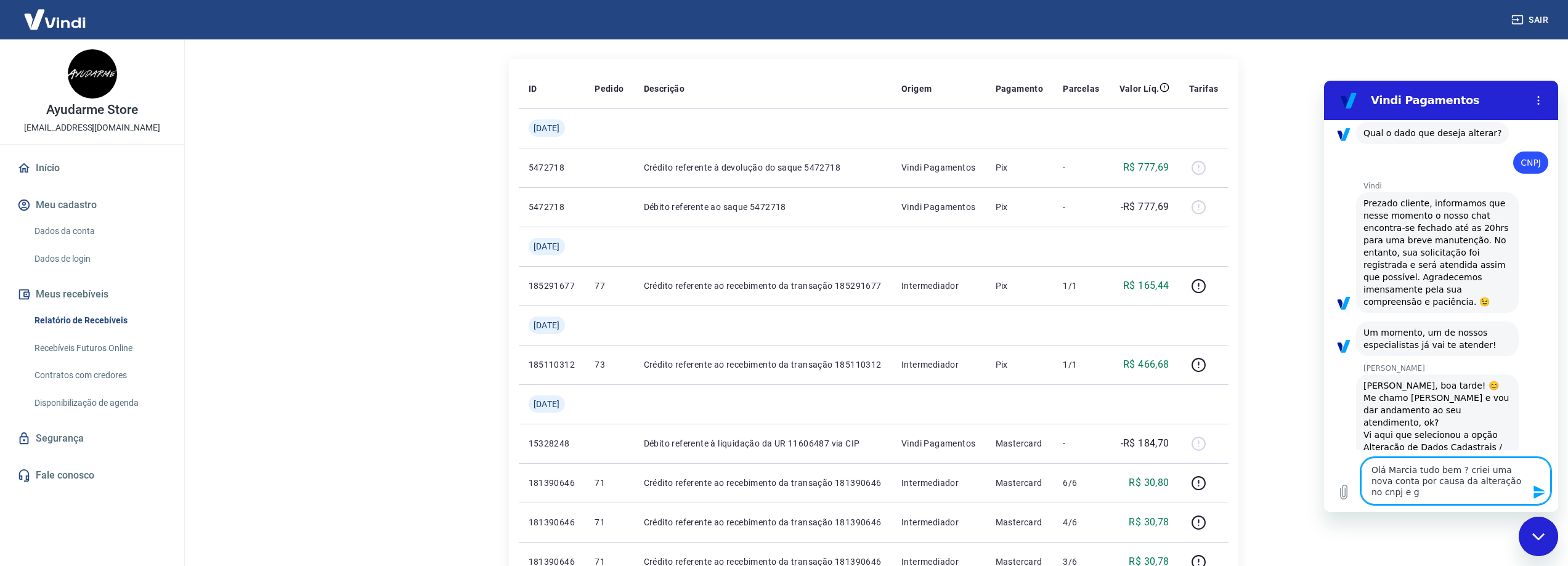
type textarea "x"
type textarea "Olá Marcia tudo bem ? criei uma nova conta por causa da alteração no cnpj e e"
type textarea "x"
type textarea "Olá Marcia tudo bem ? criei uma nova conta por causa da alteração no cnpj e eu"
type textarea "x"
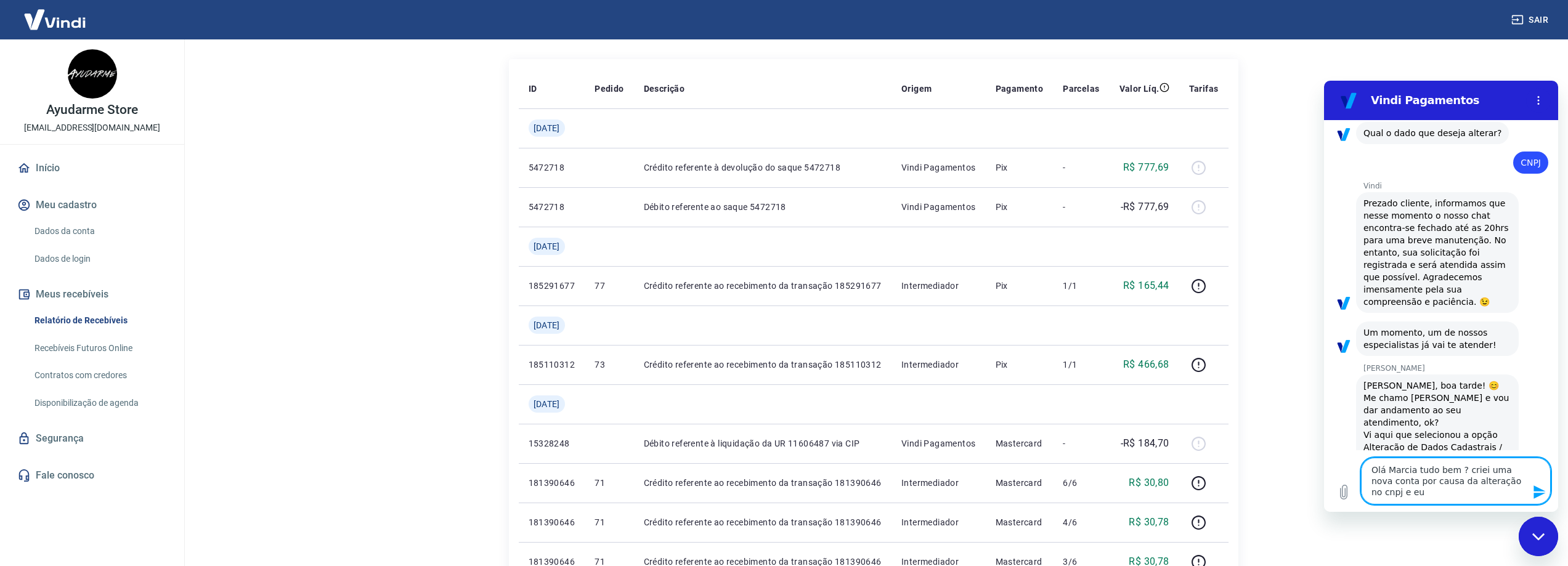
type textarea "Olá Marcia tudo bem ? criei uma nova conta por causa da alteração no cnpj e eu"
type textarea "x"
type textarea "Olá Marcia tudo bem ? criei uma nova conta por causa da alteração no cnpj e eu t"
type textarea "x"
type textarea "Olá Marcia tudo bem ? criei uma nova conta por causa da alteração no cnpj e eu …"
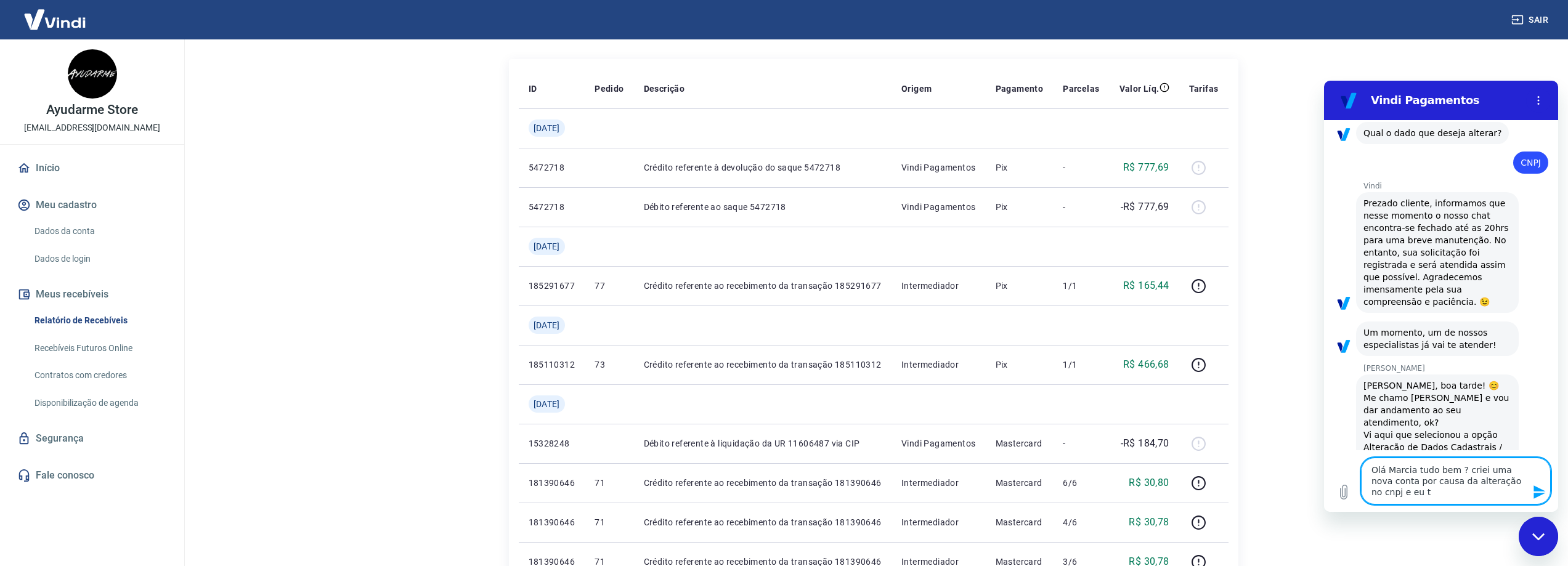
type textarea "x"
type textarea "Olá Marcia tudo bem ? criei uma nova conta por causa da alteração no cnpj e eu …"
type textarea "x"
type textarea "Olá Marcia tudo bem ? criei uma nova conta por causa da alteração no cnpj e eu …"
type textarea "x"
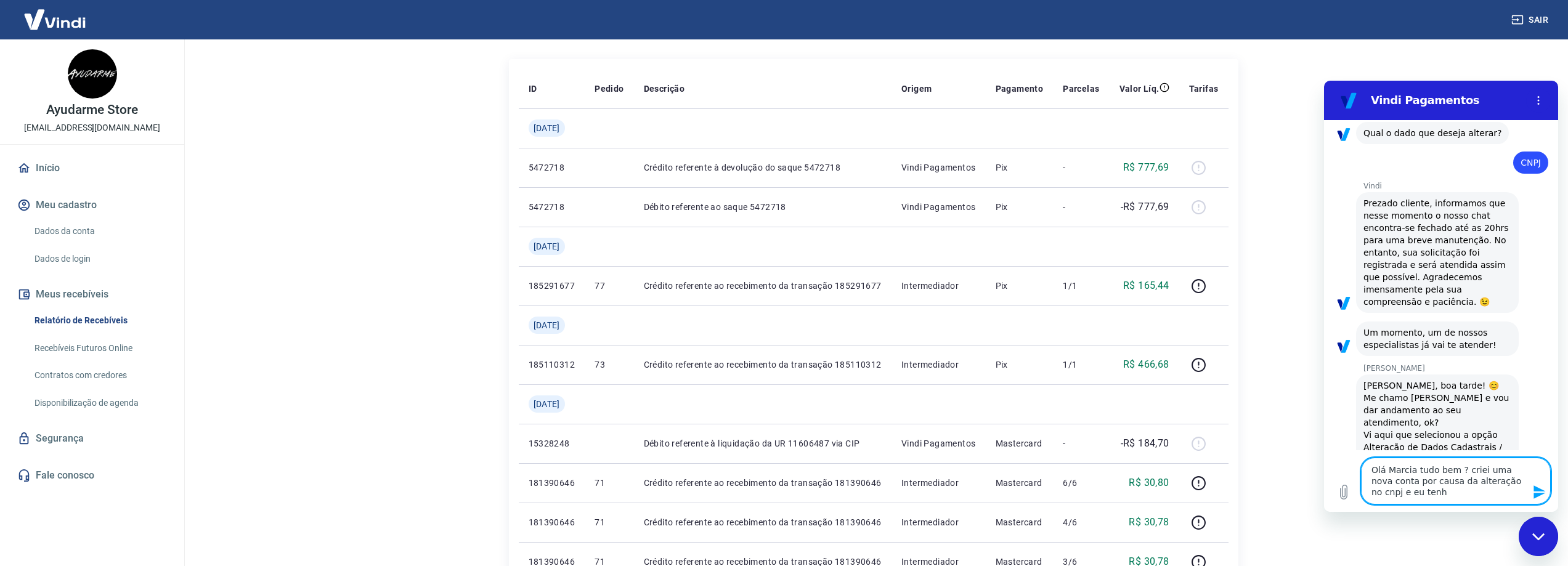
type textarea "Olá Marcia tudo bem ? criei uma nova conta por causa da alteração no cnpj e eu …"
type textarea "x"
type textarea "Olá Marcia tudo bem ? criei uma nova conta por causa da alteração no cnpj e eu …"
type textarea "x"
type textarea "Olá Marcia tudo bem ? criei uma nova conta por causa da alteração no cnpj e eu …"
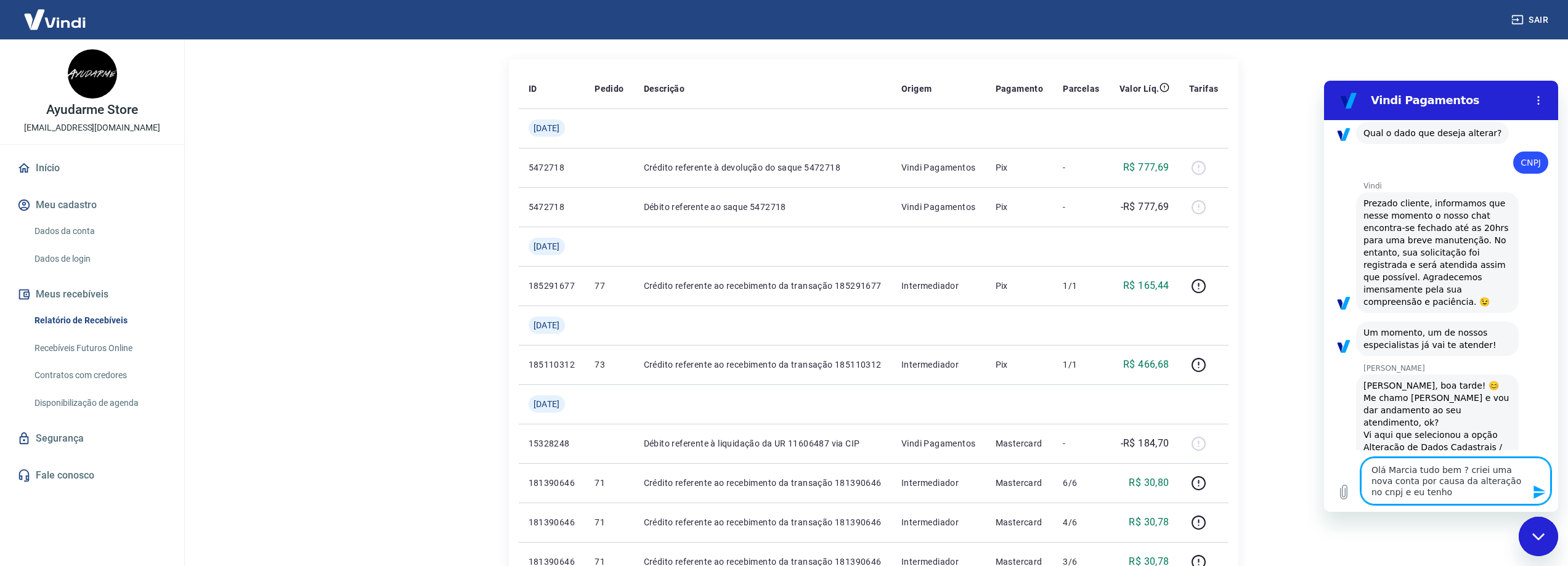
type textarea "x"
type textarea "Olá Marcia tudo bem ? criei uma nova conta por causa da alteração no cnpj e eu …"
type textarea "x"
type textarea "Olá Marcia tudo bem ? criei uma nova conta por causa da alteração no cnpj e eu …"
type textarea "x"
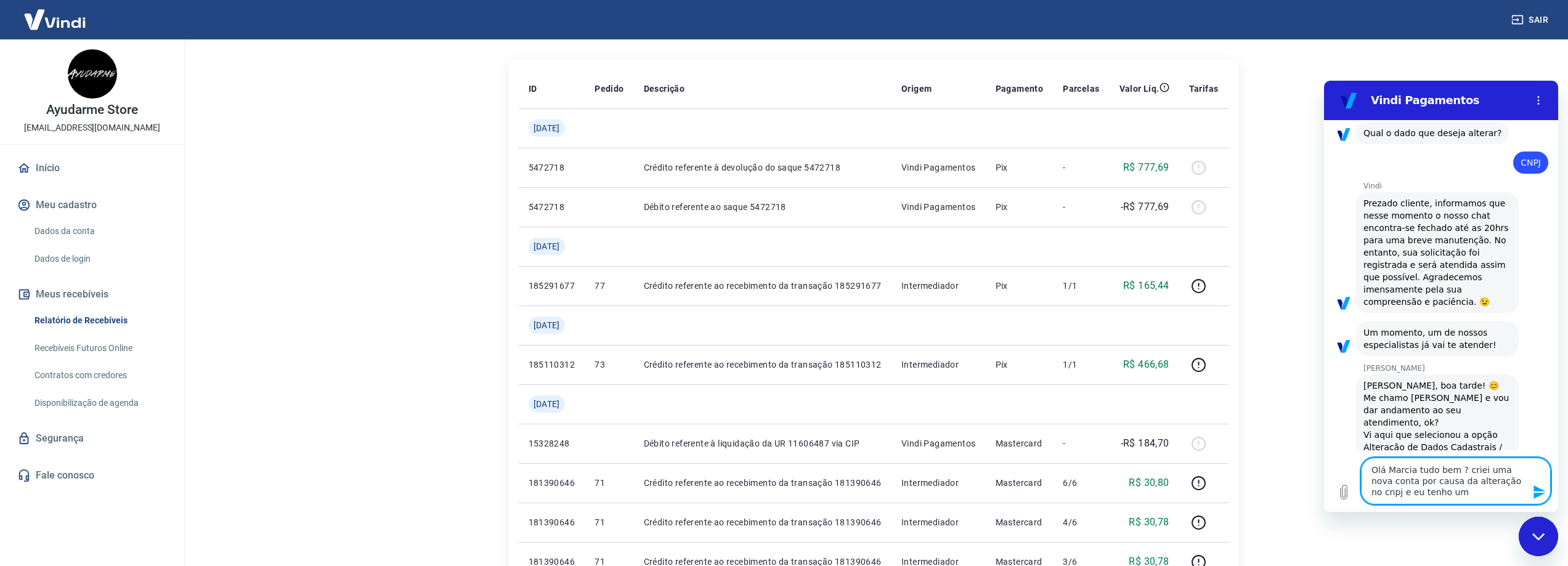
type textarea "Olá Marcia tudo bem ? criei uma nova conta por causa da alteração no cnpj e eu …"
type textarea "x"
type textarea "Olá Marcia tudo bem ? criei uma nova conta por causa da alteração no cnpj e eu …"
type textarea "x"
type textarea "Olá Marcia tudo bem ? criei uma nova conta por causa da alteração no cnpj e eu …"
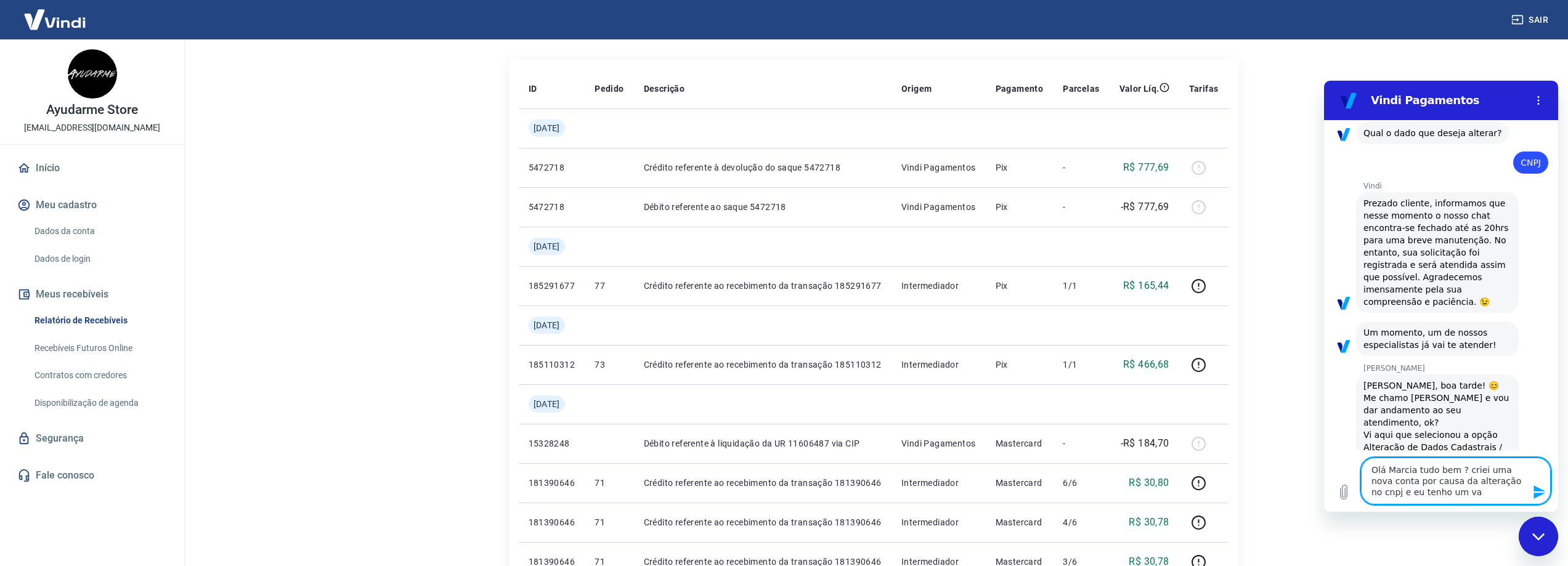
type textarea "x"
type textarea "Olá Marcia tudo bem ? criei uma nova conta por causa da alteração no cnpj e eu …"
type textarea "x"
type textarea "Olá Marcia tudo bem ? criei uma nova conta por causa da alteração no cnpj e eu …"
type textarea "x"
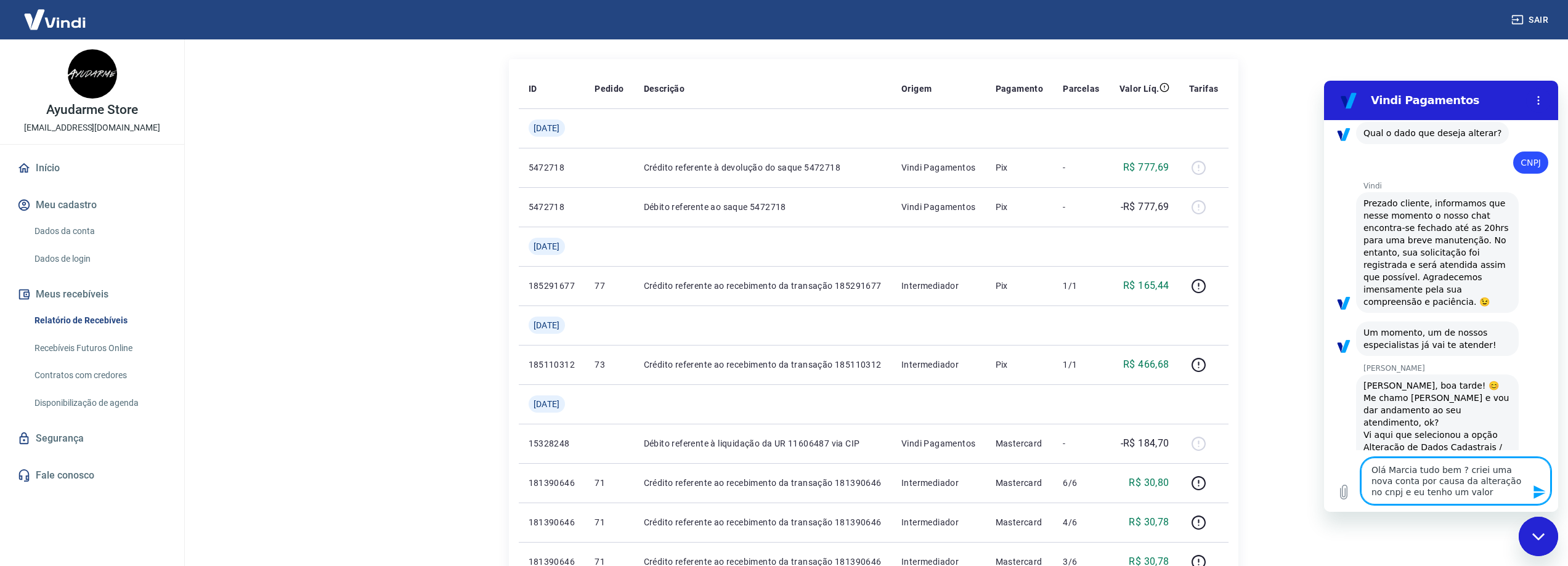
type textarea "Olá Marcia tudo bem ? criei uma nova conta por causa da alteração no cnpj e eu …"
type textarea "x"
type textarea "Olá Marcia tudo bem ? criei uma nova conta por causa da alteração no cnpj e eu …"
type textarea "x"
type textarea "Olá Marcia tudo bem ? criei uma nova conta por causa da alteração no cnpj e eu …"
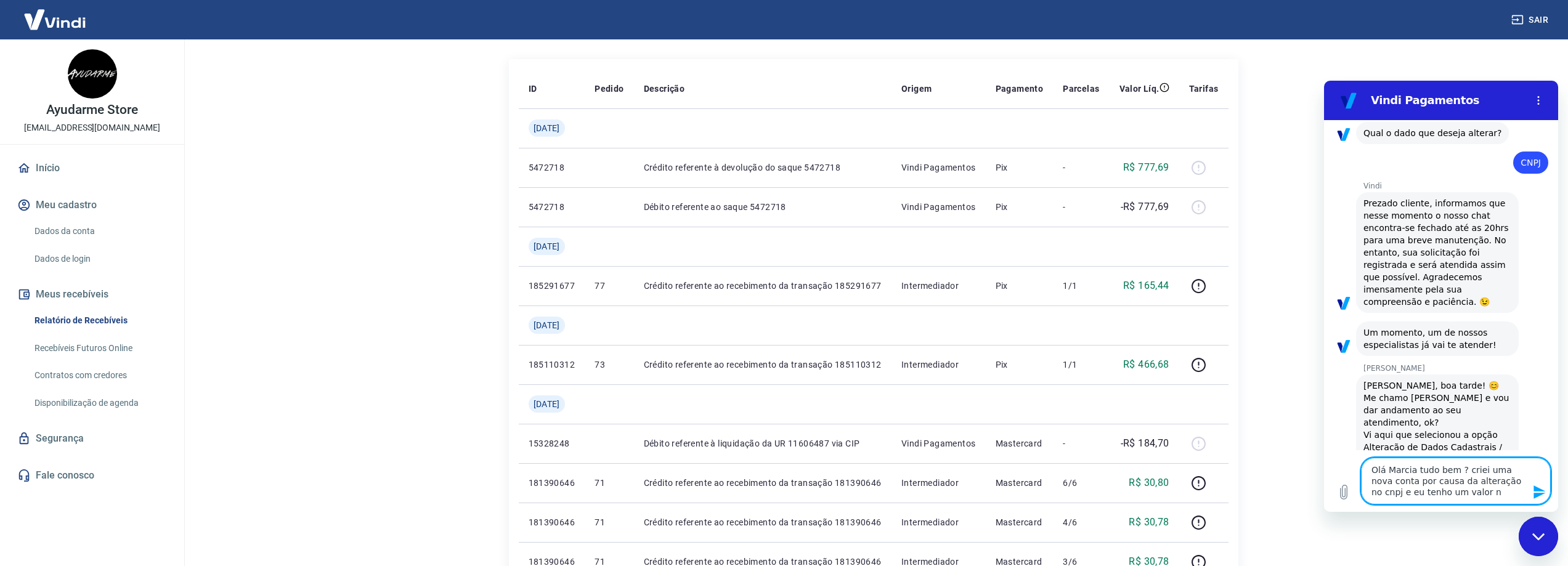
type textarea "x"
type textarea "Olá Marcia tudo bem ? criei uma nova conta por causa da alteração no cnpj e eu …"
type textarea "x"
type textarea "Olá Marcia tudo bem ? criei uma nova conta por causa da alteração no cnpj e eu …"
type textarea "x"
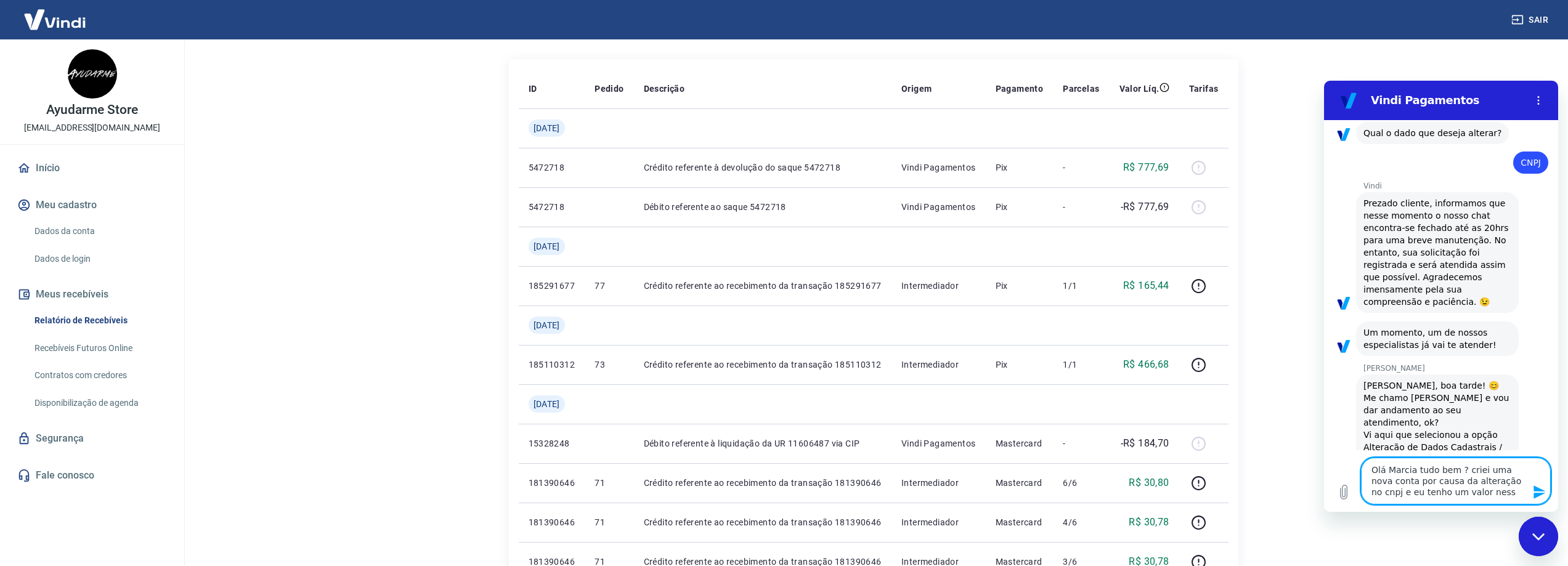
type textarea "Olá Marcia tudo bem ? criei uma nova conta por causa da alteração no cnpj e eu …"
type textarea "x"
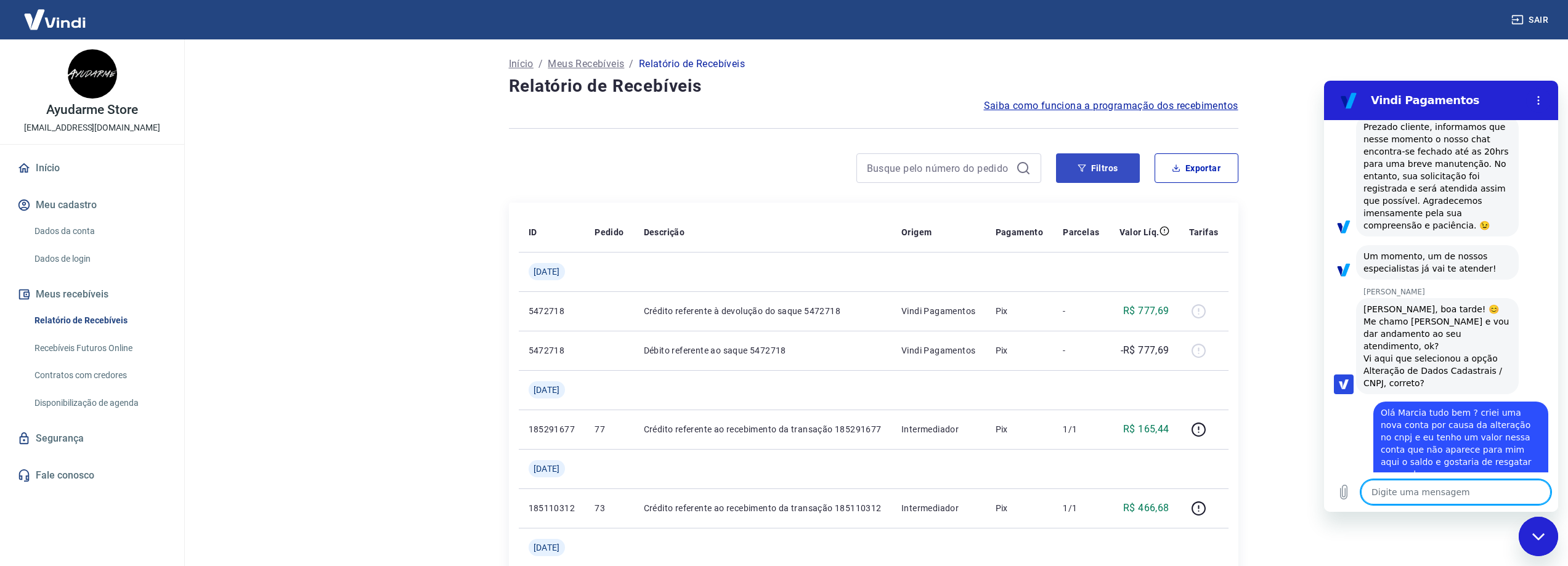
scroll to position [239, 0]
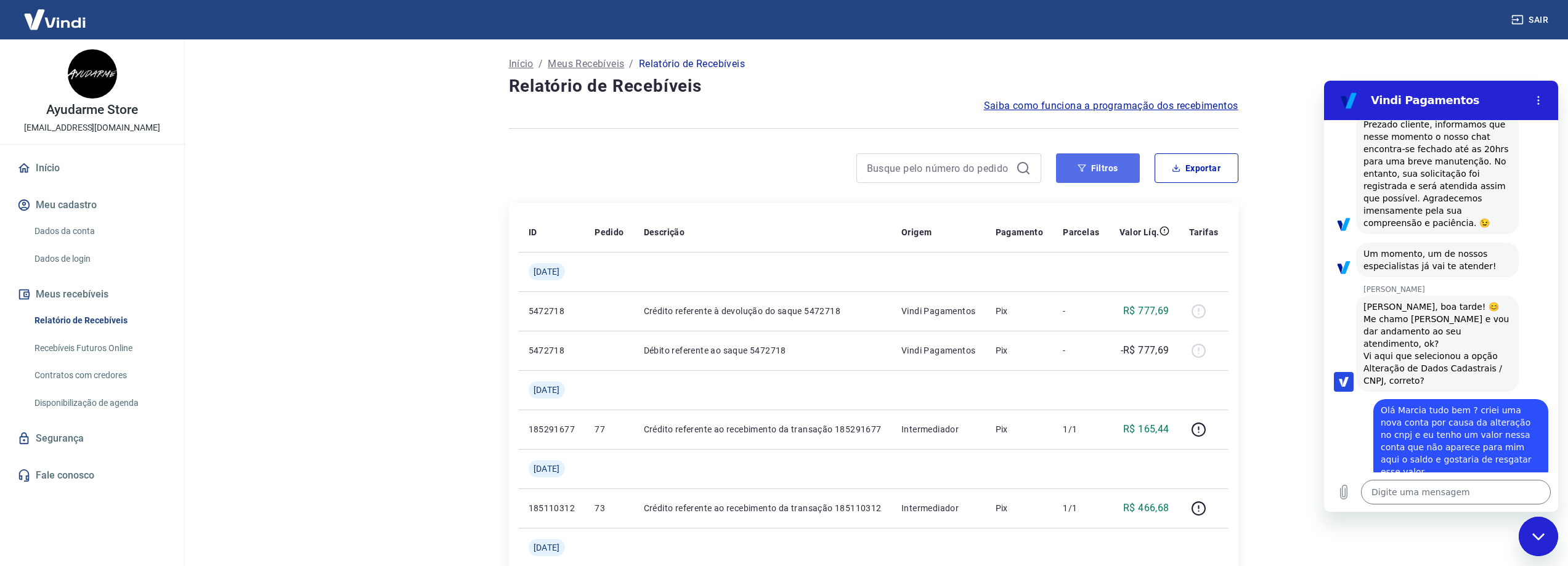
click at [1088, 164] on button "Filtros" at bounding box center [1097, 168] width 83 height 29
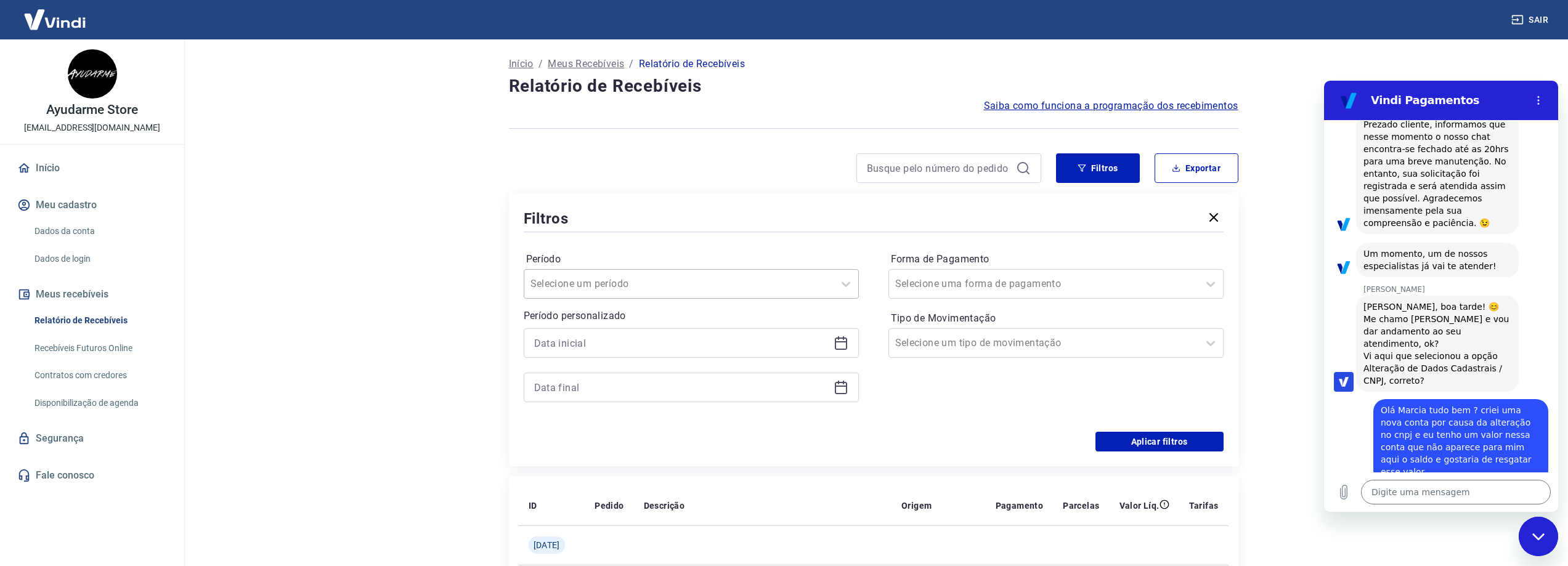
click at [718, 282] on div at bounding box center [679, 283] width 297 height 17
click at [628, 462] on div "Últimos 6 meses" at bounding box center [691, 468] width 335 height 25
click at [584, 465] on div "Filtros Período Últimos 6 meses Período personalizado Forma de Pagamento Seleci…" at bounding box center [873, 329] width 729 height 273
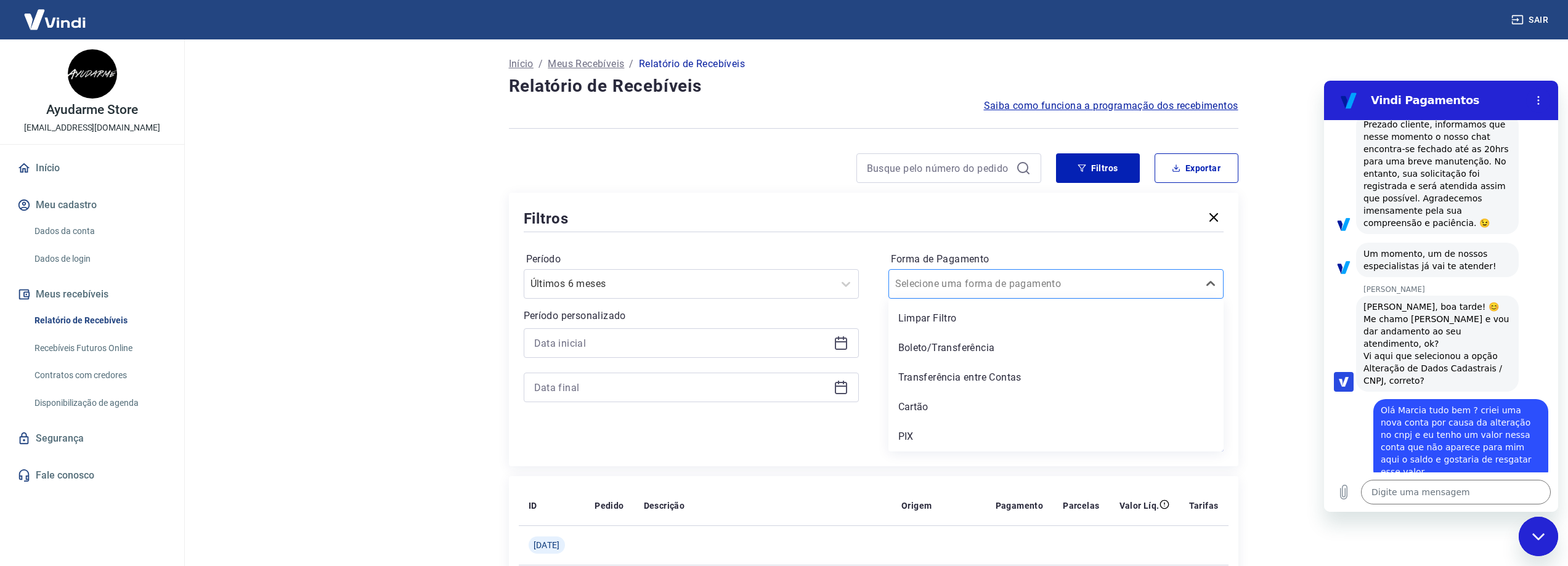
click at [1150, 279] on div at bounding box center [1043, 283] width 297 height 17
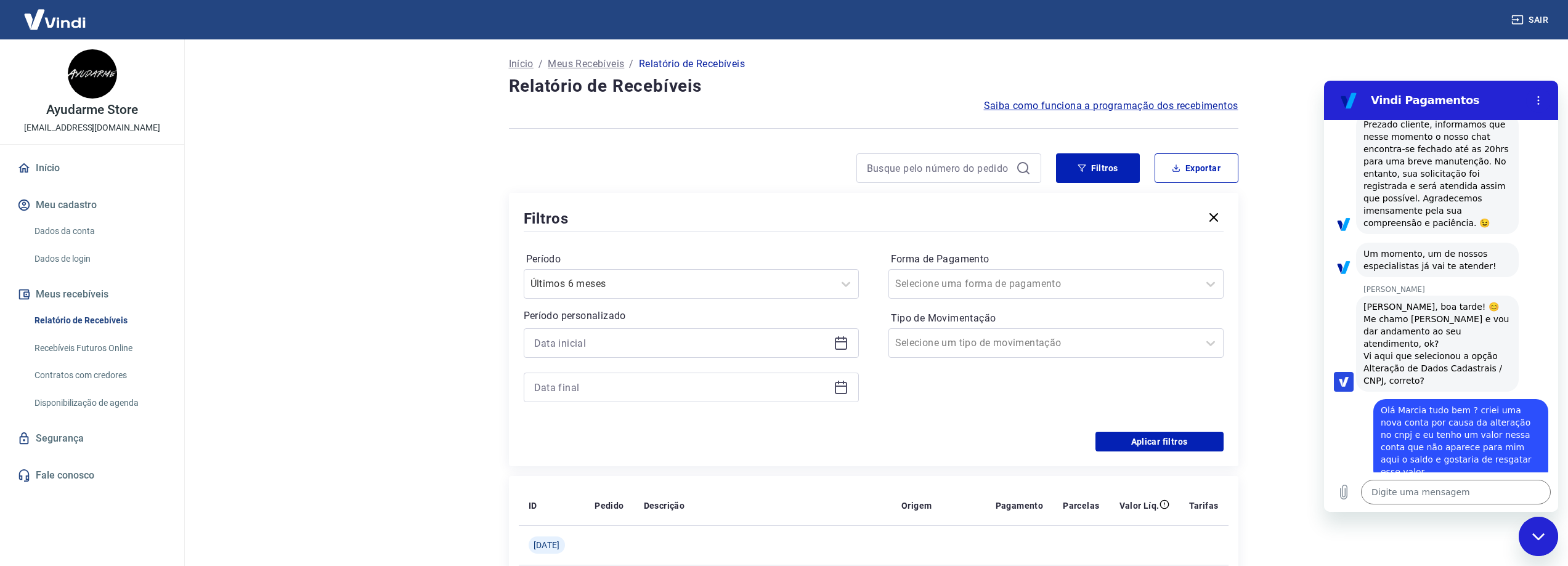
click at [817, 447] on div "Aplicar filtros" at bounding box center [873, 441] width 700 height 19
click at [714, 342] on input at bounding box center [681, 343] width 295 height 18
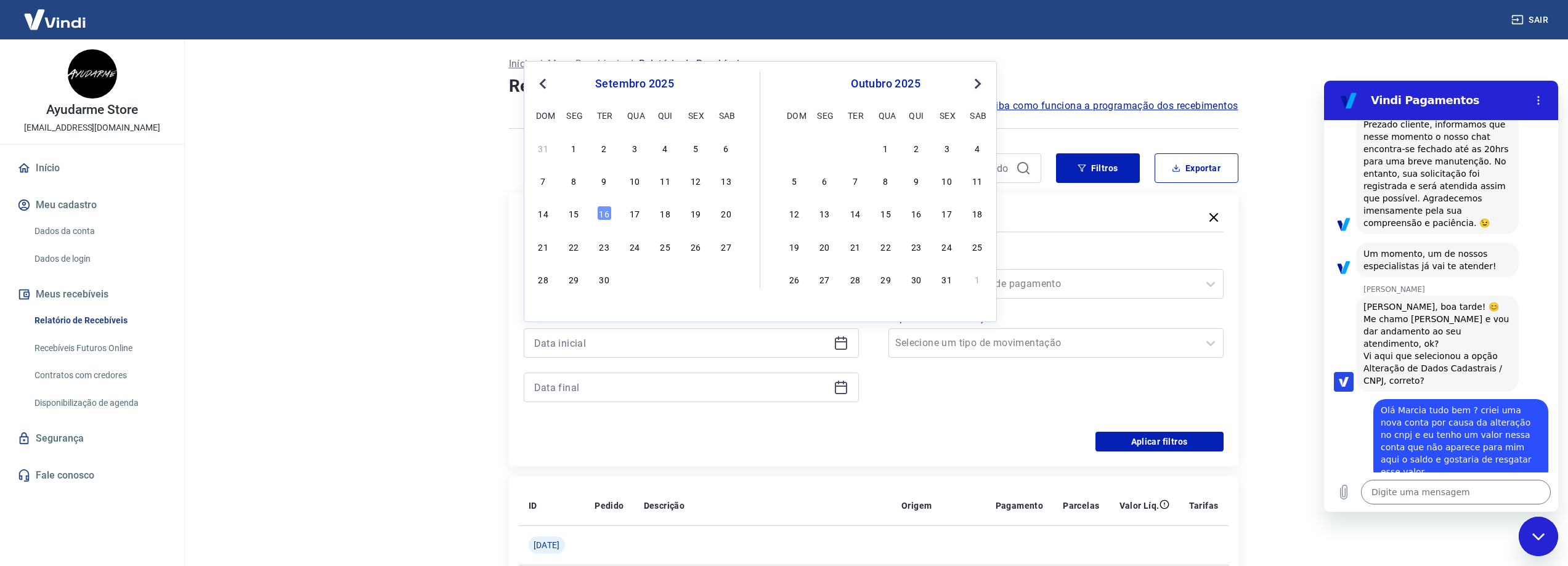
click at [539, 87] on button "Previous Month" at bounding box center [542, 83] width 15 height 15
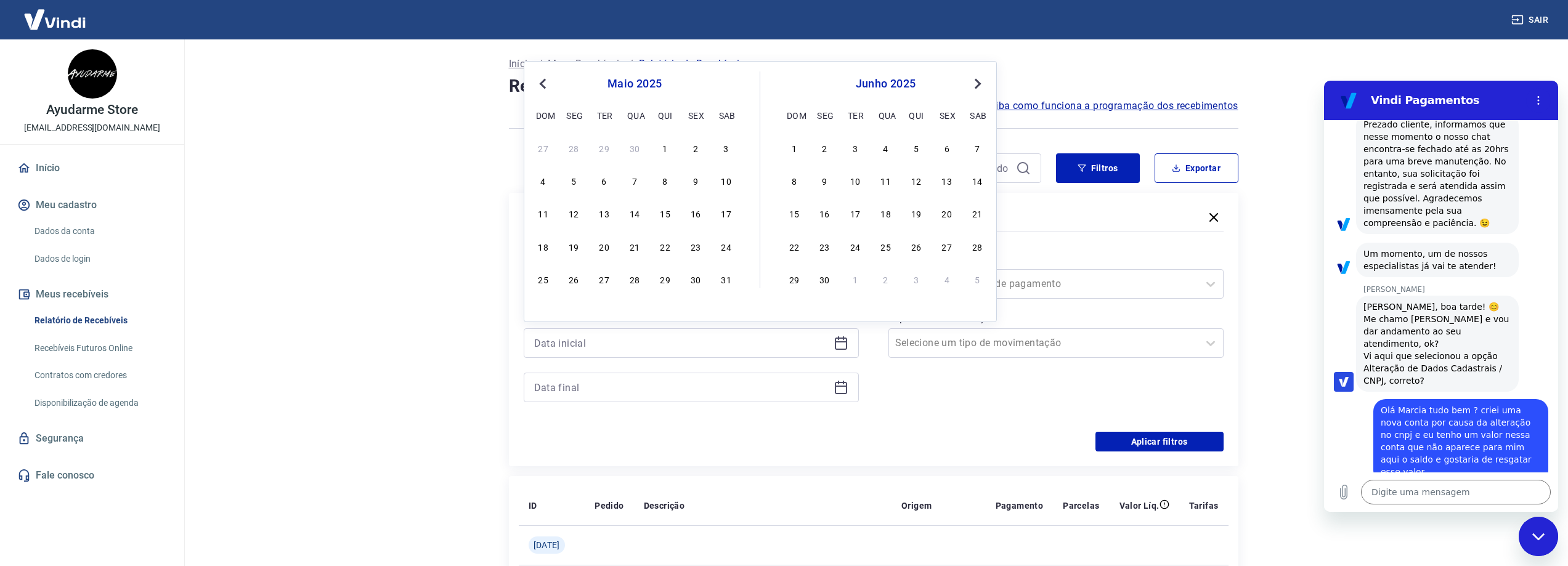
click at [539, 87] on button "Previous Month" at bounding box center [542, 83] width 15 height 15
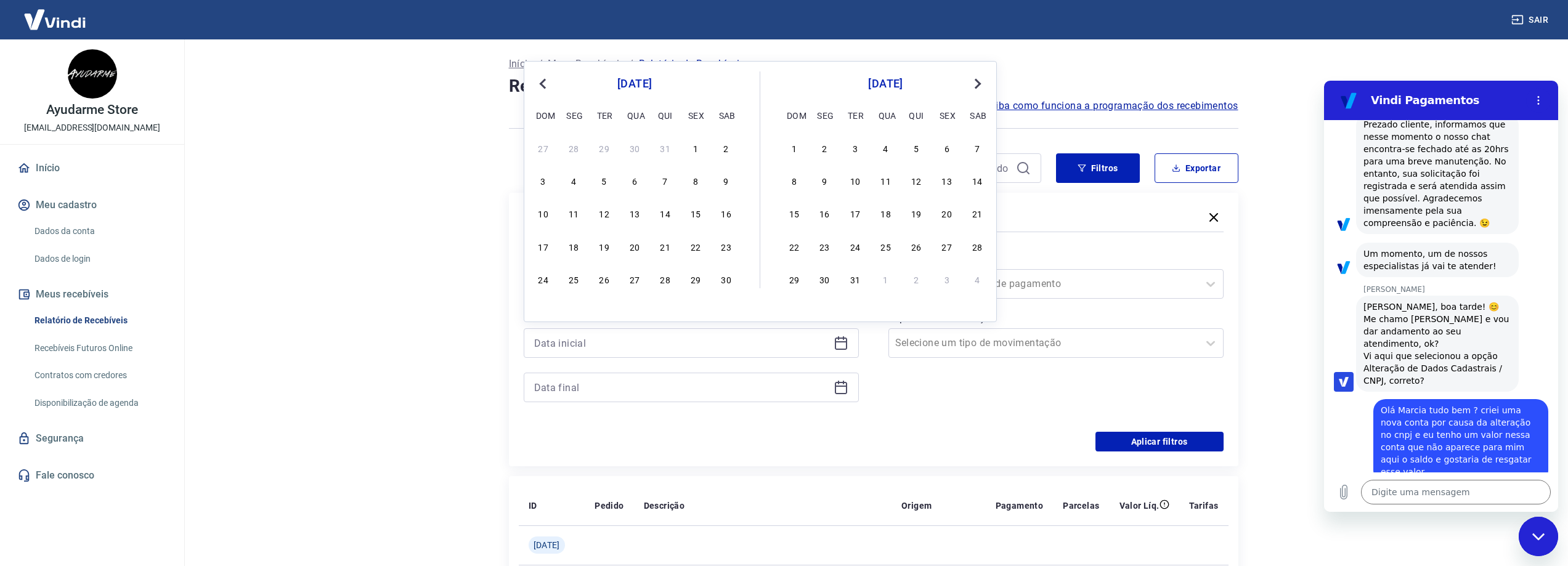
click at [539, 87] on button "Previous Month" at bounding box center [542, 83] width 15 height 15
click at [630, 278] on div "31" at bounding box center [634, 279] width 15 height 15
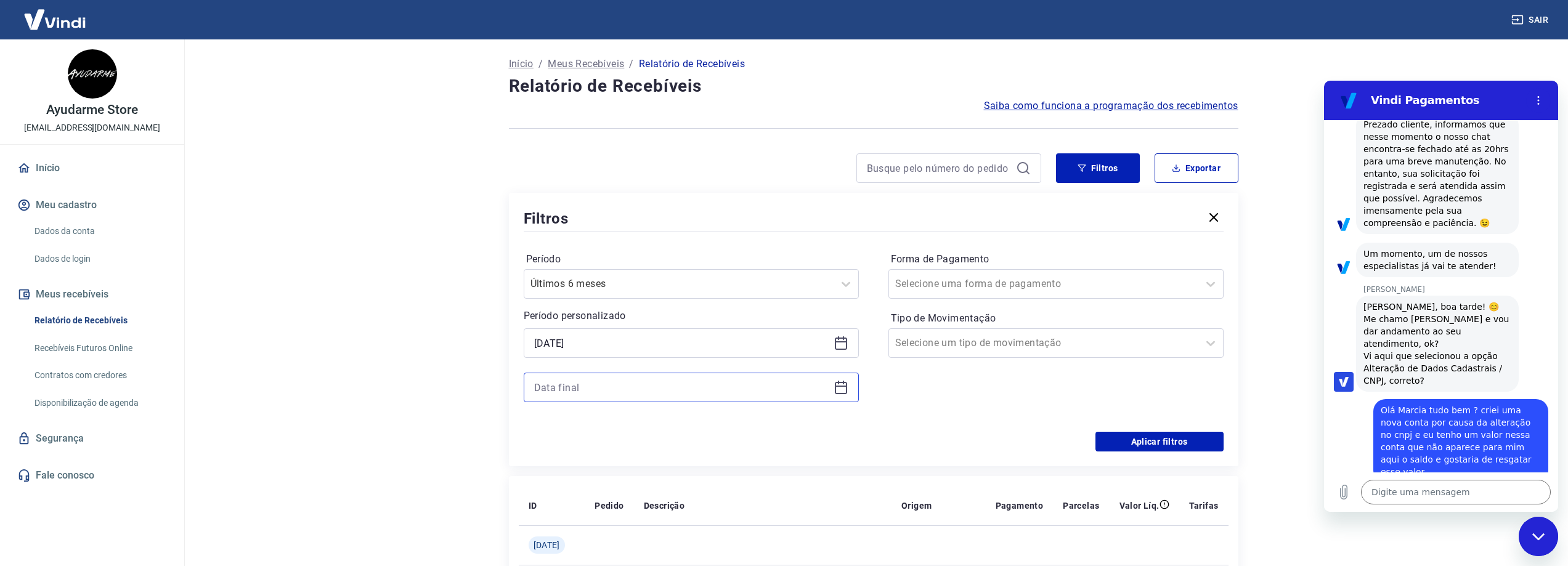
click at [725, 383] on input at bounding box center [681, 387] width 295 height 18
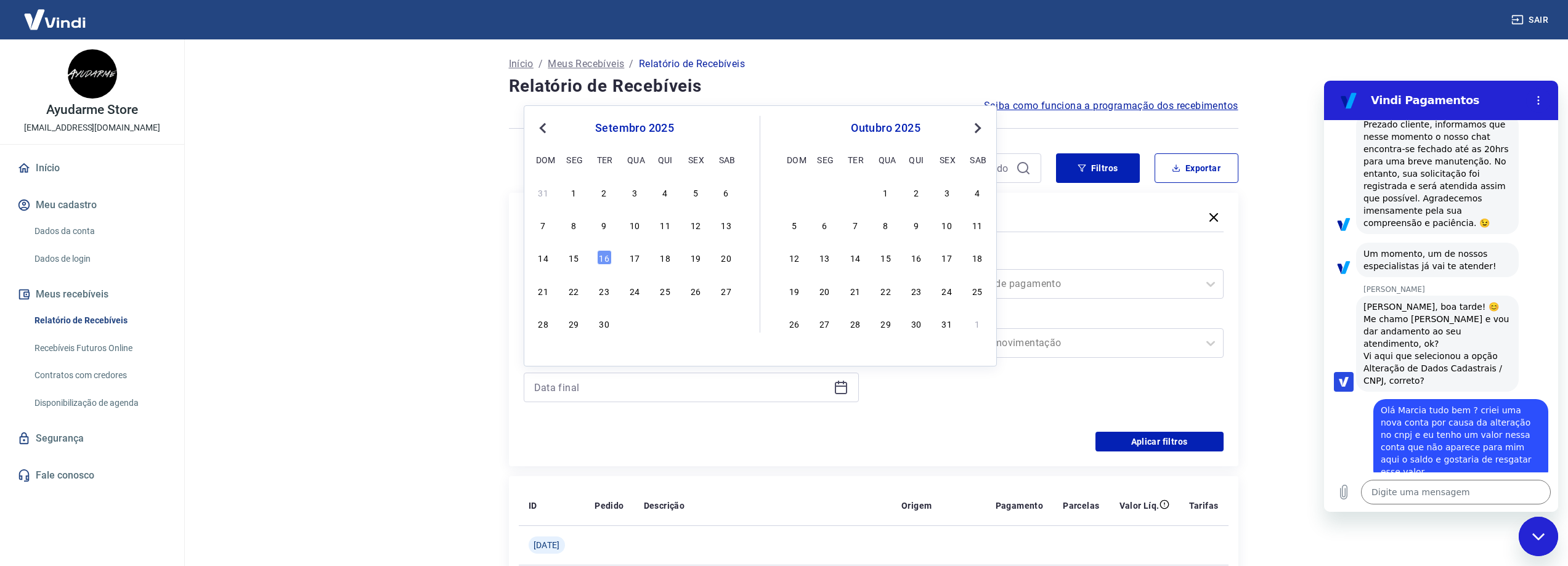
click at [544, 127] on span "Previous Month" at bounding box center [544, 128] width 0 height 14
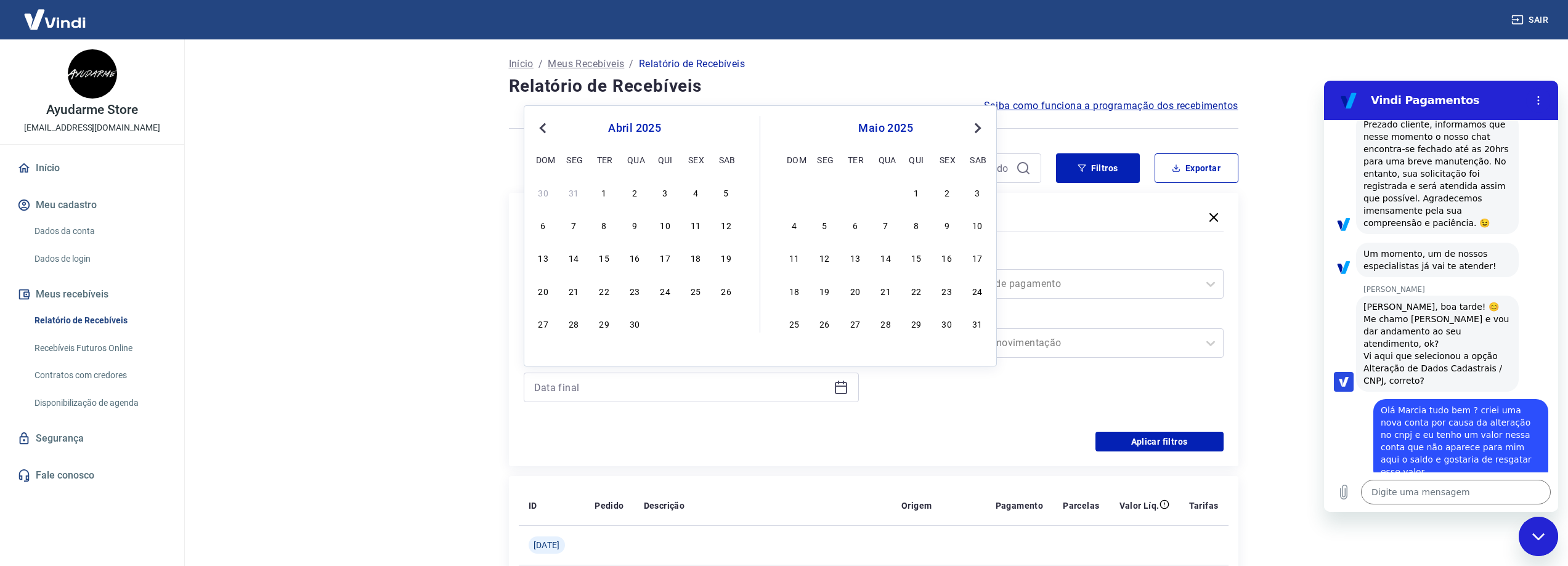
click at [544, 127] on span "Previous Month" at bounding box center [544, 128] width 0 height 14
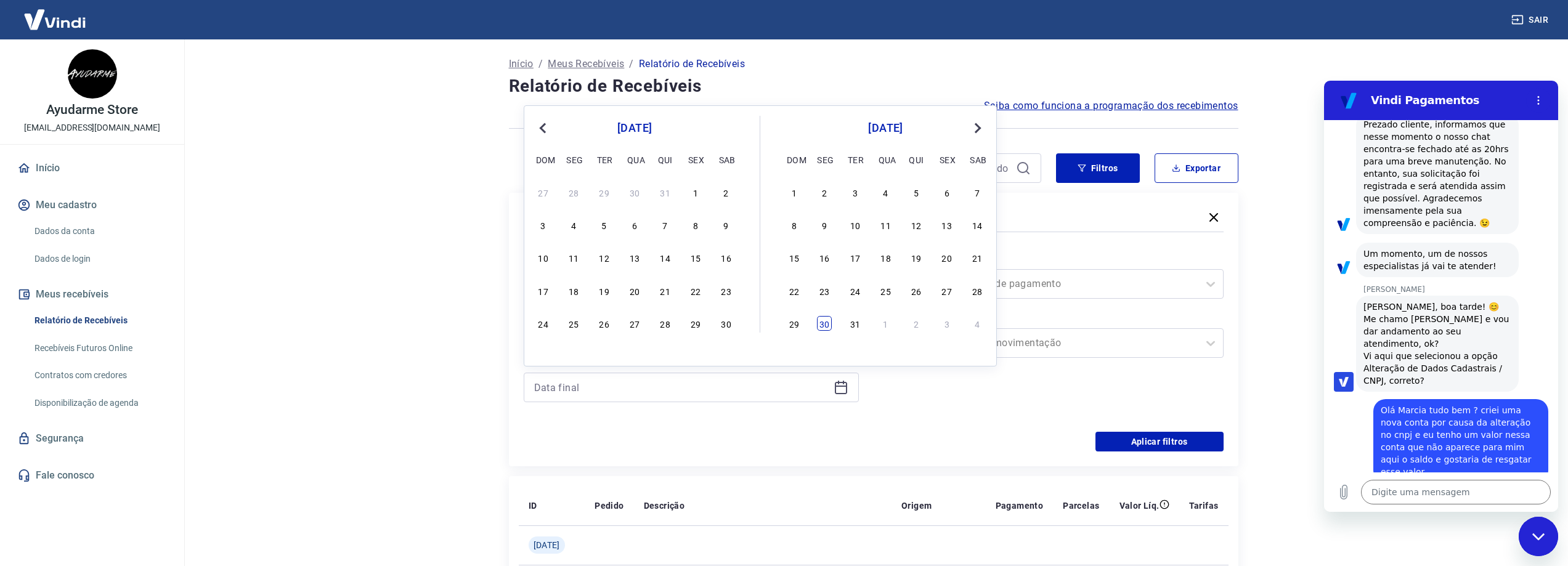
click at [827, 323] on div "30" at bounding box center [824, 323] width 15 height 15
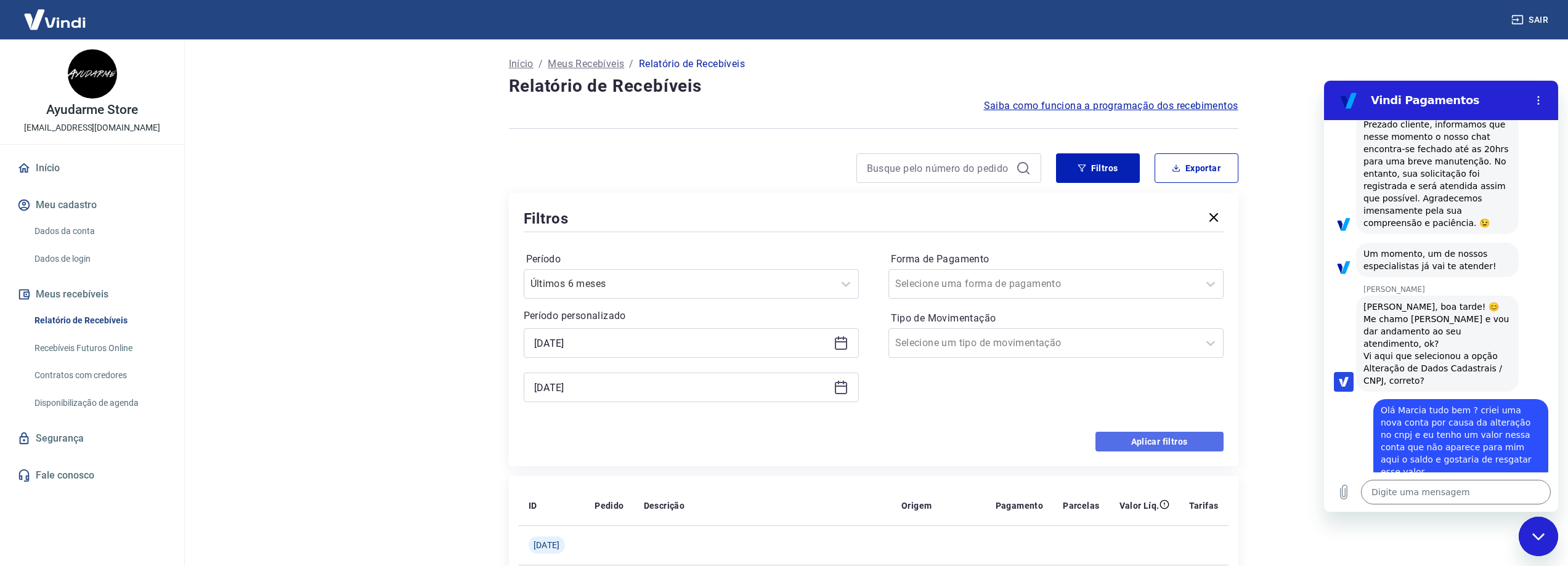
click at [1151, 441] on button "Aplicar filtros" at bounding box center [1160, 441] width 128 height 19
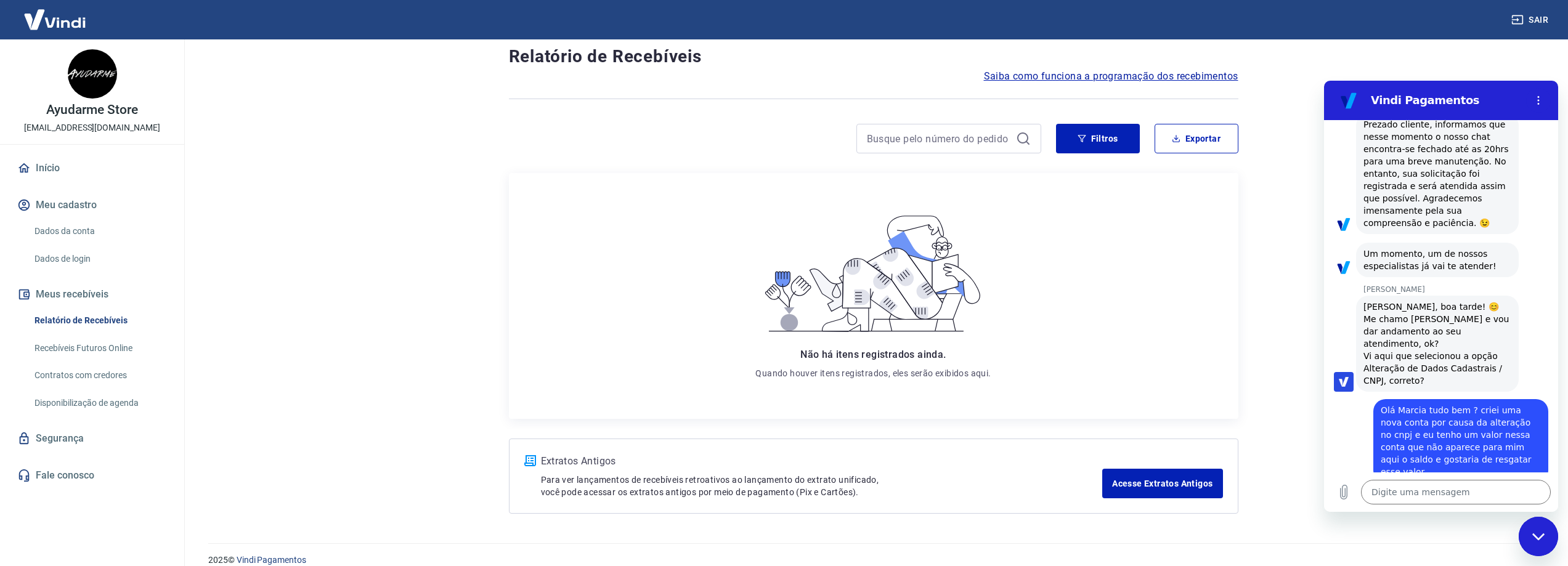
scroll to position [46, 0]
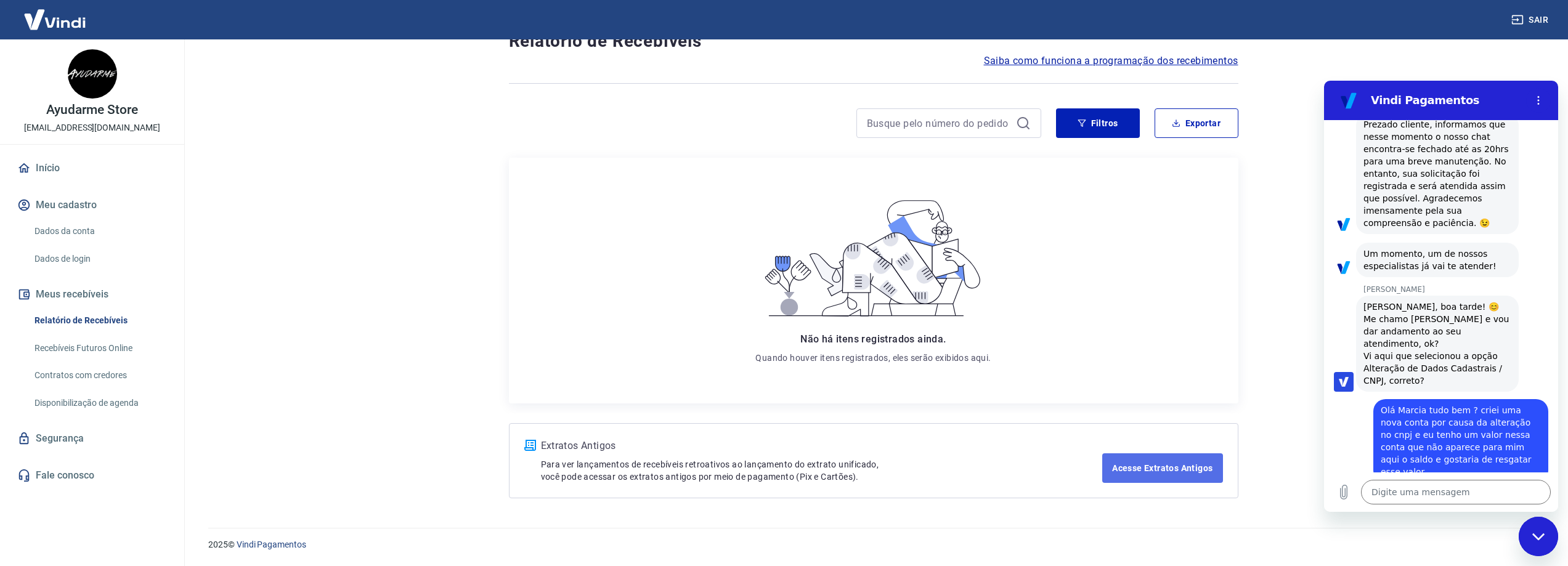
click at [1122, 468] on link "Acesse Extratos Antigos" at bounding box center [1162, 468] width 120 height 29
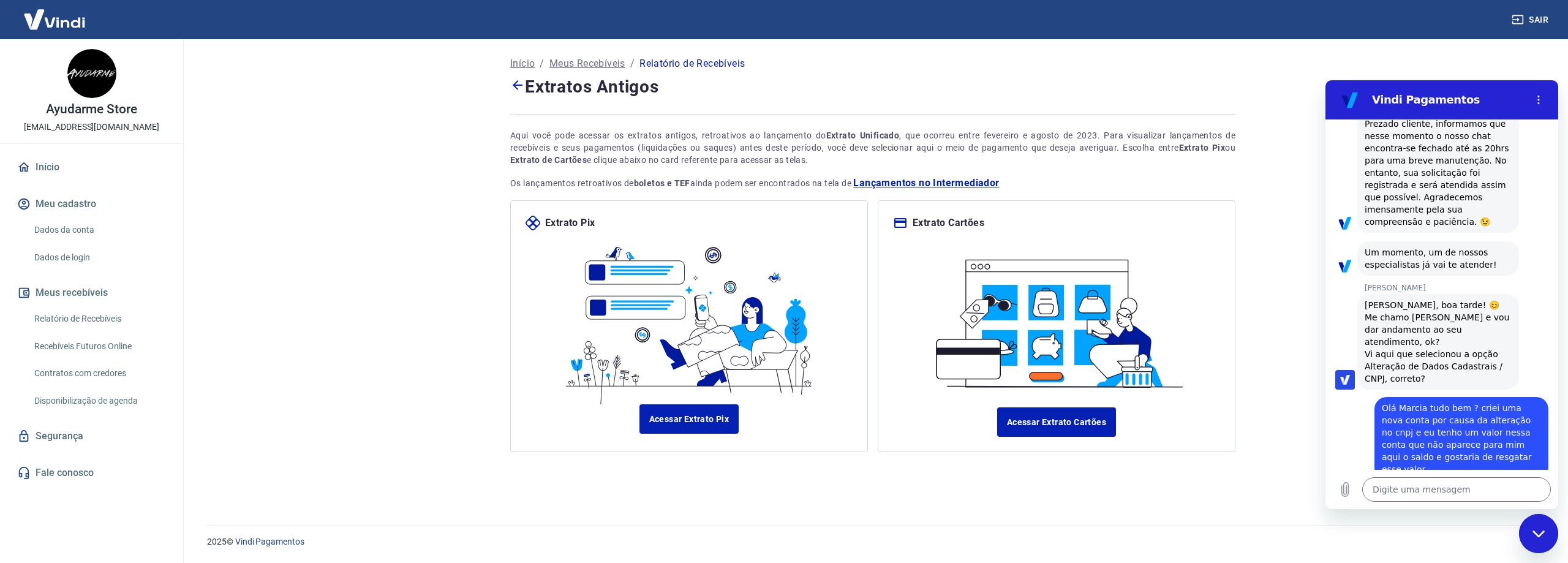
click at [897, 183] on span "Lançamentos no Intermediador" at bounding box center [926, 183] width 146 height 15
click at [1023, 416] on link "Acessar Extrato Cartões" at bounding box center [1056, 422] width 119 height 29
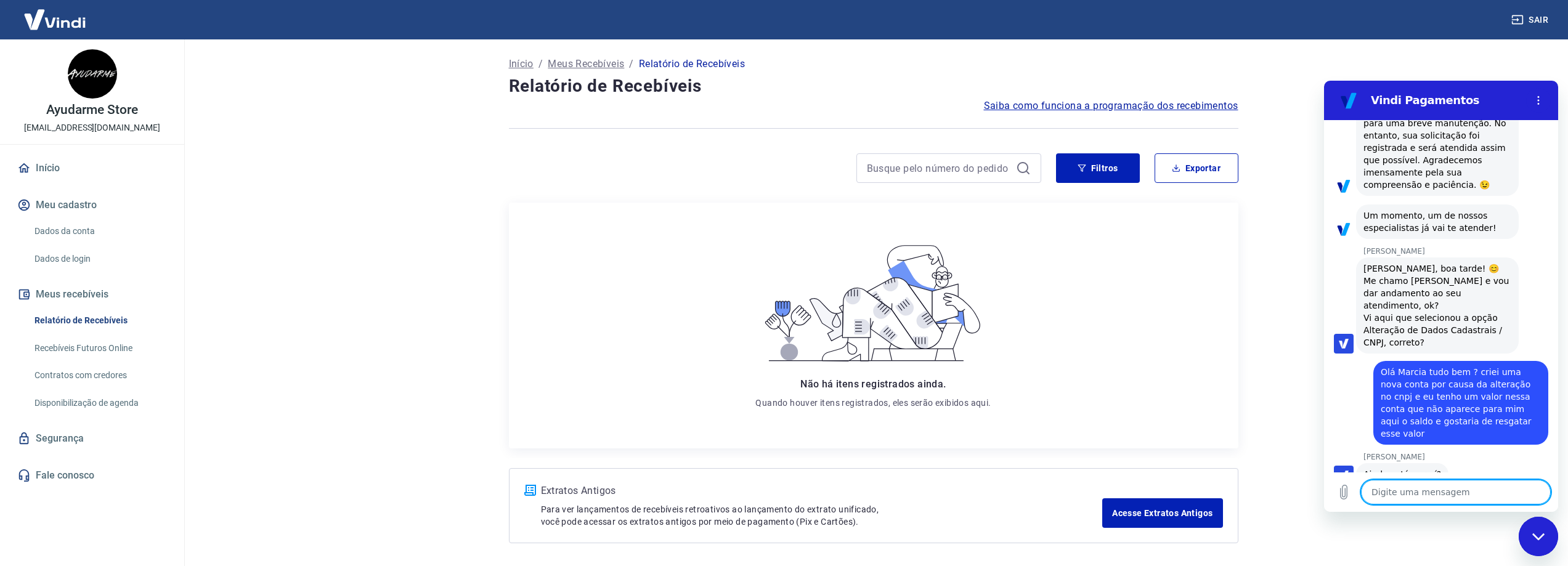
scroll to position [280, 0]
click at [1435, 489] on textarea at bounding box center [1455, 492] width 190 height 25
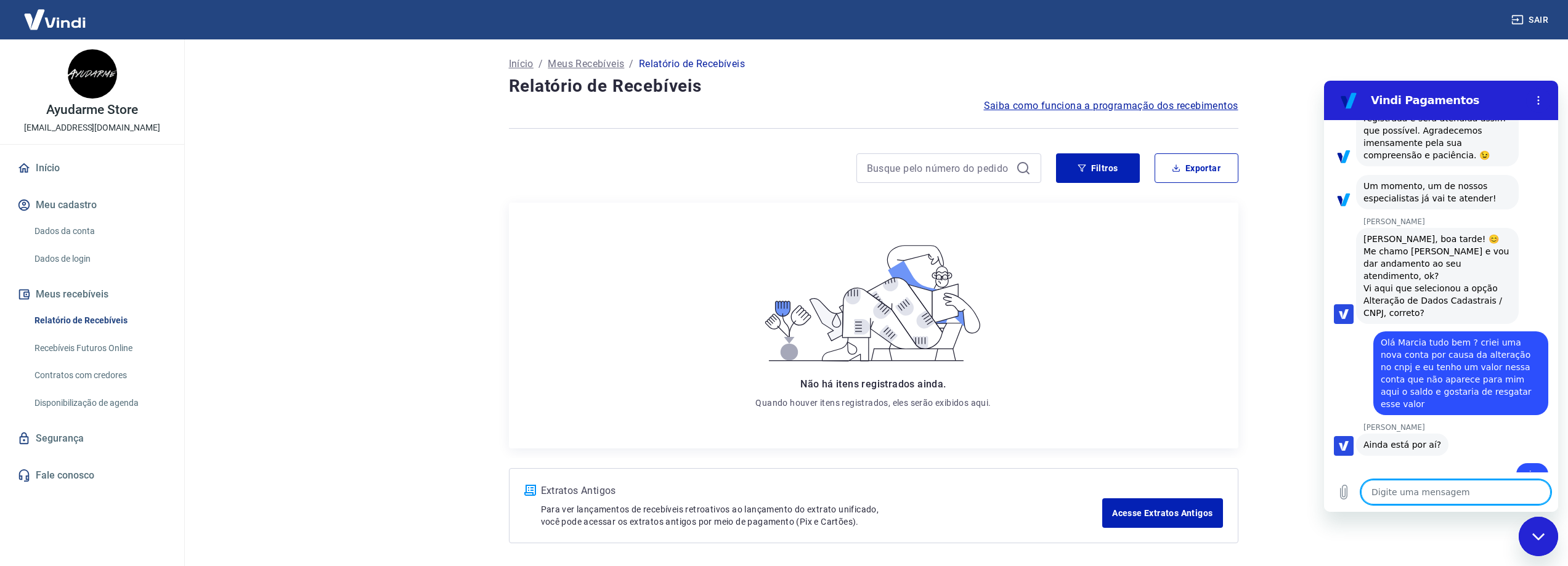
scroll to position [310, 0]
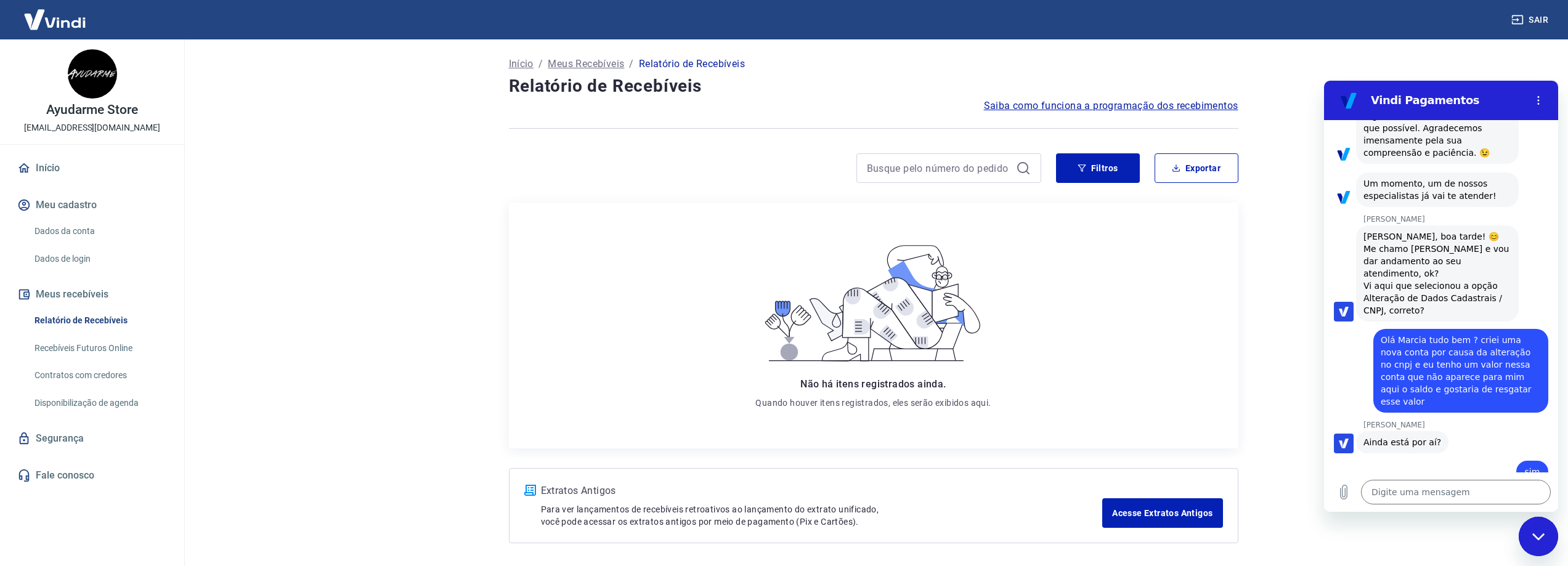
drag, startPoint x: 1516, startPoint y: 382, endPoint x: 1376, endPoint y: 328, distance: 150.1
click at [1376, 328] on div "diz: [PERSON_NAME] tudo bem ? criei uma nova conta por causa da alteração no cn…" at bounding box center [1460, 370] width 175 height 83
copy span "Olá Marcia tudo bem ? criei uma nova conta por causa da alteração no cnpj e eu …"
click at [1429, 494] on textarea at bounding box center [1455, 492] width 190 height 25
paste textarea "Olá Marcia tudo bem ? criei uma nova conta por causa da alteração no cnpj e eu …"
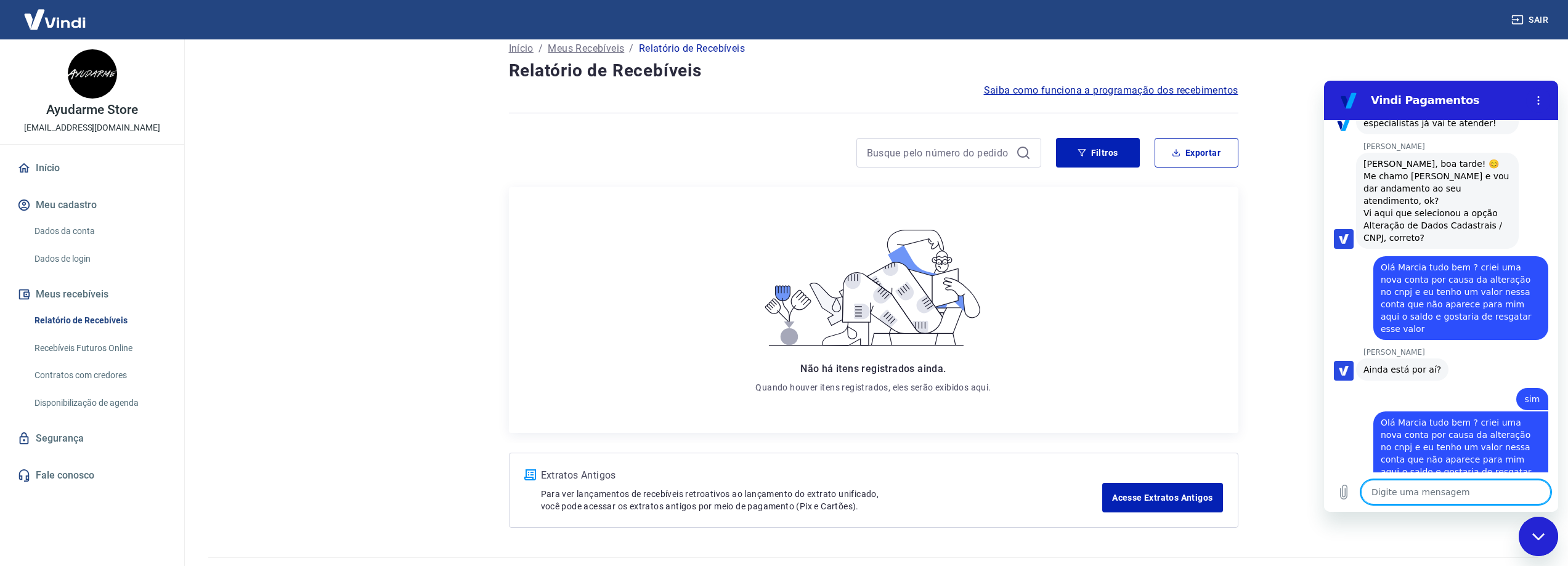
scroll to position [0, 0]
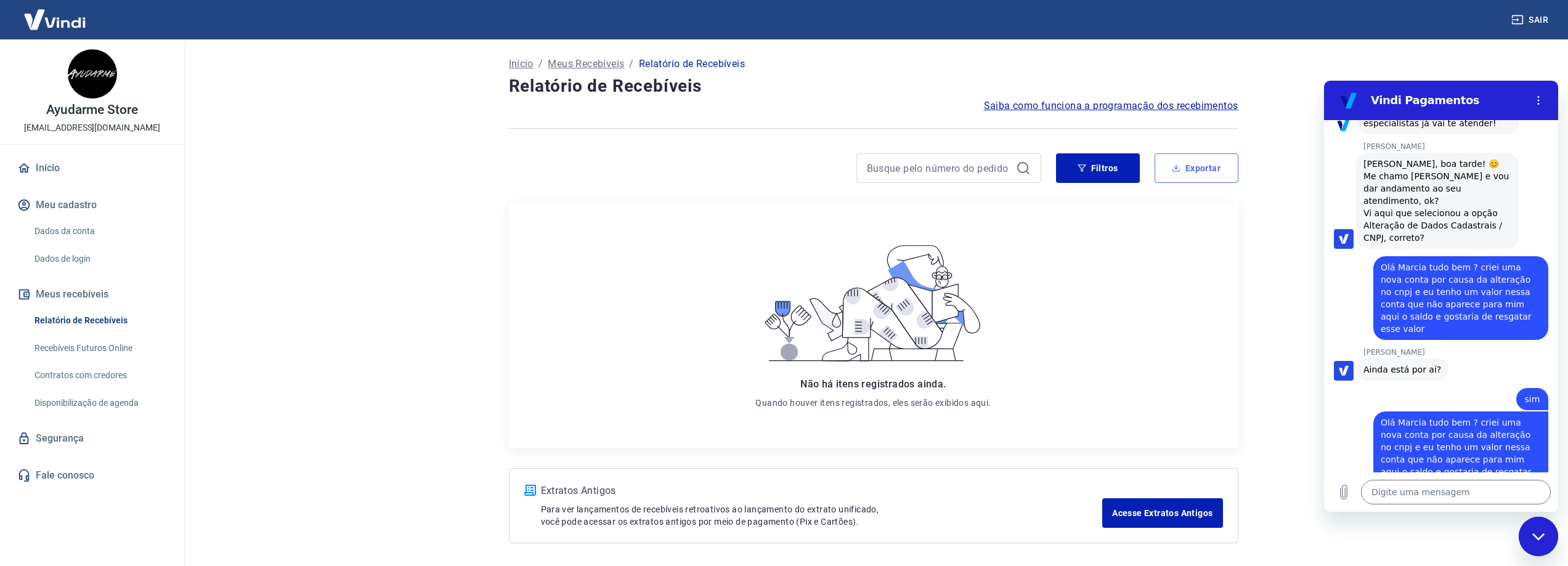
click at [1177, 161] on button "Exportar" at bounding box center [1195, 168] width 83 height 29
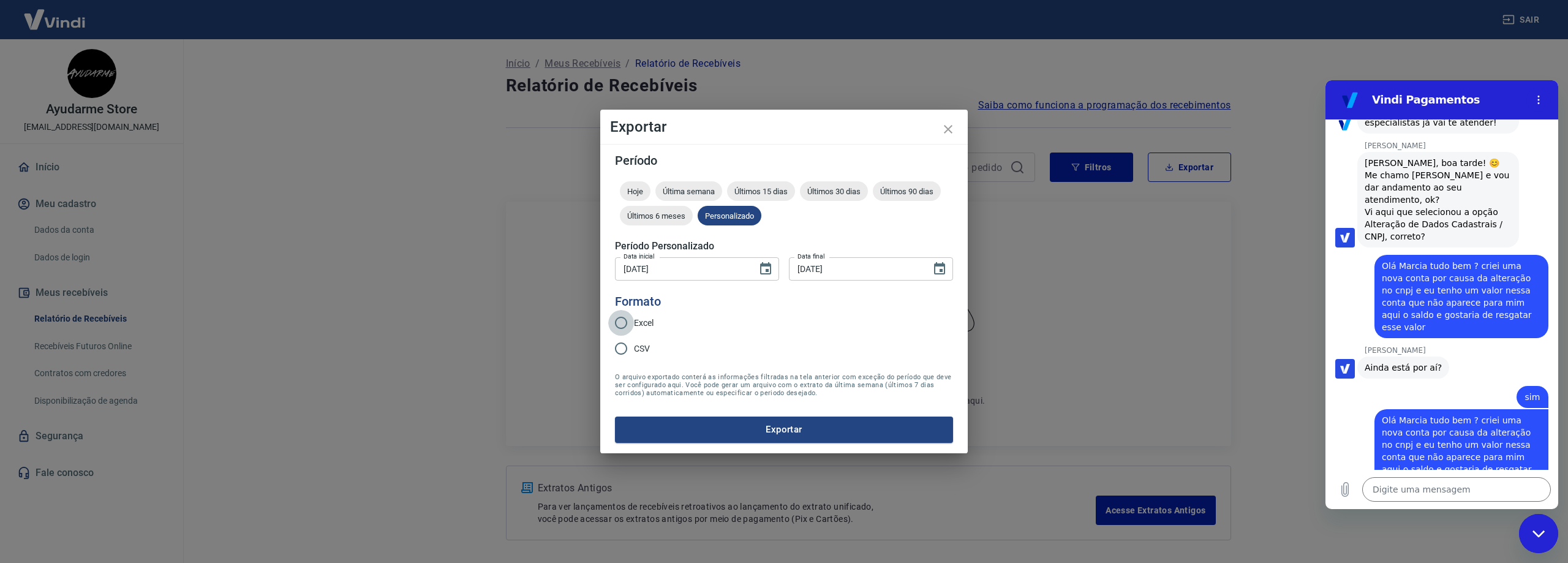
click at [621, 324] on input "Excel" at bounding box center [621, 323] width 26 height 26
click at [700, 422] on button "Exportar" at bounding box center [784, 430] width 338 height 26
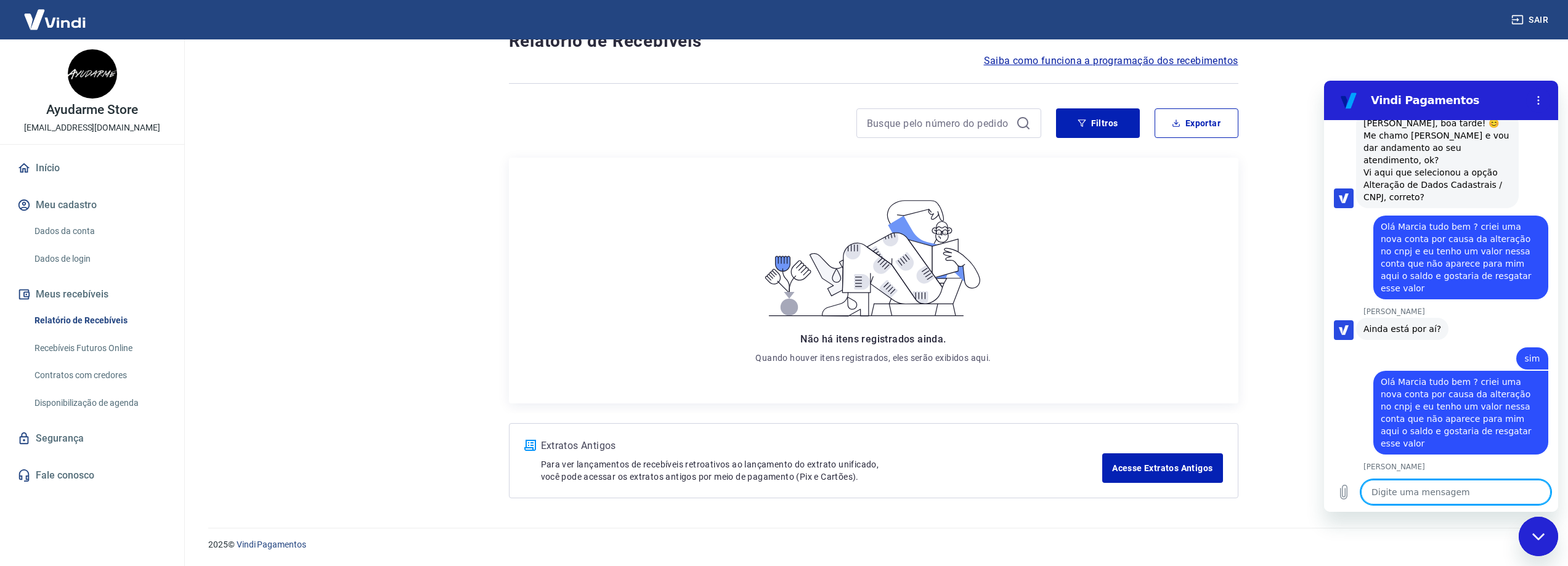
scroll to position [46, 0]
click at [1192, 121] on button "Exportar" at bounding box center [1195, 123] width 83 height 29
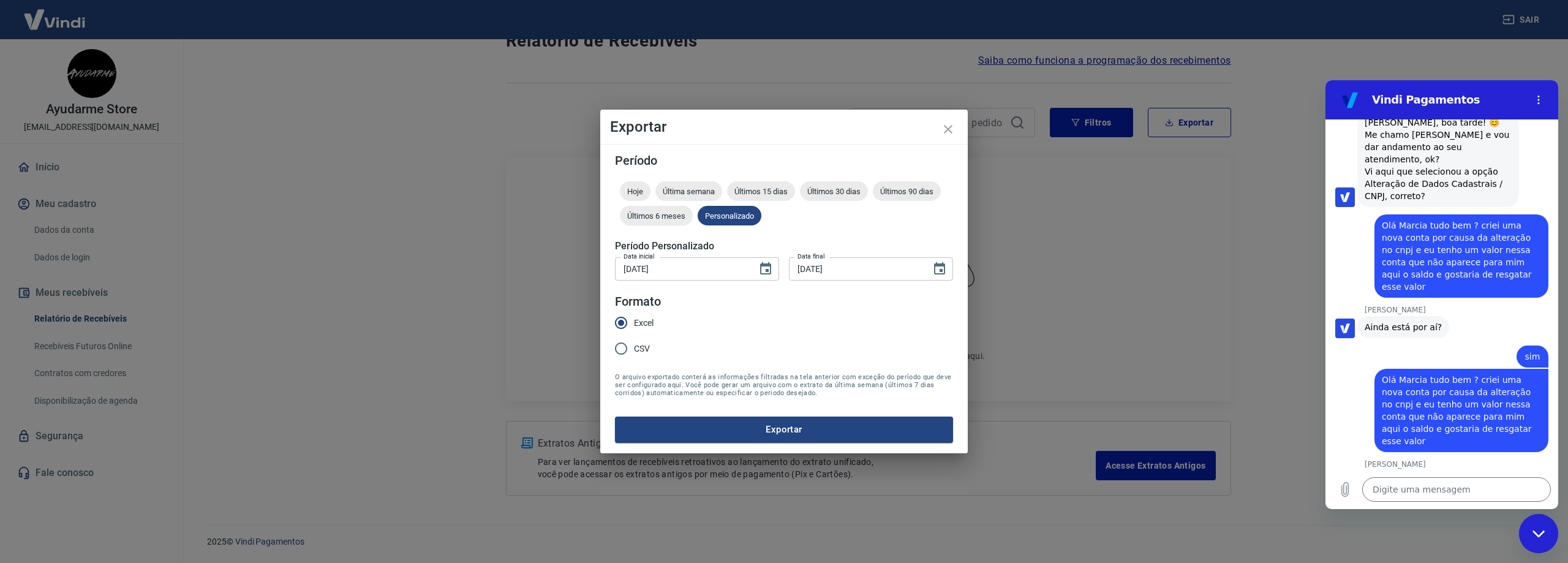
click at [627, 342] on input "CSV" at bounding box center [621, 349] width 26 height 26
click at [730, 422] on button "Exportar" at bounding box center [784, 430] width 338 height 26
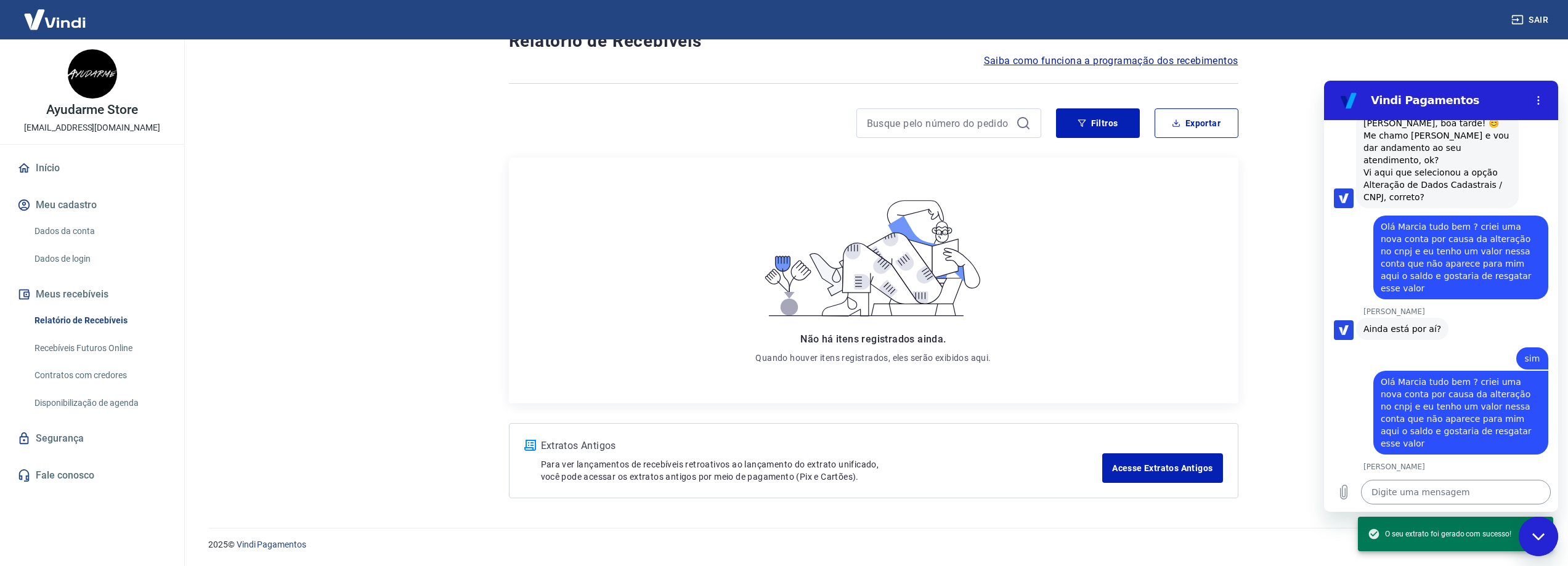
click at [1459, 499] on textarea at bounding box center [1455, 492] width 190 height 25
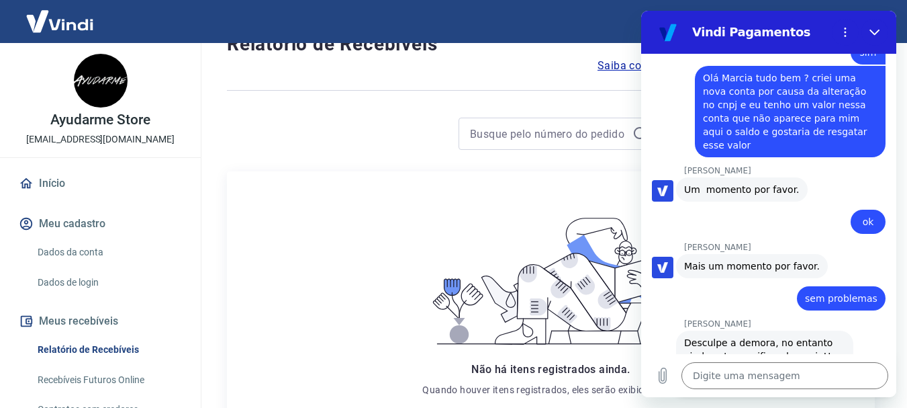
scroll to position [725, 0]
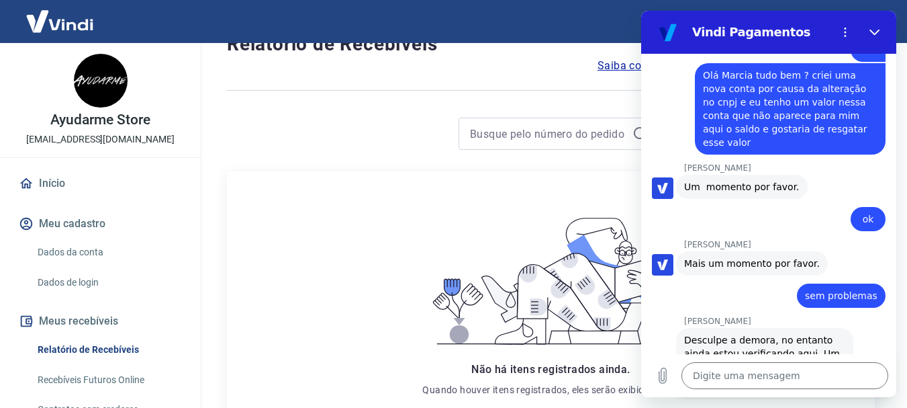
click at [761, 357] on div "Digite uma mensagem x" at bounding box center [768, 375] width 255 height 43
click at [759, 371] on textarea at bounding box center [784, 375] width 207 height 27
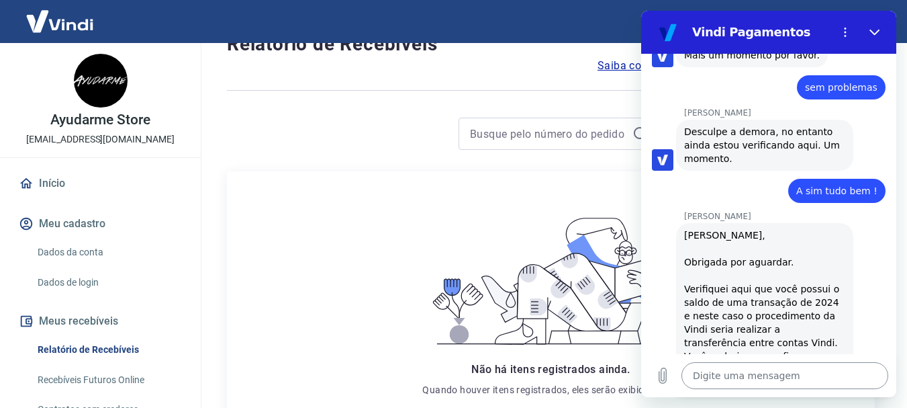
scroll to position [936, 0]
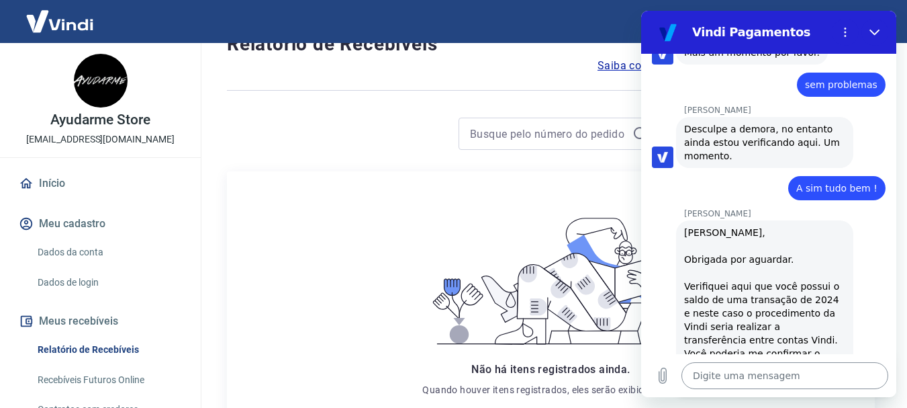
click at [751, 385] on textarea at bounding box center [784, 375] width 207 height 27
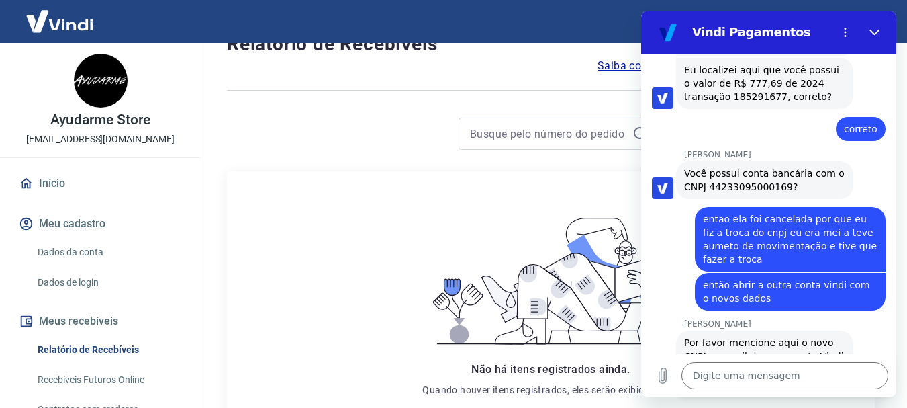
scroll to position [1261, 0]
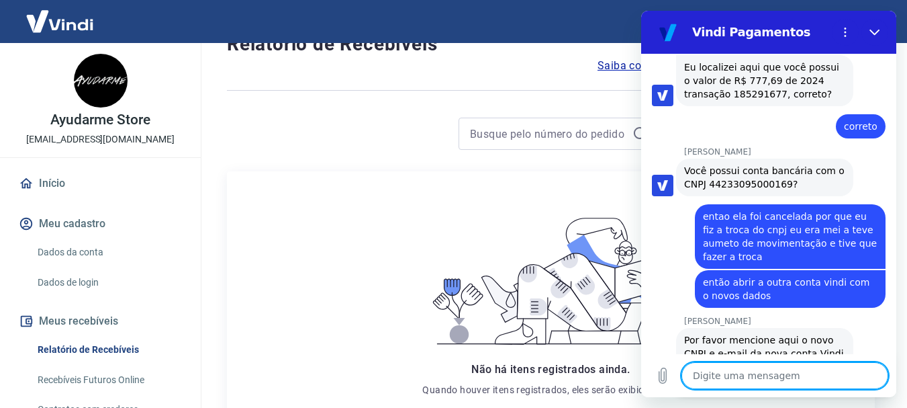
click at [818, 375] on textarea at bounding box center [784, 375] width 207 height 27
paste textarea "CNPJ: 56.907.064/0001-25"
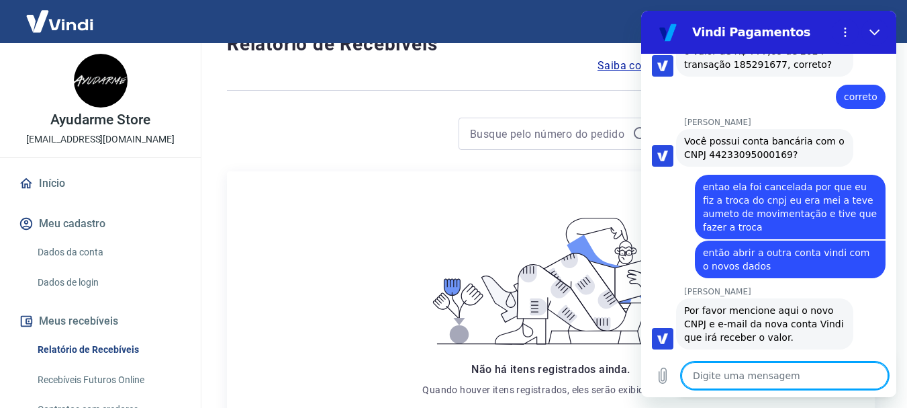
scroll to position [1293, 0]
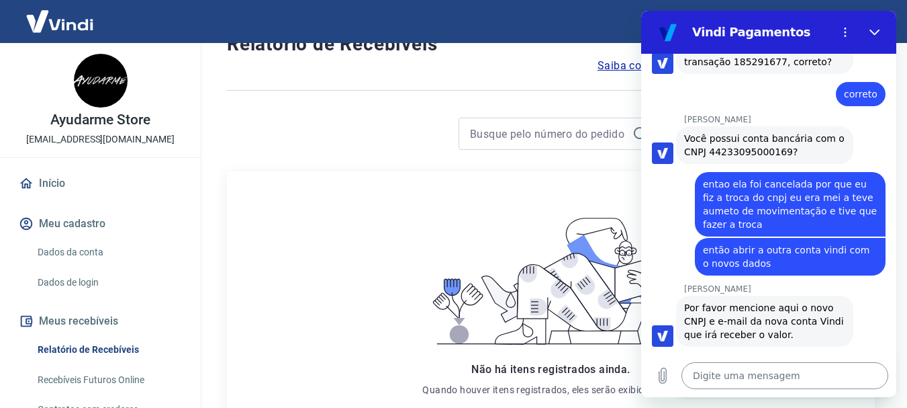
click at [792, 367] on textarea at bounding box center [784, 375] width 207 height 27
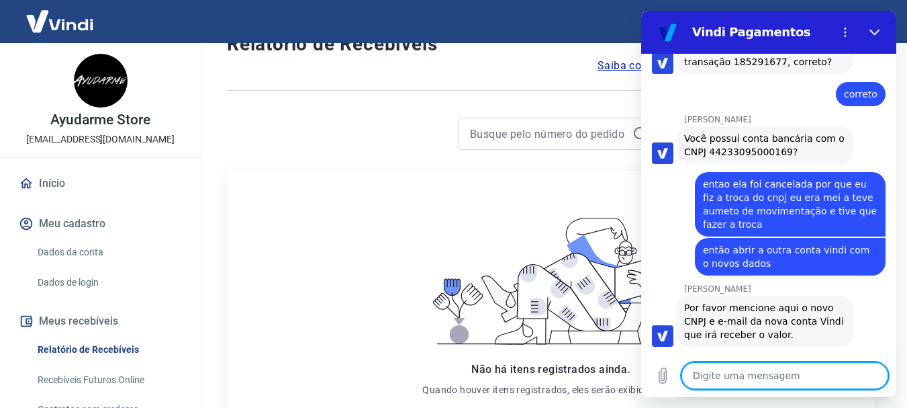
paste textarea "[EMAIL_ADDRESS][DOMAIN_NAME]"
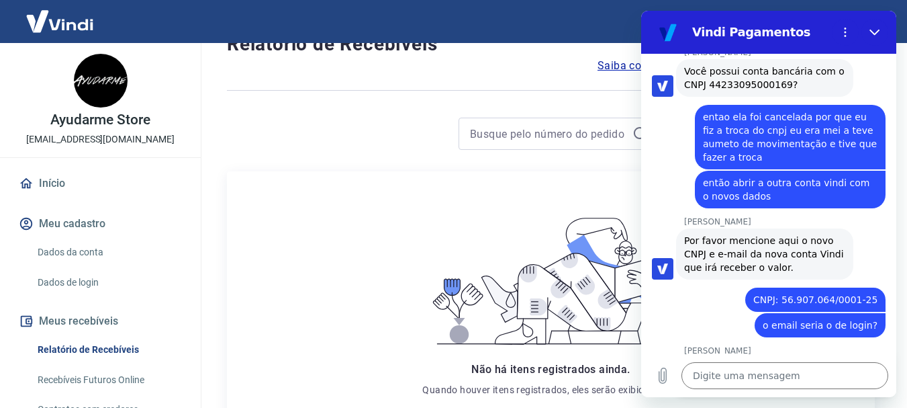
scroll to position [1363, 0]
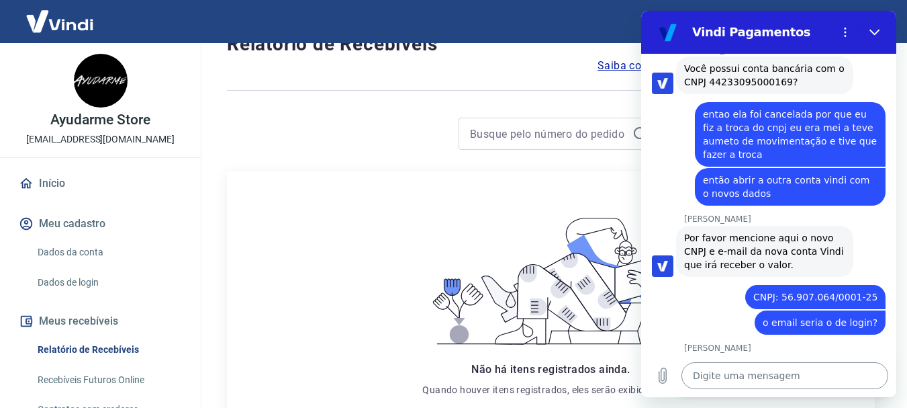
click at [759, 376] on textarea at bounding box center [784, 375] width 207 height 27
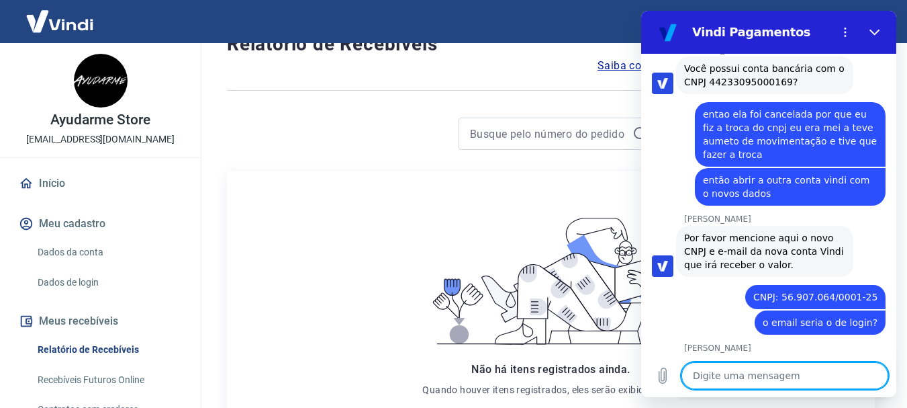
paste textarea "[EMAIL_ADDRESS][DOMAIN_NAME]"
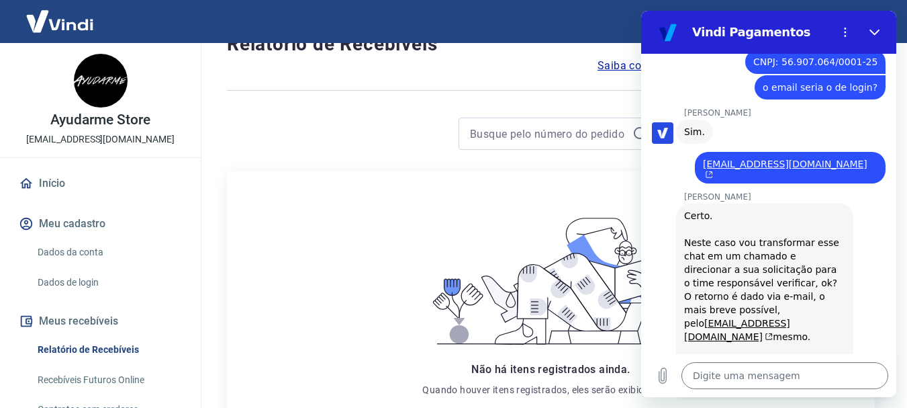
scroll to position [1600, 0]
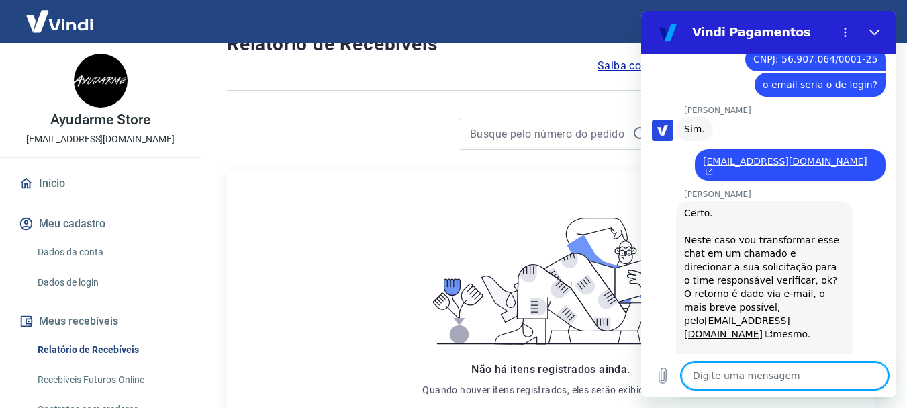
click at [767, 379] on textarea at bounding box center [784, 375] width 207 height 27
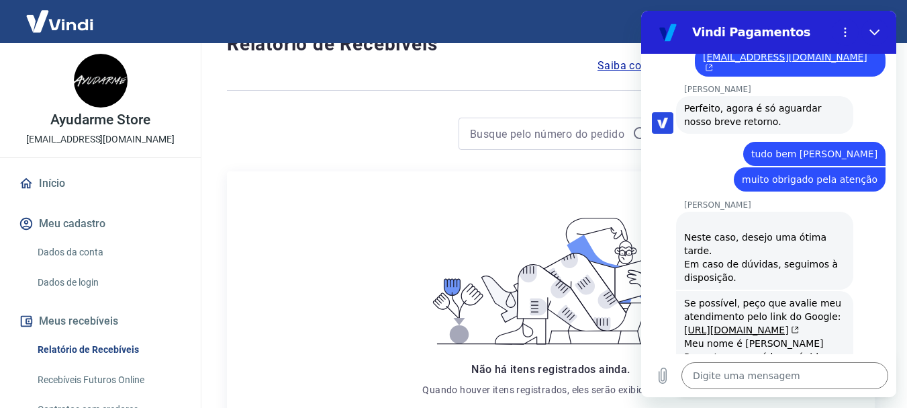
scroll to position [1952, 0]
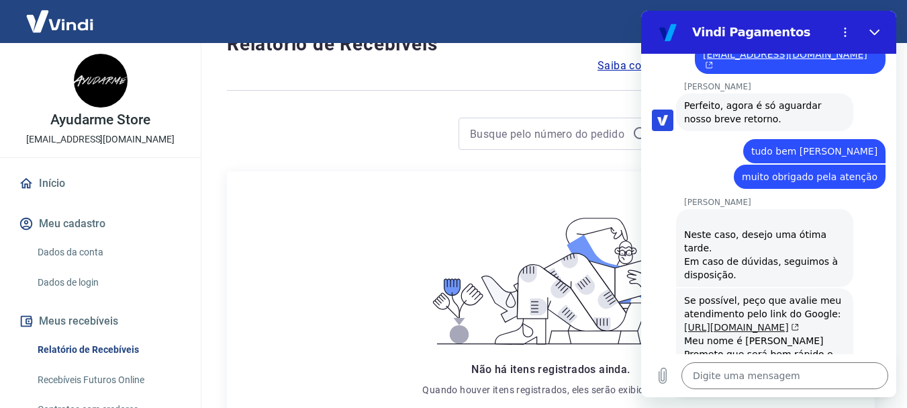
click at [777, 322] on link "[URL][DOMAIN_NAME]" at bounding box center [741, 327] width 115 height 11
click at [743, 370] on textarea at bounding box center [784, 375] width 207 height 27
click at [694, 322] on link "[URL][DOMAIN_NAME]" at bounding box center [741, 327] width 115 height 11
drag, startPoint x: 732, startPoint y: 273, endPoint x: 702, endPoint y: 265, distance: 31.9
click at [702, 293] on div "Se possível, peço que avalie meu atendimento pelo link do Google: [URL][DOMAIN_…" at bounding box center [764, 340] width 161 height 94
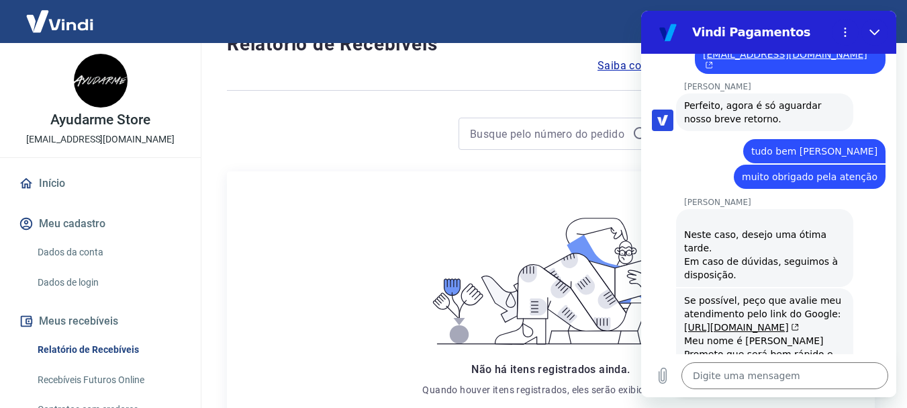
click at [750, 293] on div "Se possível, peço que avalie meu atendimento pelo link do Google: [URL][DOMAIN_…" at bounding box center [764, 340] width 161 height 94
click at [732, 322] on link "[URL][DOMAIN_NAME]" at bounding box center [741, 327] width 115 height 11
click at [757, 372] on textarea at bounding box center [784, 375] width 207 height 27
click at [732, 375] on textarea "fiz aqui" at bounding box center [784, 375] width 207 height 27
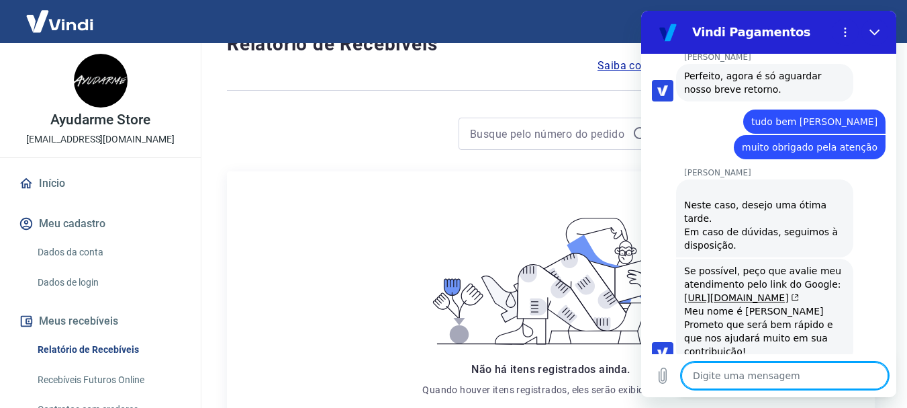
scroll to position [1984, 0]
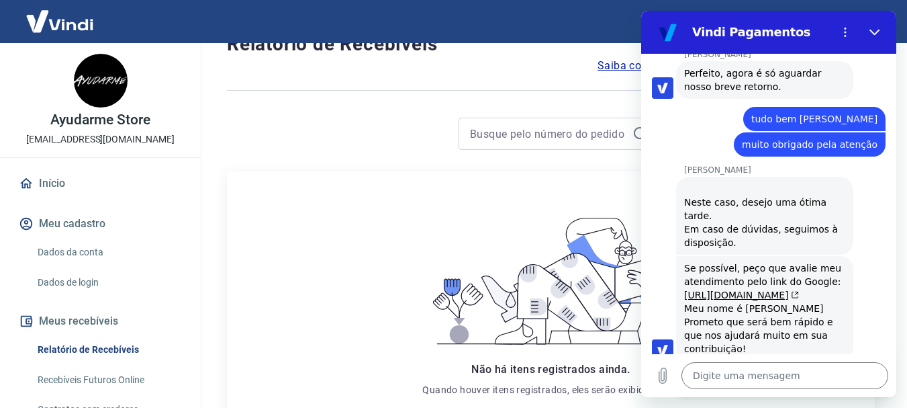
click at [439, 128] on div at bounding box center [443, 133] width 433 height 32
click at [867, 28] on button "Fechar" at bounding box center [874, 32] width 27 height 27
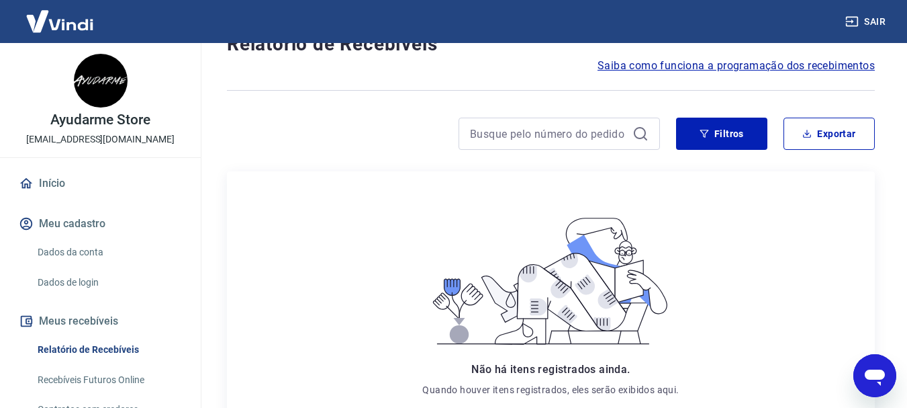
click at [879, 379] on icon "Abrir janela de mensagens" at bounding box center [875, 377] width 20 height 16
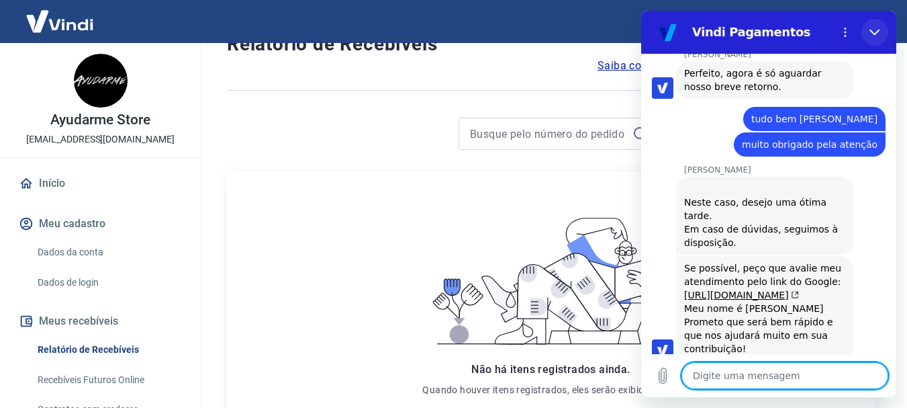
click at [879, 24] on button "Fechar" at bounding box center [874, 32] width 27 height 27
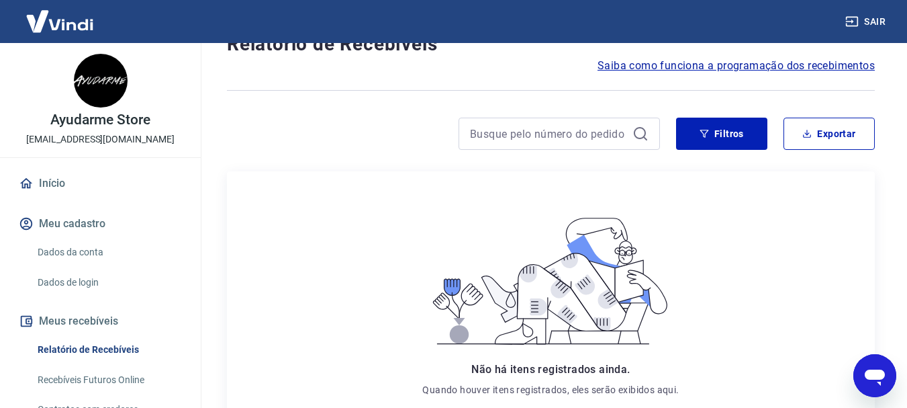
click at [859, 371] on div "Abrir janela de mensagens" at bounding box center [875, 375] width 40 height 40
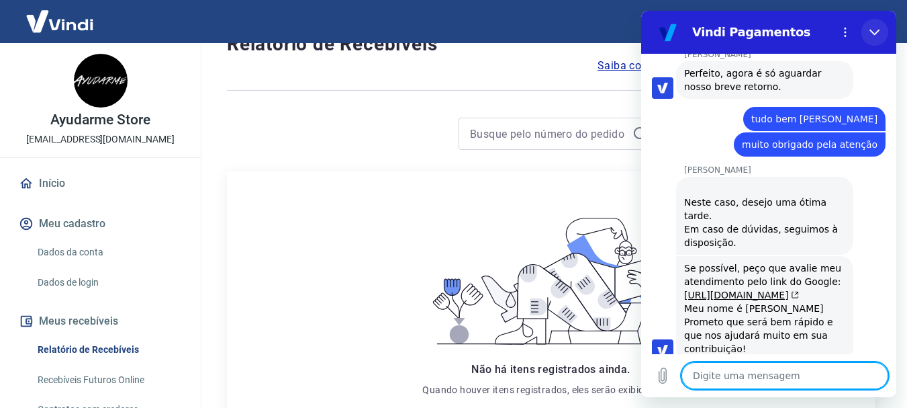
click at [876, 32] on icon "Fechar" at bounding box center [874, 32] width 11 height 11
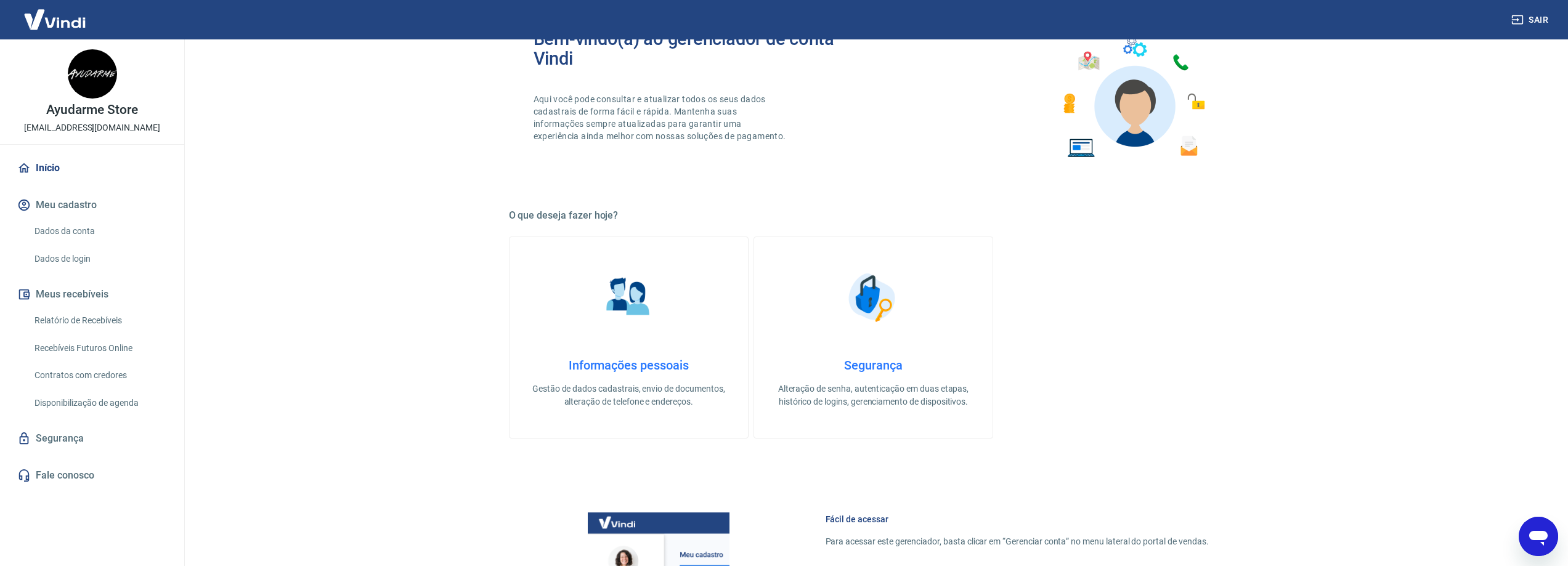
scroll to position [288, 0]
click at [111, 350] on link "Recebíveis Futuros Online" at bounding box center [99, 349] width 139 height 26
click at [1545, 527] on icon "Abrir janela de mensagens" at bounding box center [1538, 537] width 22 height 22
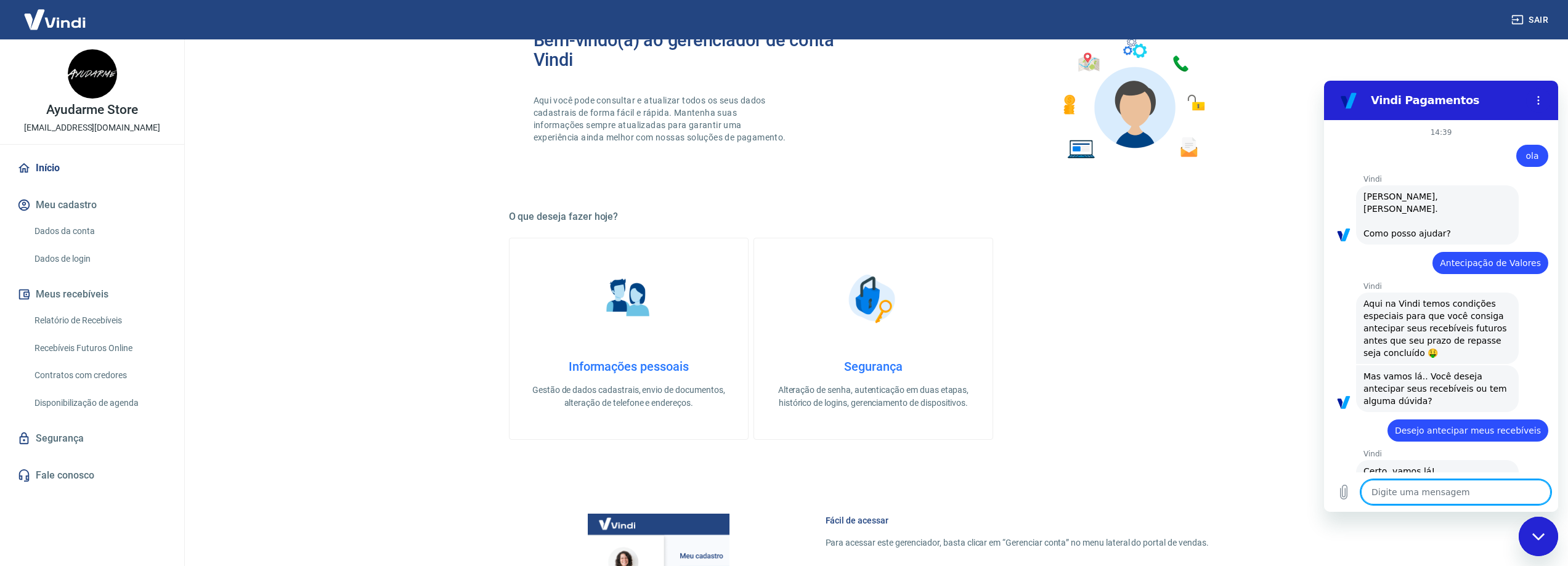
scroll to position [773, 0]
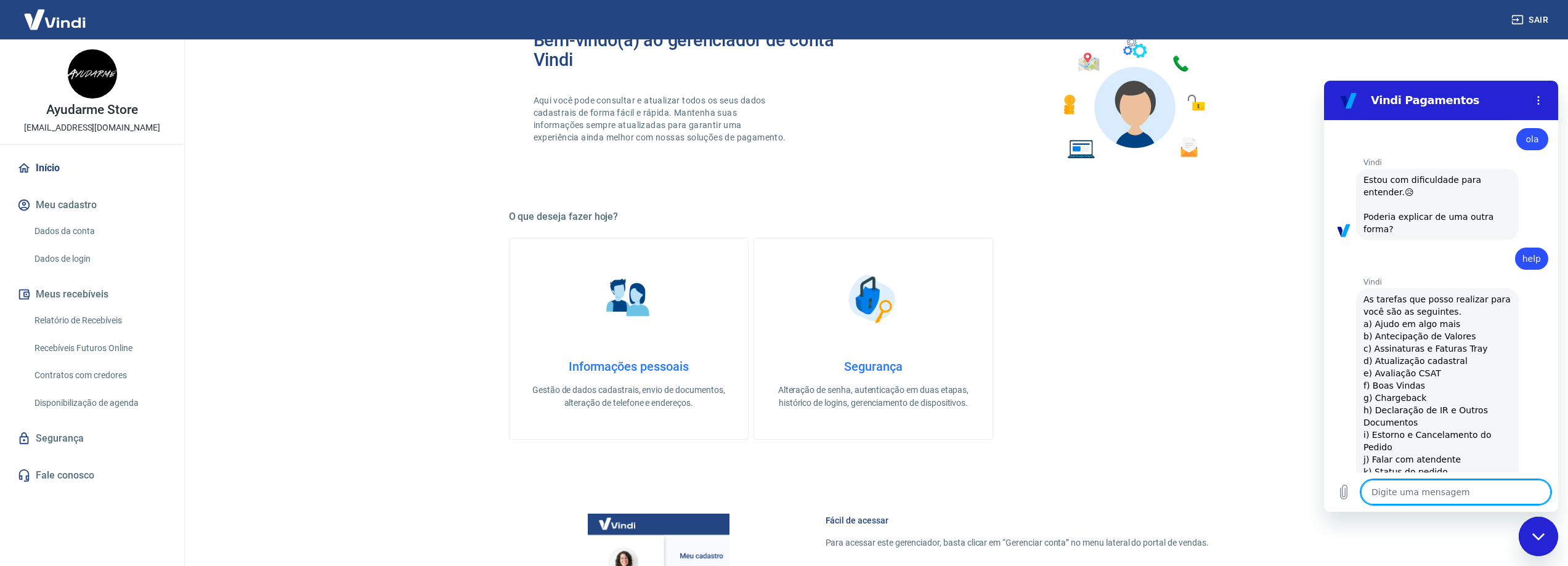
type textarea "o"
type textarea "x"
type textarea "ol"
type textarea "x"
type textarea "ola"
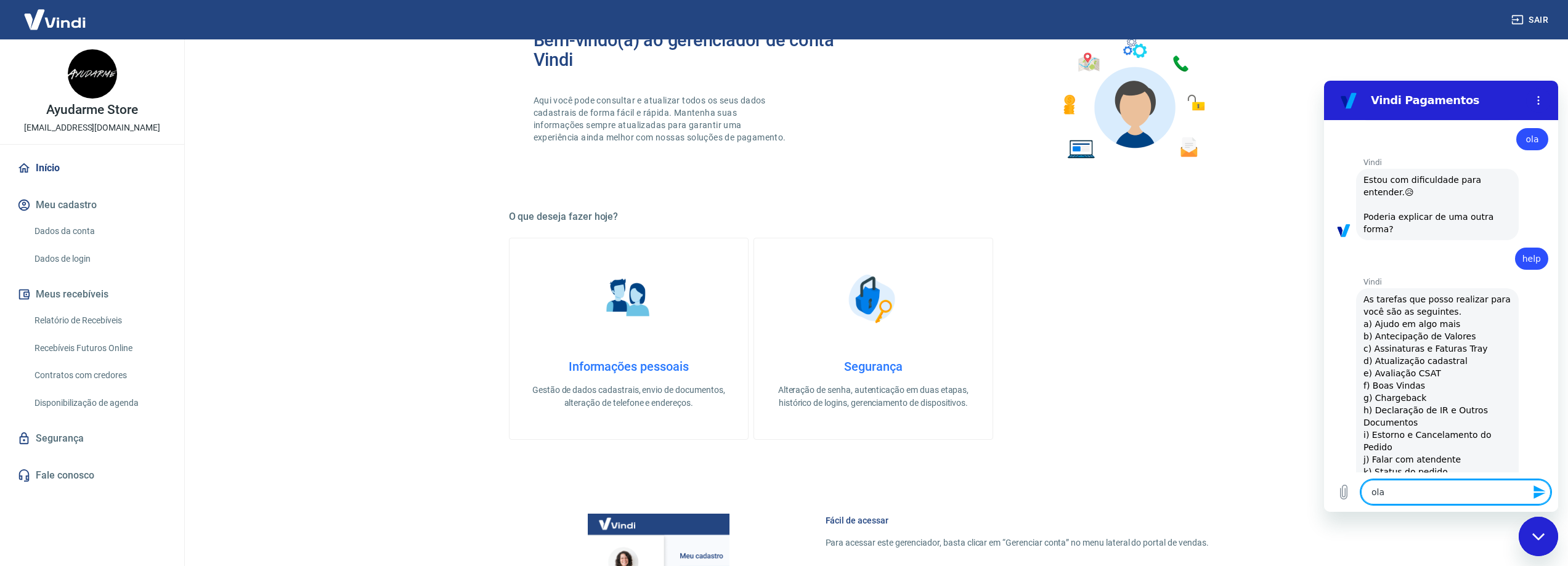
type textarea "x"
type textarea "ola"
type textarea "x"
type textarea "ola"
type textarea "x"
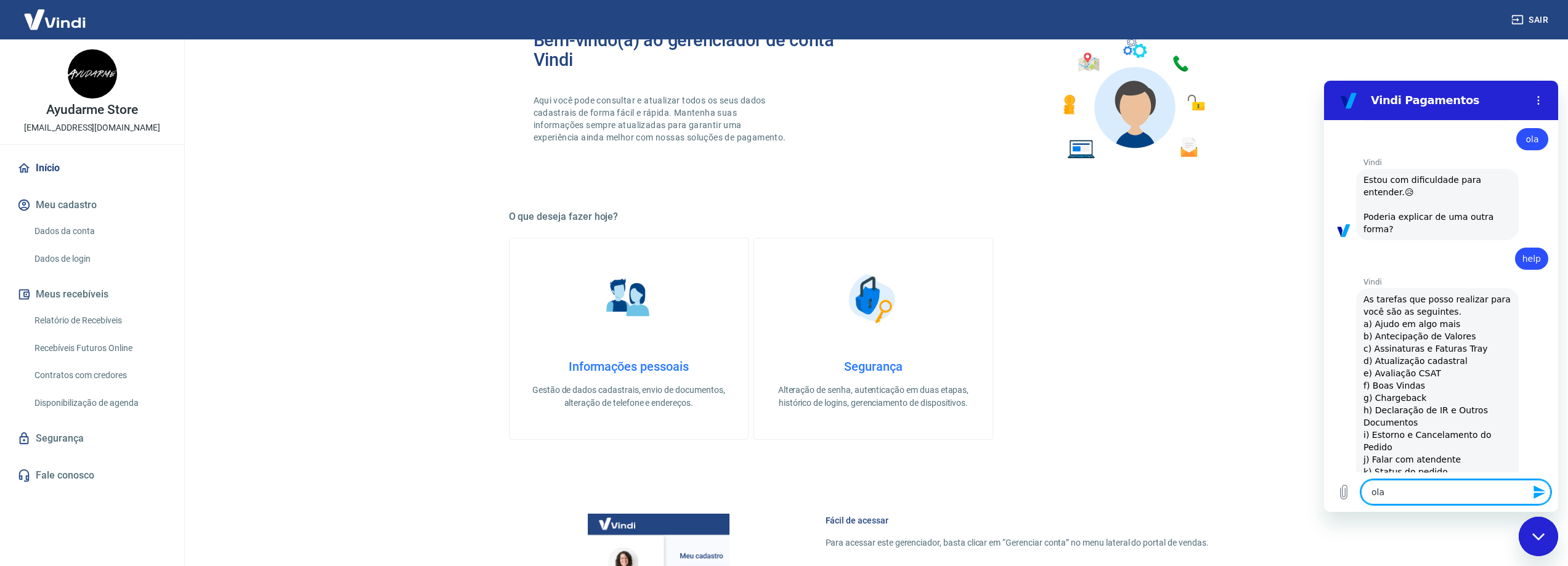
type textarea "ol"
type textarea "x"
type textarea "o"
type textarea "x"
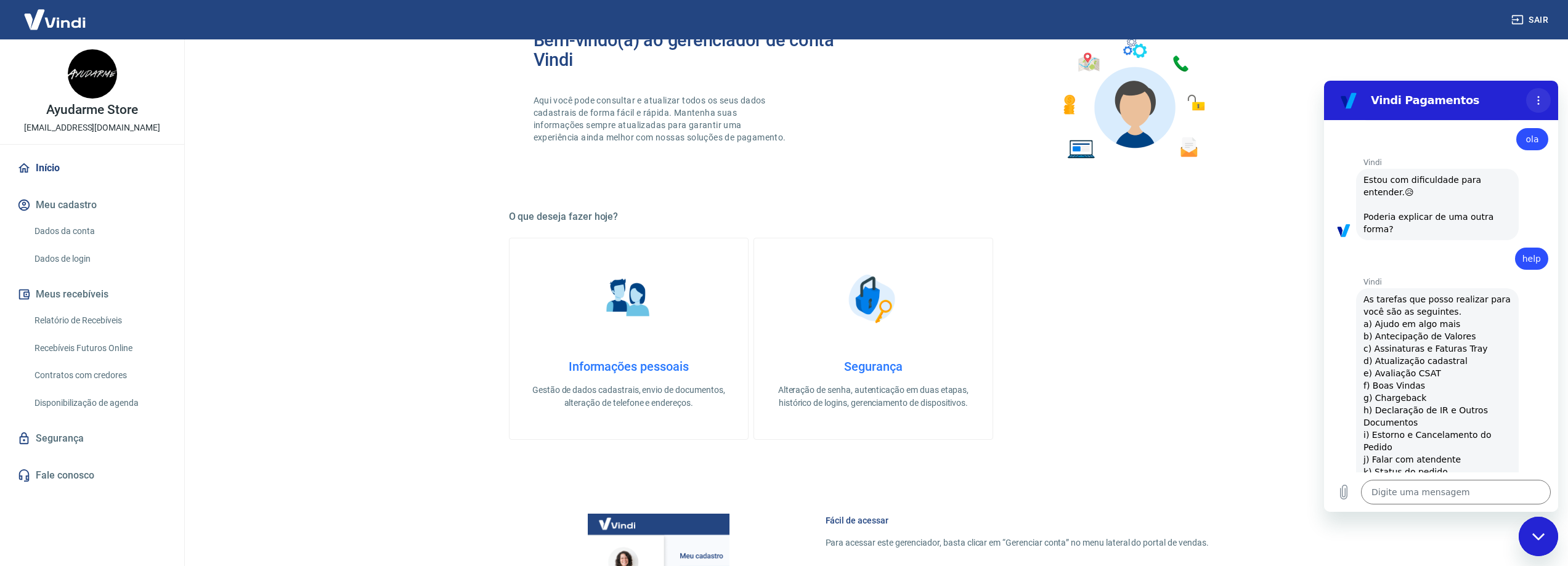
click at [1539, 102] on icon "Menu de opções" at bounding box center [1538, 100] width 10 height 10
click at [1536, 102] on icon "Menu de opções" at bounding box center [1538, 100] width 10 height 10
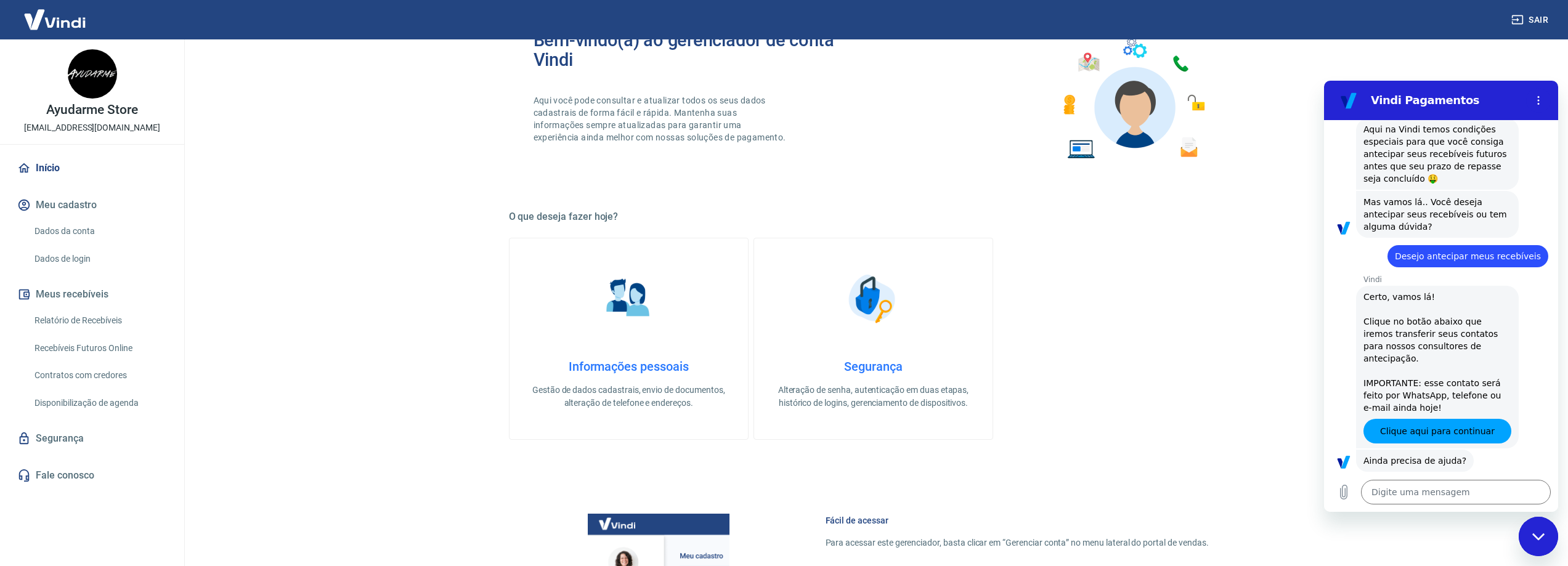
scroll to position [0, 0]
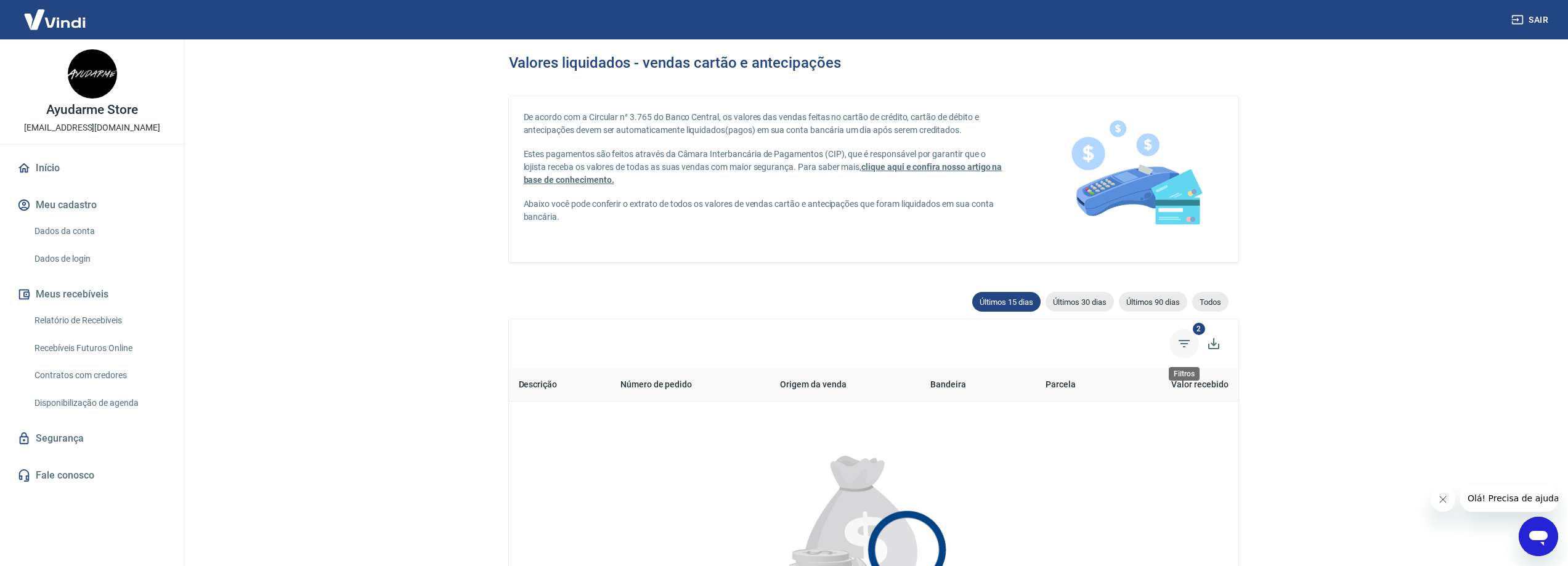
click at [1188, 338] on icon "Filtros" at bounding box center [1184, 344] width 15 height 15
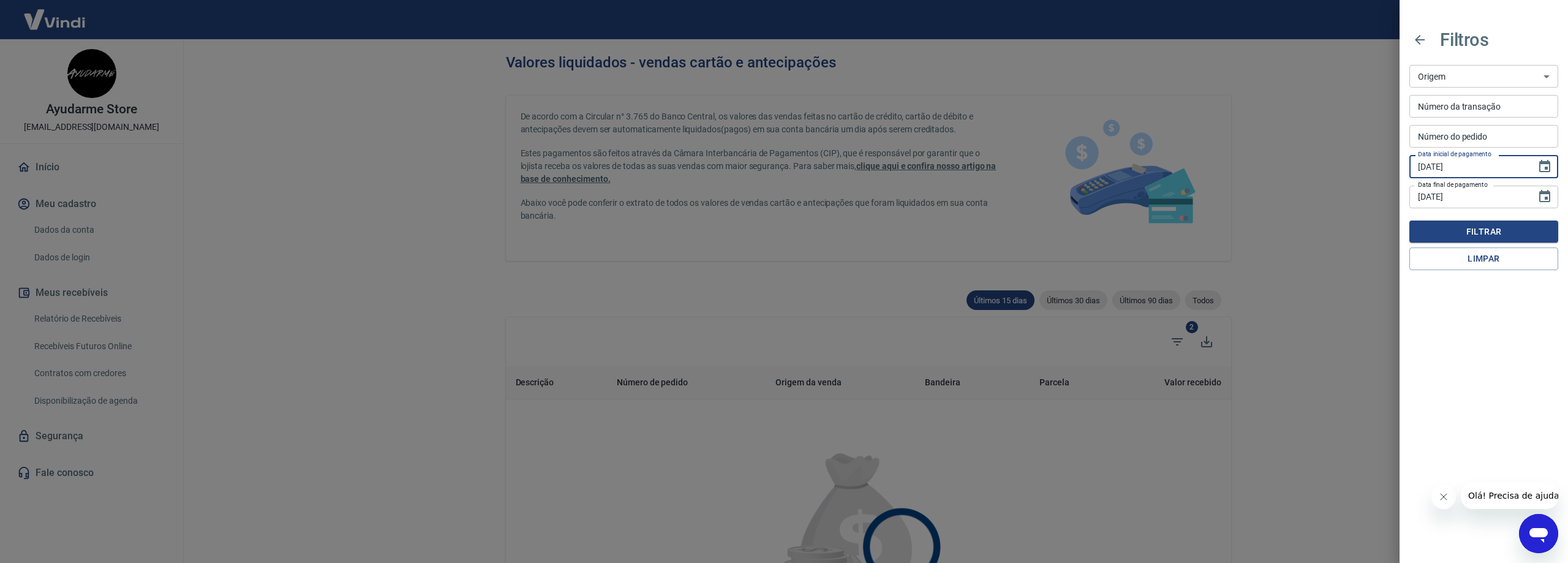
click at [1486, 166] on input "01/09/2025" at bounding box center [1469, 166] width 119 height 23
type input "01/06/2024"
type input "[DATE]"
click at [1474, 235] on button "Filtrar" at bounding box center [1483, 232] width 149 height 23
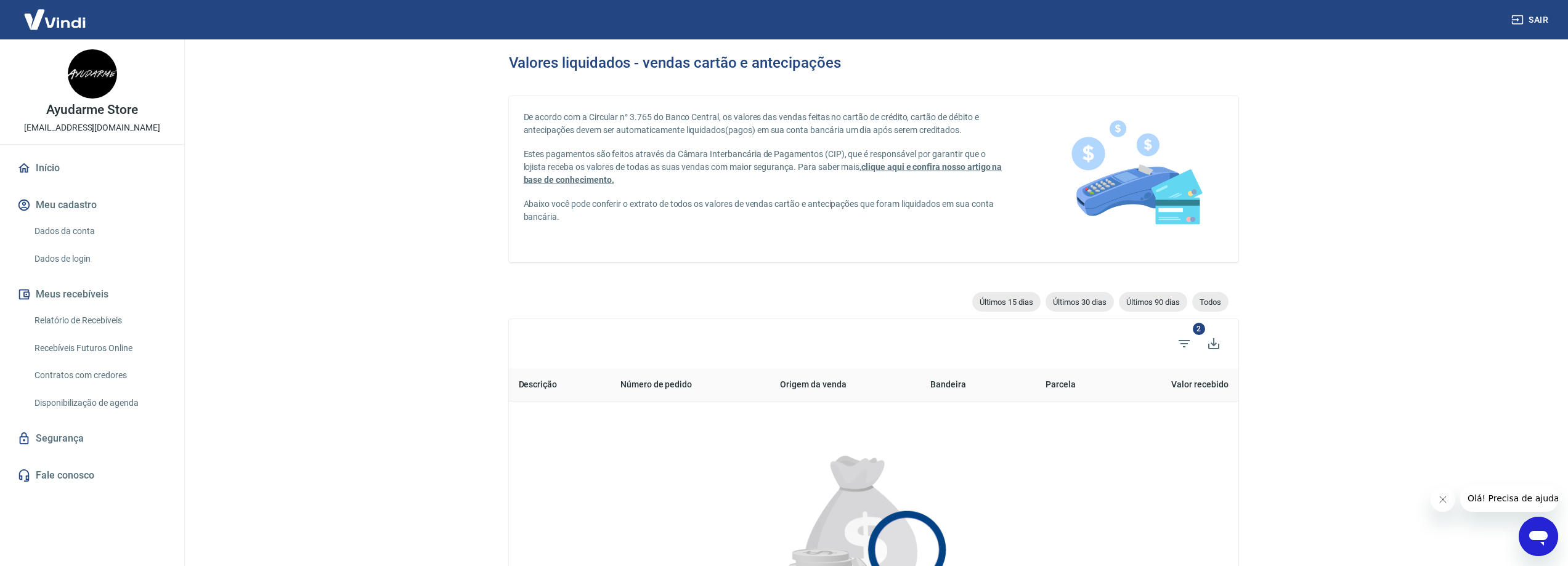
type input "01/09/2025"
type input "16/09/2025"
